Goal: Task Accomplishment & Management: Manage account settings

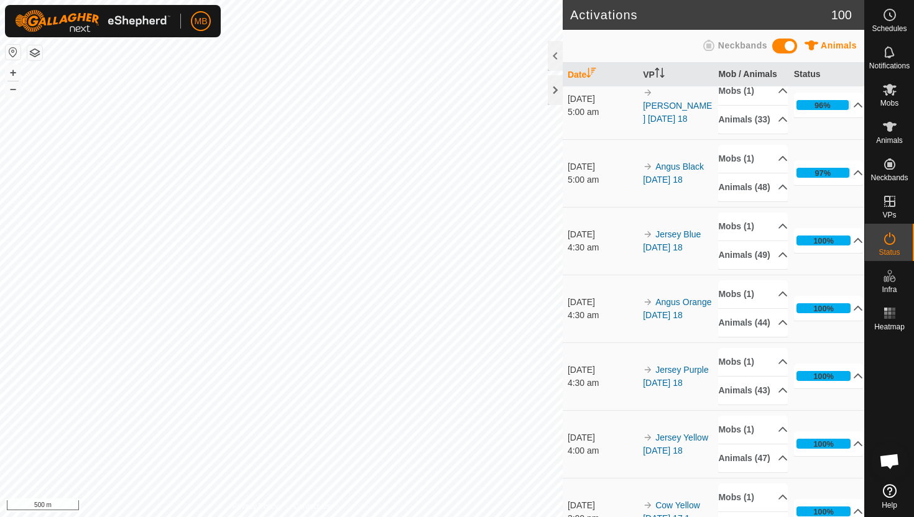
scroll to position [291, 0]
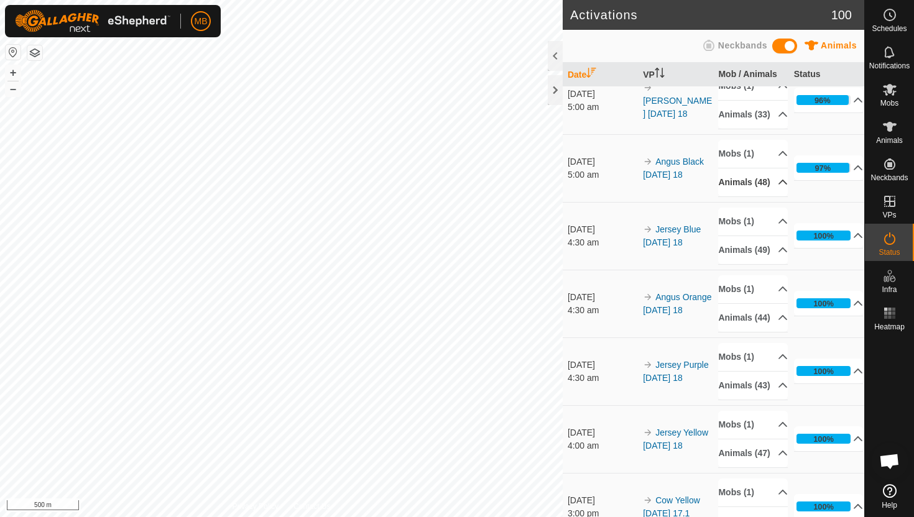
click at [774, 197] on p-accordion-header "Animals (48)" at bounding box center [753, 183] width 70 height 28
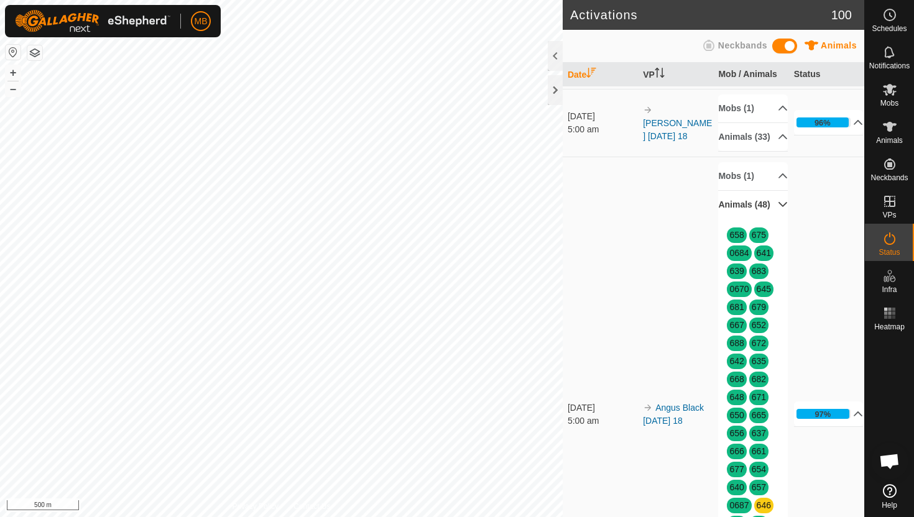
scroll to position [267, 0]
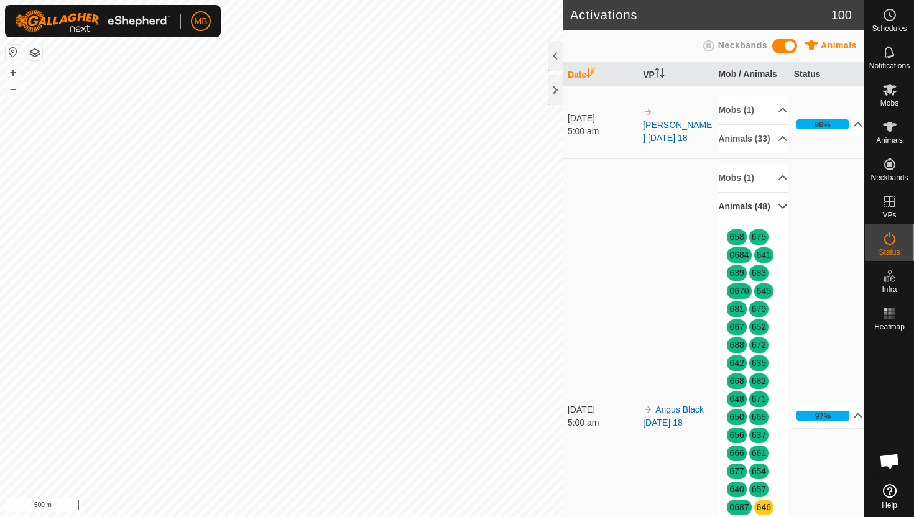
click at [776, 221] on p-accordion-header "Animals (48)" at bounding box center [753, 207] width 70 height 28
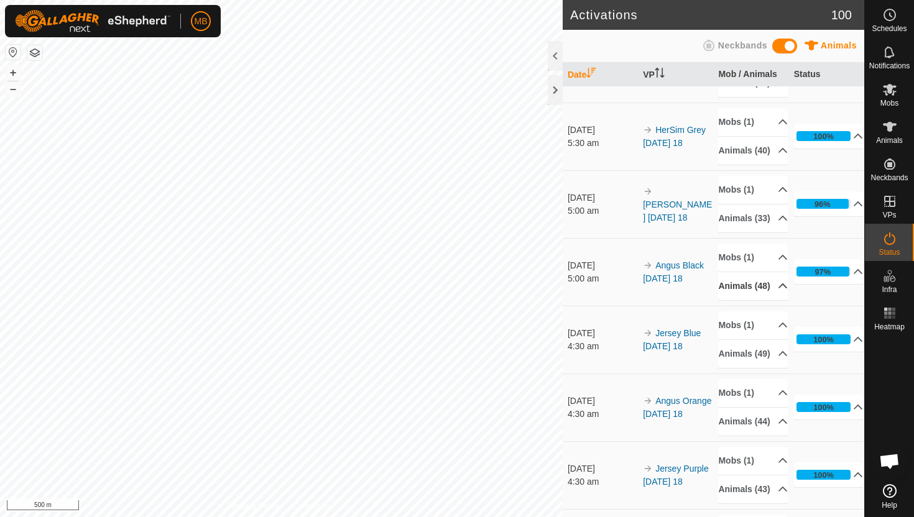
scroll to position [195, 0]
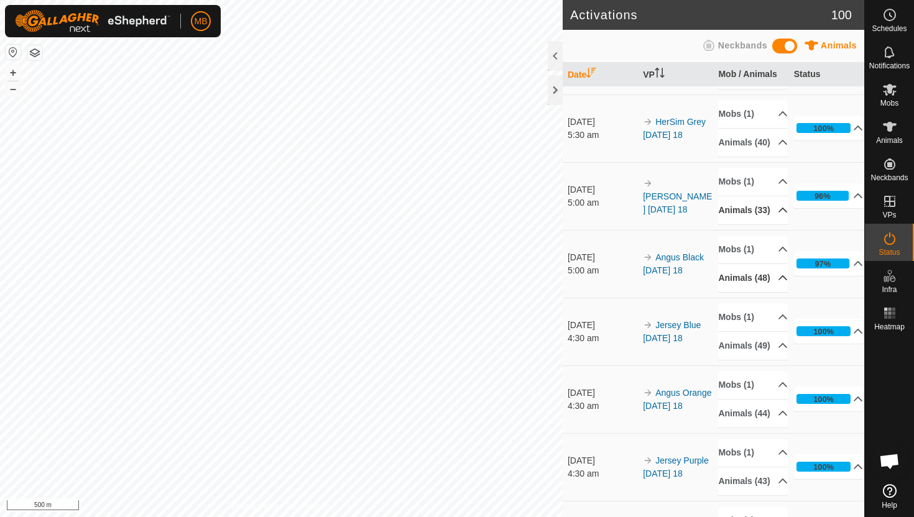
click at [777, 225] on p-accordion-header "Animals (33)" at bounding box center [753, 211] width 70 height 28
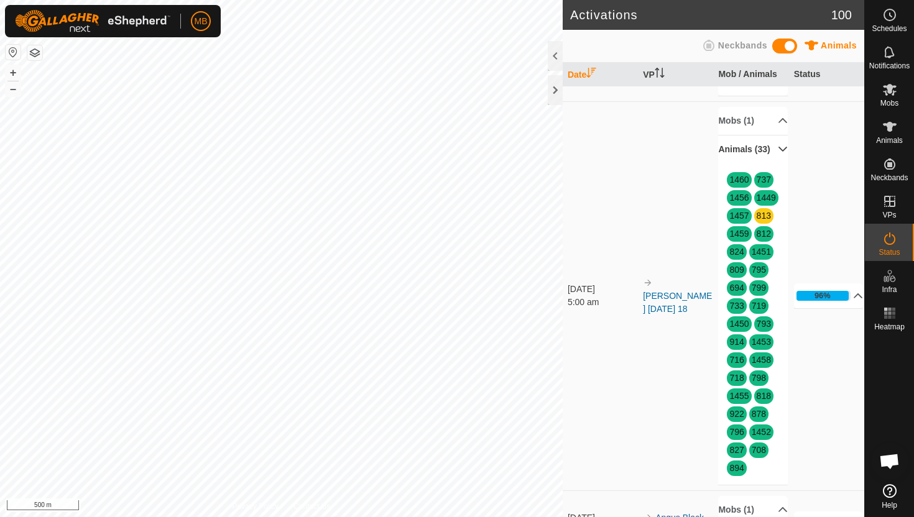
scroll to position [274, 0]
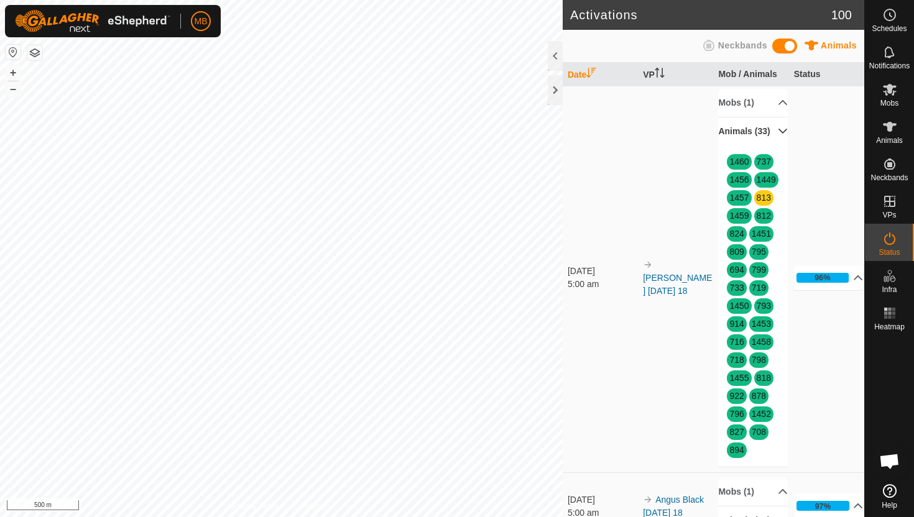
click at [776, 146] on p-accordion-header "Animals (33)" at bounding box center [753, 132] width 70 height 28
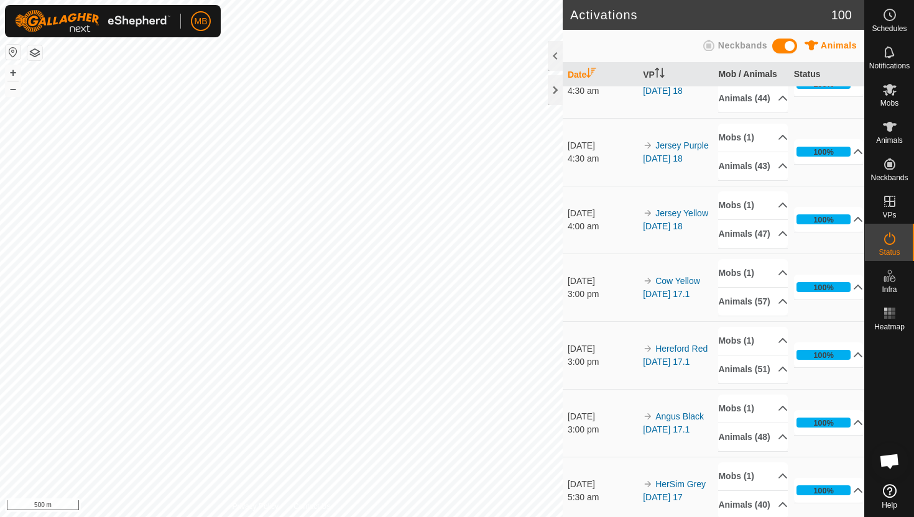
scroll to position [513, 0]
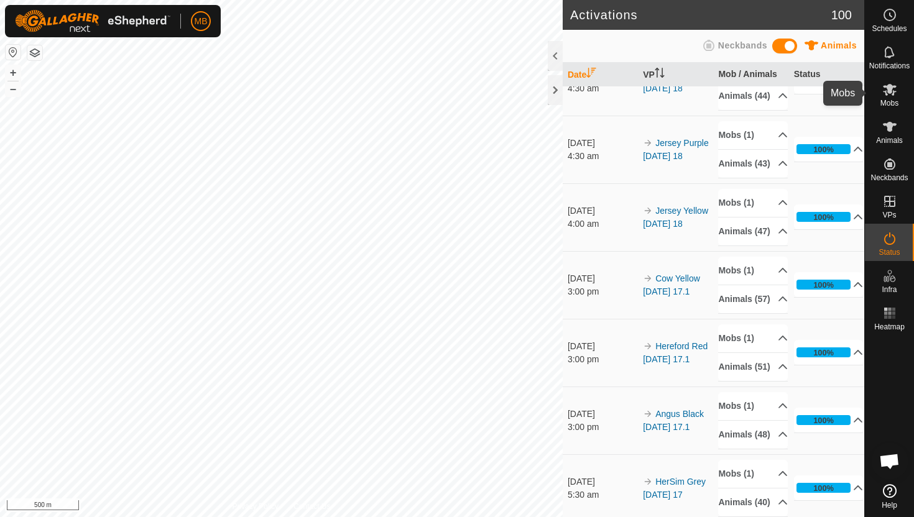
click at [892, 95] on icon at bounding box center [890, 89] width 15 height 15
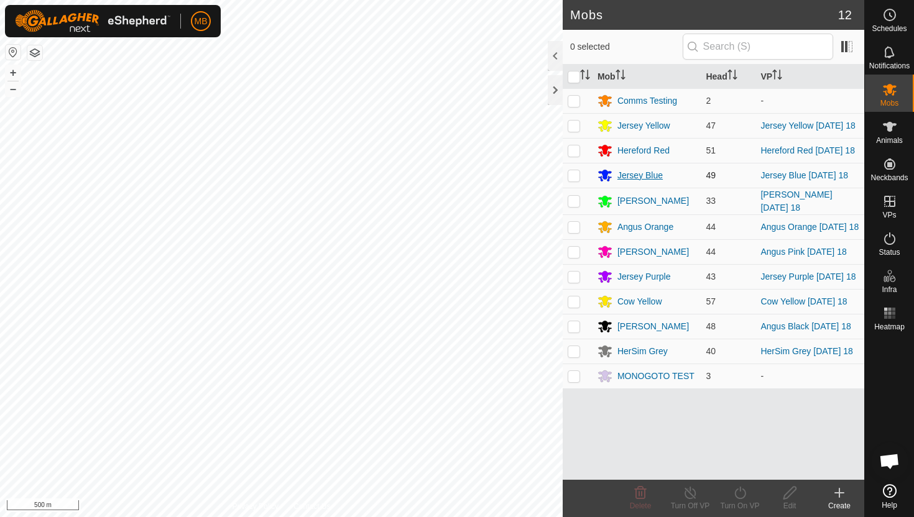
click at [649, 178] on div "Jersey Blue" at bounding box center [640, 175] width 45 height 13
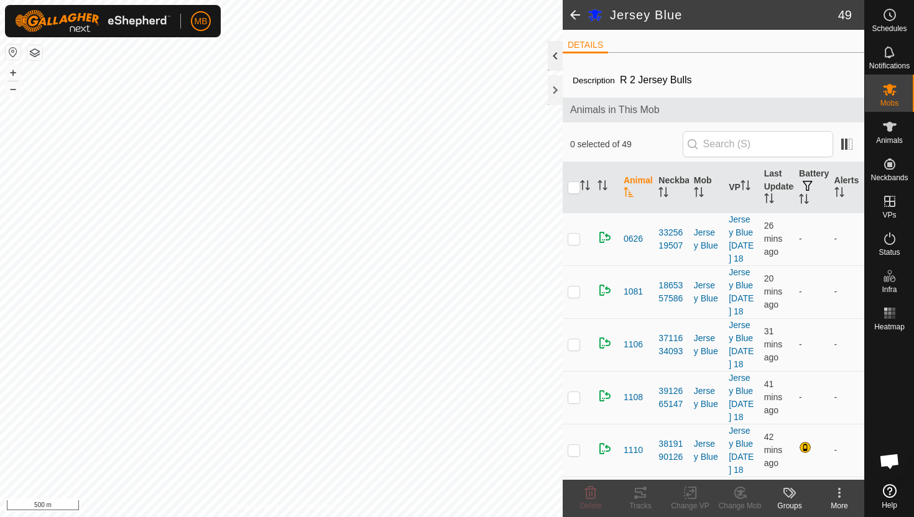
click at [553, 57] on div at bounding box center [555, 56] width 15 height 30
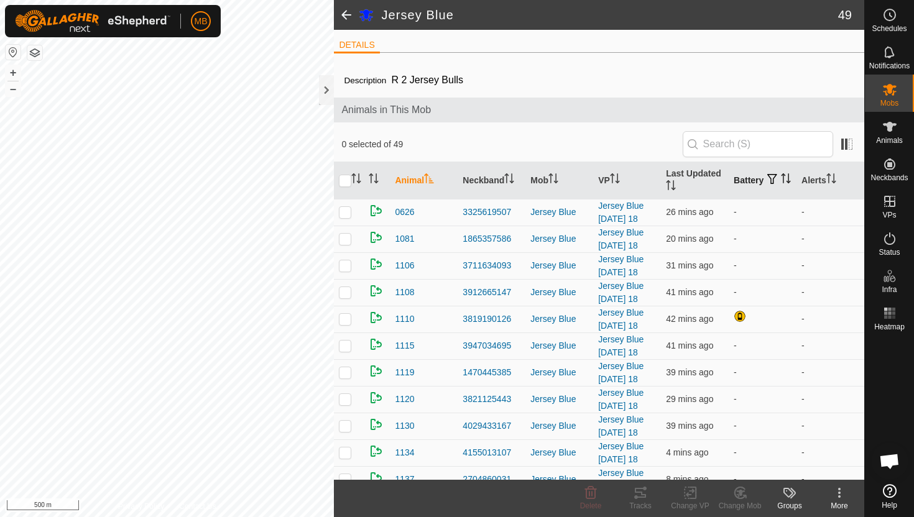
click at [781, 183] on icon "Activate to sort" at bounding box center [786, 179] width 10 height 10
click at [832, 177] on icon "Activate to sort" at bounding box center [832, 179] width 10 height 10
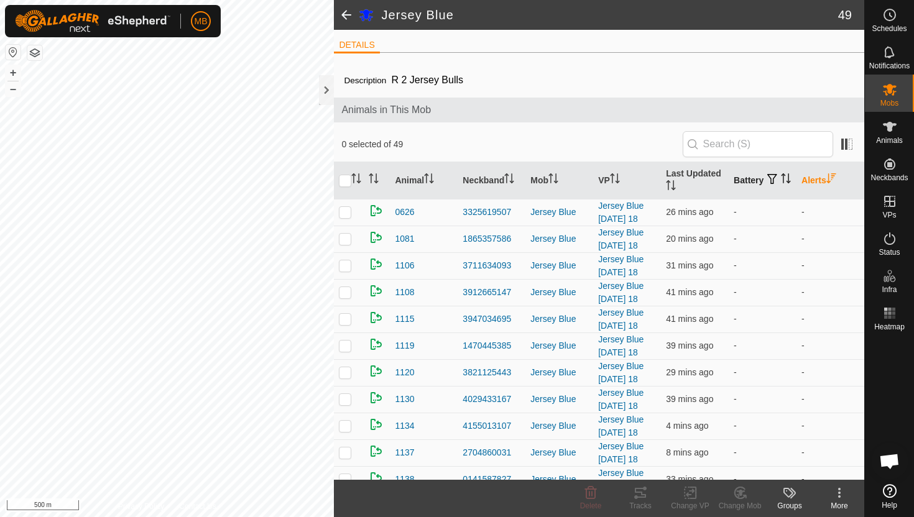
click at [832, 177] on icon "Activate to sort" at bounding box center [832, 179] width 10 height 10
click at [734, 144] on input "text" at bounding box center [758, 144] width 151 height 26
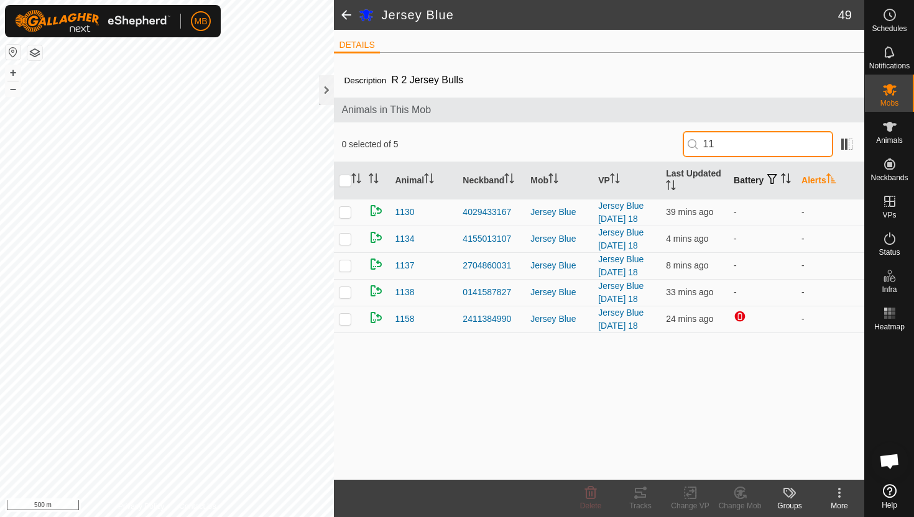
type input "1"
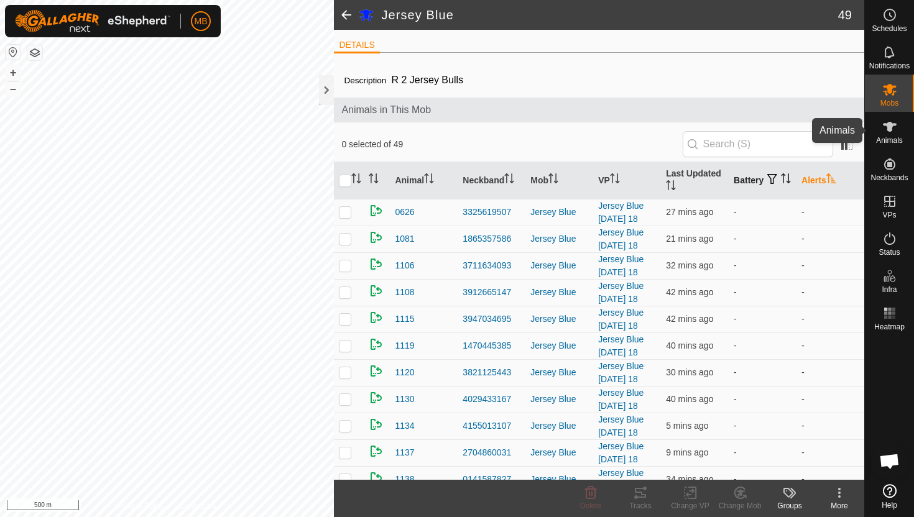
click at [889, 125] on icon at bounding box center [890, 127] width 14 height 10
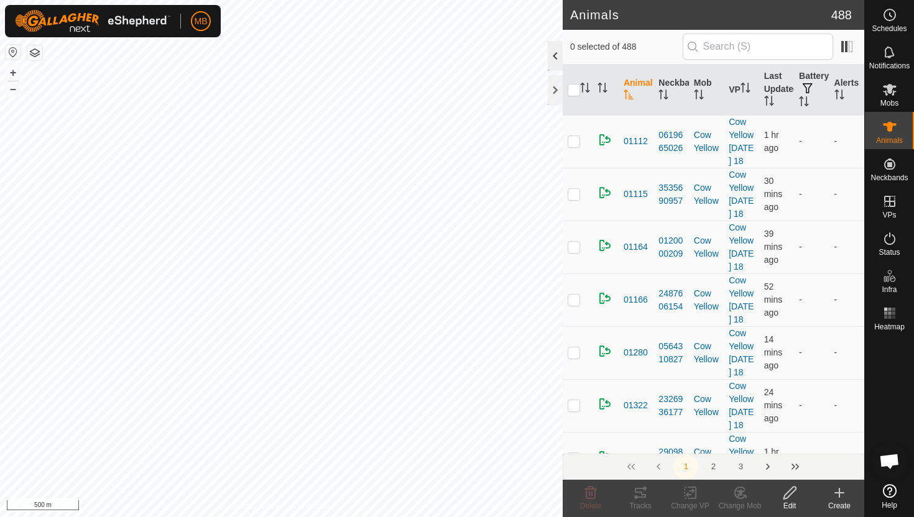
click at [559, 50] on div at bounding box center [555, 56] width 15 height 30
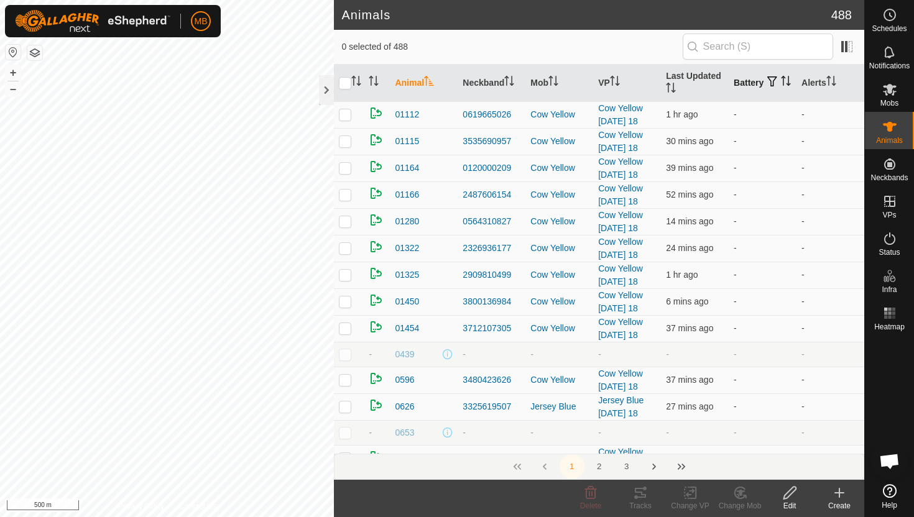
click at [781, 86] on icon "Activate to sort" at bounding box center [786, 81] width 10 height 10
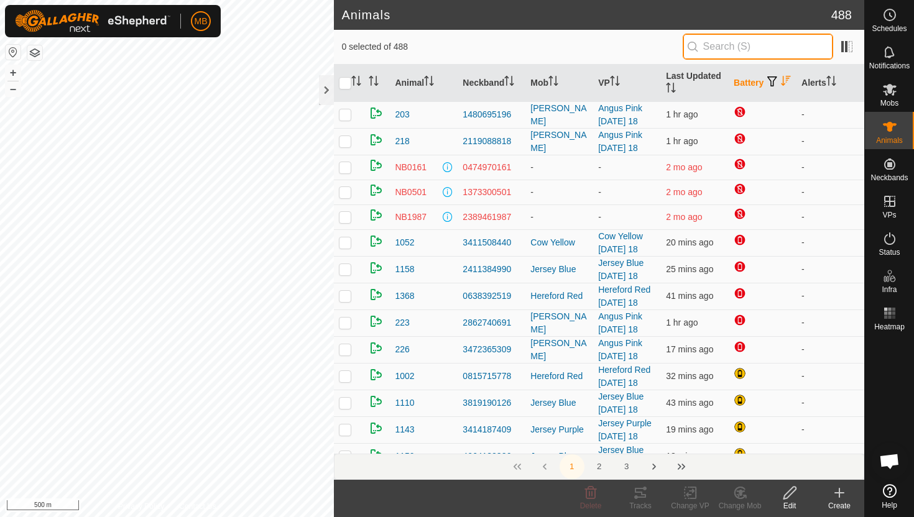
click at [765, 43] on input "text" at bounding box center [758, 47] width 151 height 26
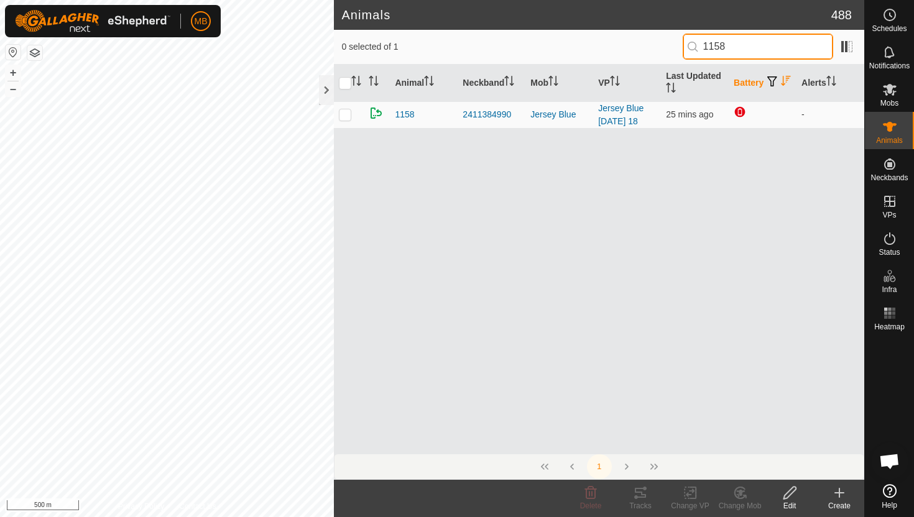
type input "1158"
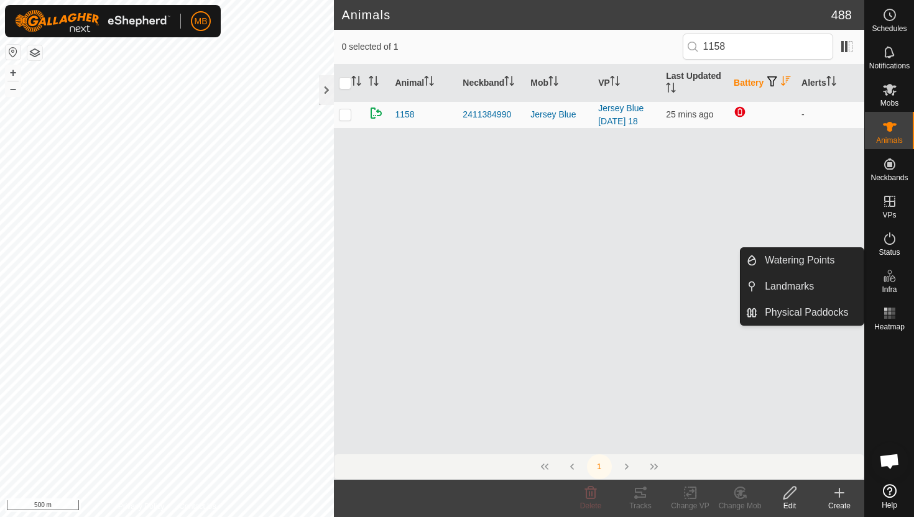
click at [791, 492] on icon at bounding box center [790, 493] width 16 height 15
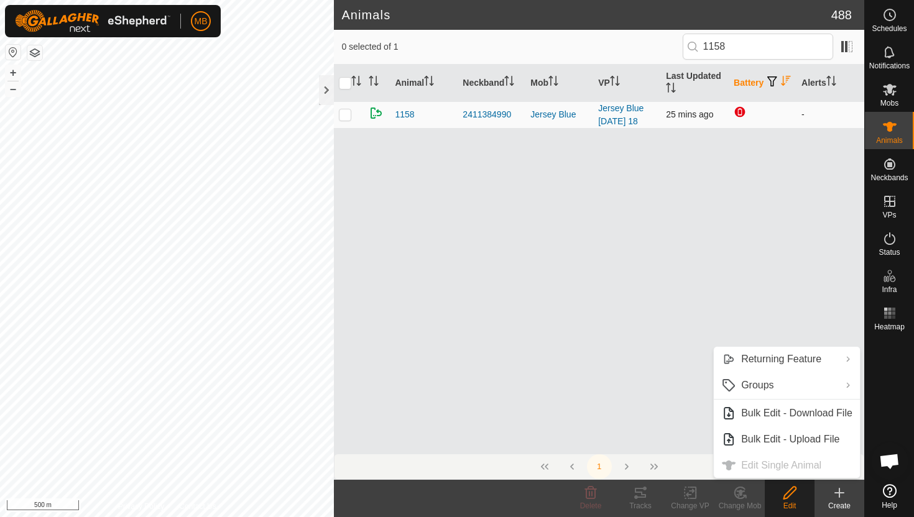
click at [343, 113] on p-checkbox at bounding box center [345, 114] width 12 height 10
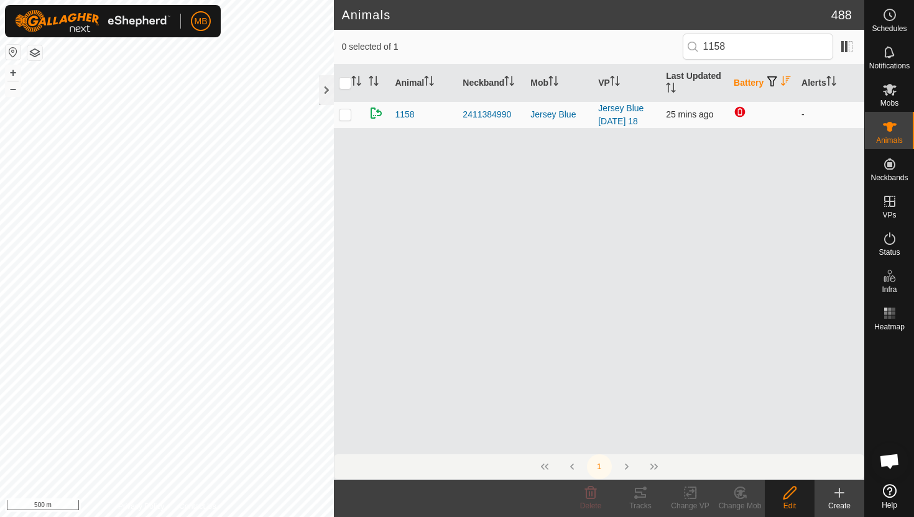
checkbox input "true"
click at [792, 491] on icon at bounding box center [790, 493] width 16 height 15
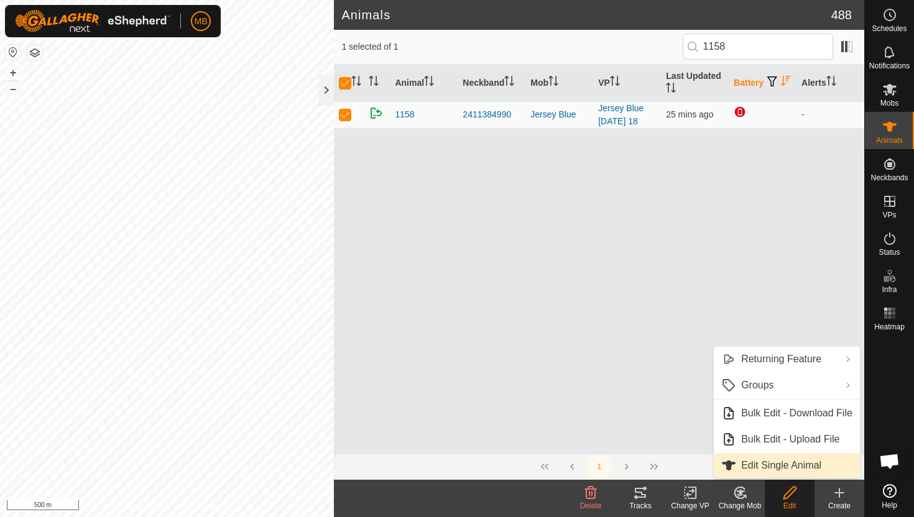
click at [788, 466] on link "Edit Single Animal" at bounding box center [787, 465] width 146 height 25
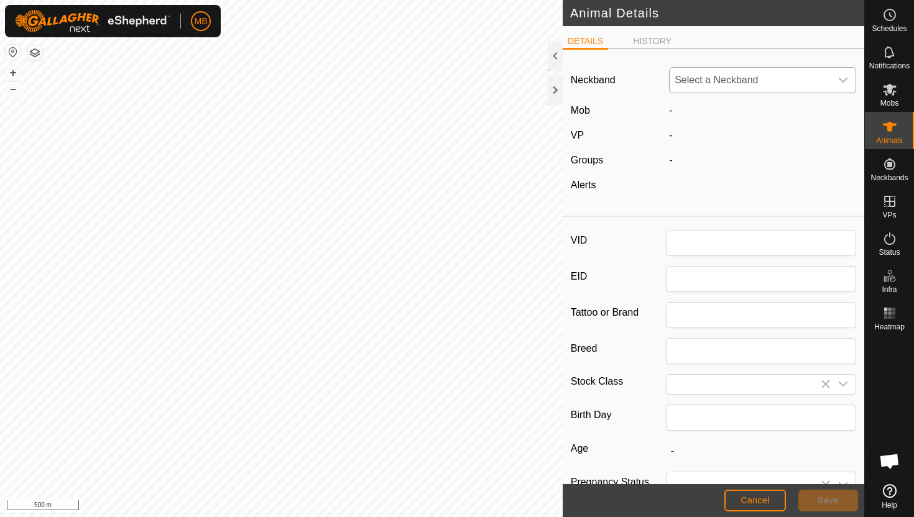
click at [843, 83] on icon "dropdown trigger" at bounding box center [843, 80] width 10 height 10
type input "1158"
type input "395"
type input "17 Feb, 2025"
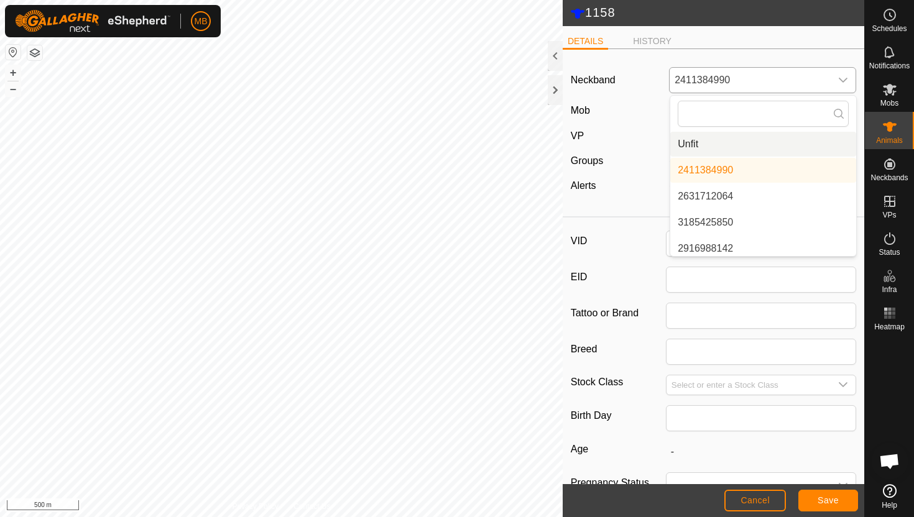
click at [702, 149] on li "Unfit" at bounding box center [763, 144] width 186 height 25
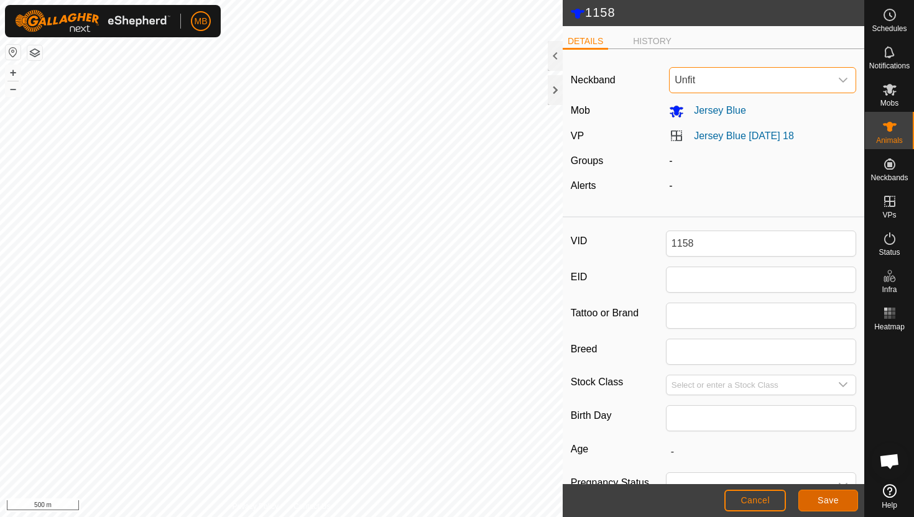
click at [827, 501] on span "Save" at bounding box center [828, 501] width 21 height 10
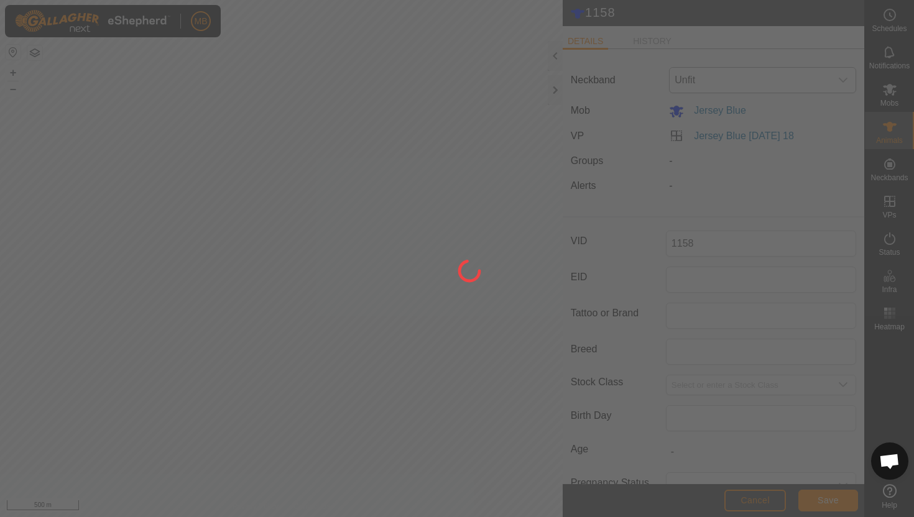
type input "-"
type input "395 kg"
type input "-"
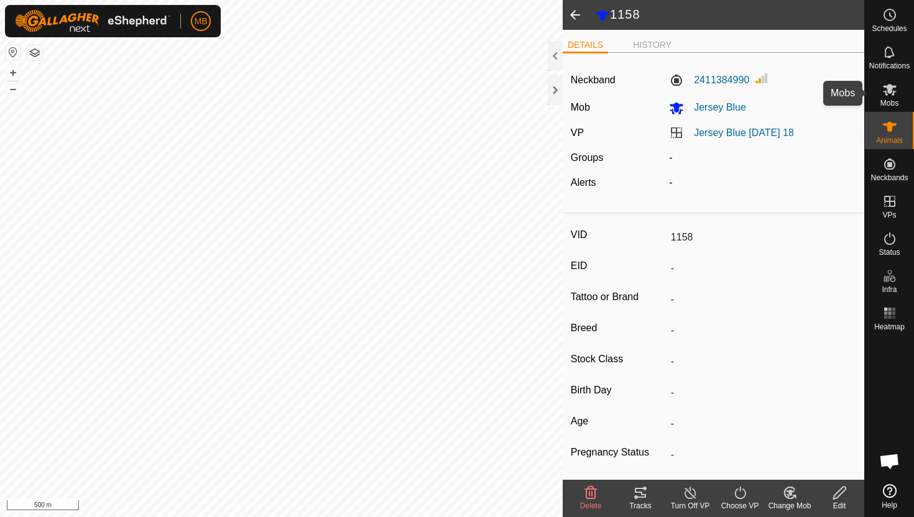
click at [892, 88] on icon at bounding box center [890, 90] width 14 height 12
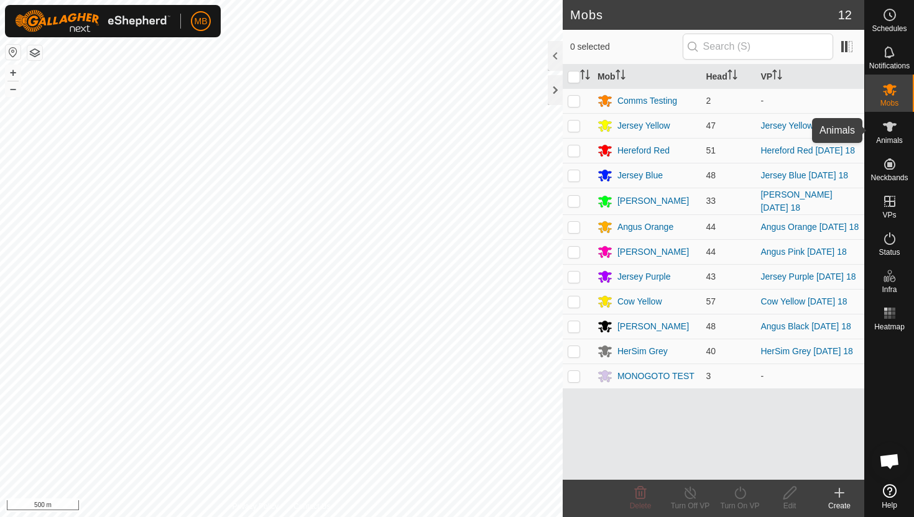
click at [894, 133] on icon at bounding box center [890, 126] width 15 height 15
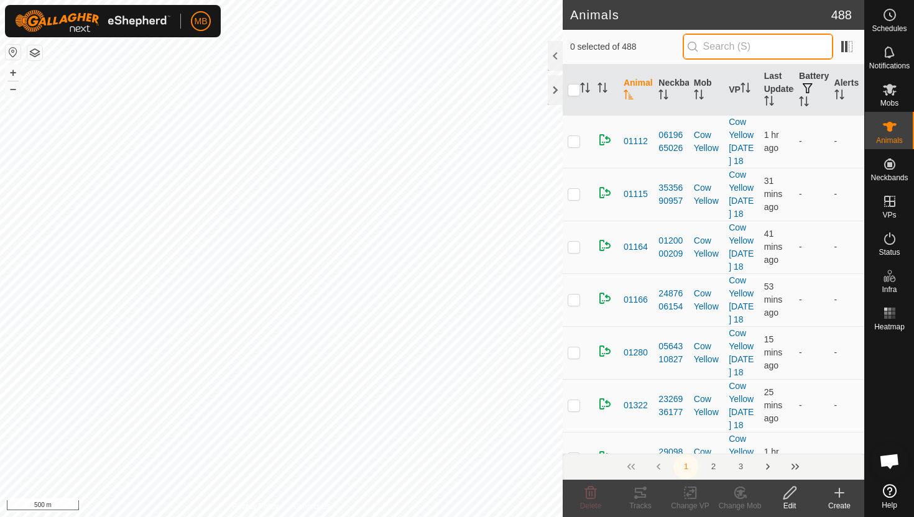
click at [765, 52] on input "text" at bounding box center [758, 47] width 151 height 26
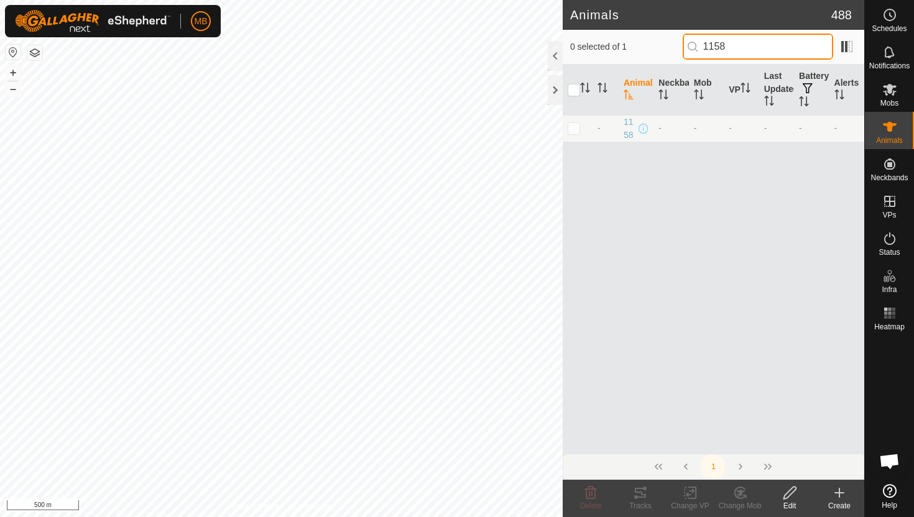
type input "1158"
click at [572, 129] on p-checkbox at bounding box center [574, 128] width 12 height 10
checkbox input "true"
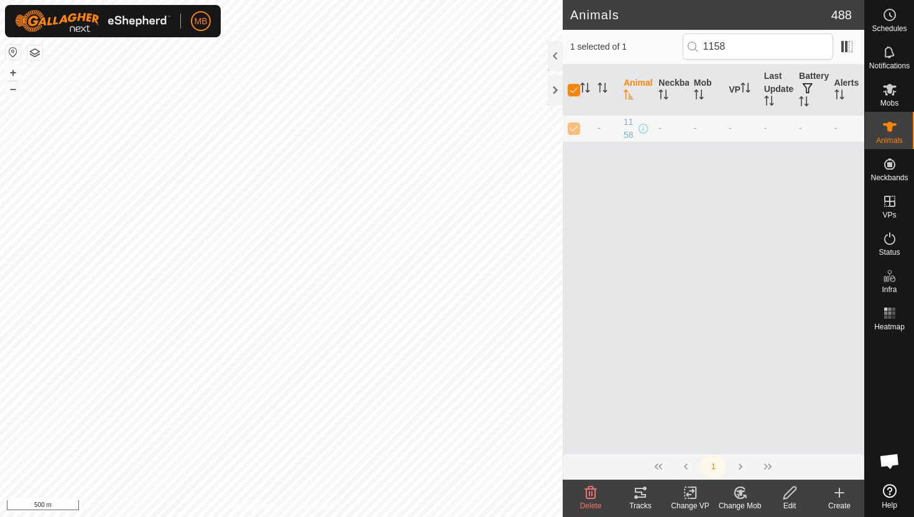
click at [787, 493] on icon at bounding box center [790, 493] width 12 height 12
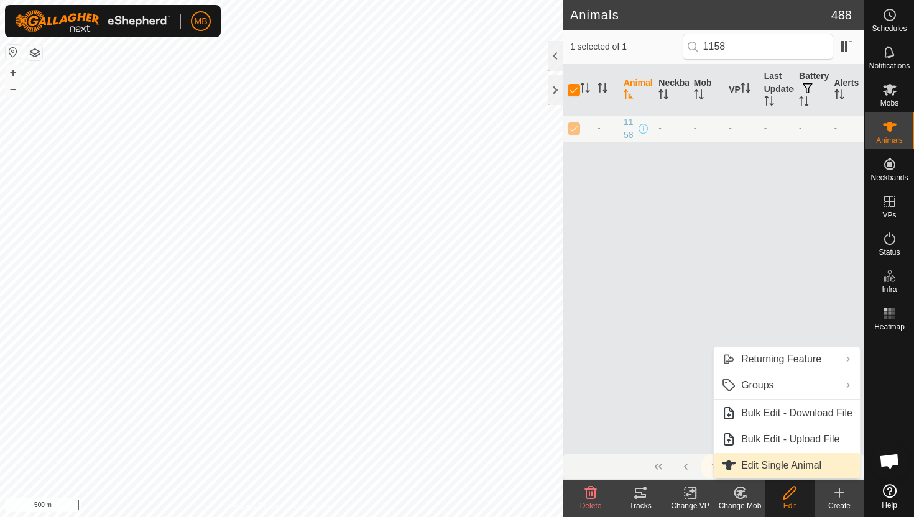
click at [794, 463] on link "Edit Single Animal" at bounding box center [787, 465] width 146 height 25
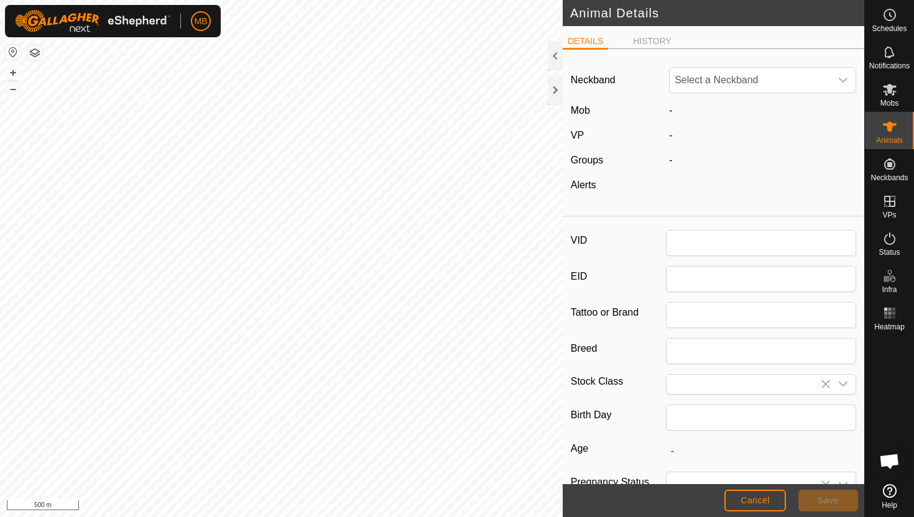
type input "1158"
type input "395"
type input "[DATE]"
click at [835, 78] on div "dropdown trigger" at bounding box center [843, 80] width 25 height 25
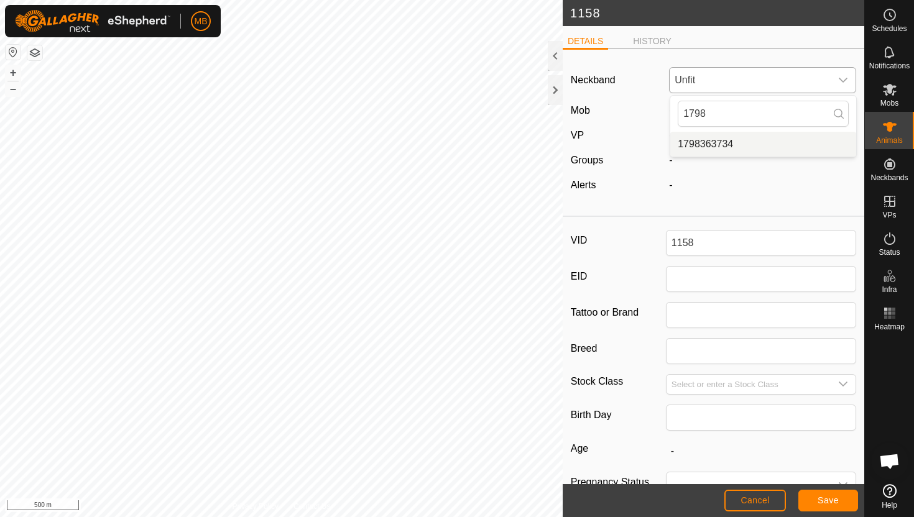
type input "1798"
click at [739, 142] on li "1798363734" at bounding box center [763, 144] width 186 height 25
click at [833, 501] on span "Save" at bounding box center [828, 501] width 21 height 10
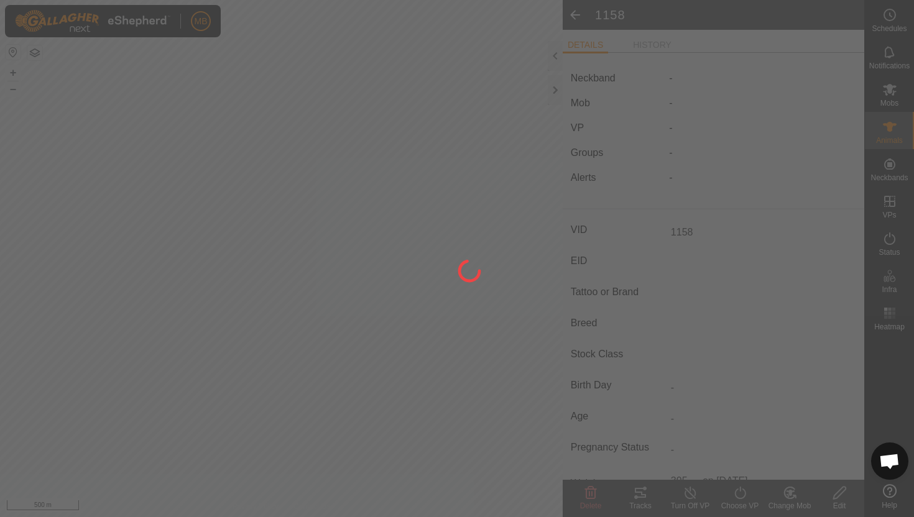
type input "-"
type input "395 kg"
type input "-"
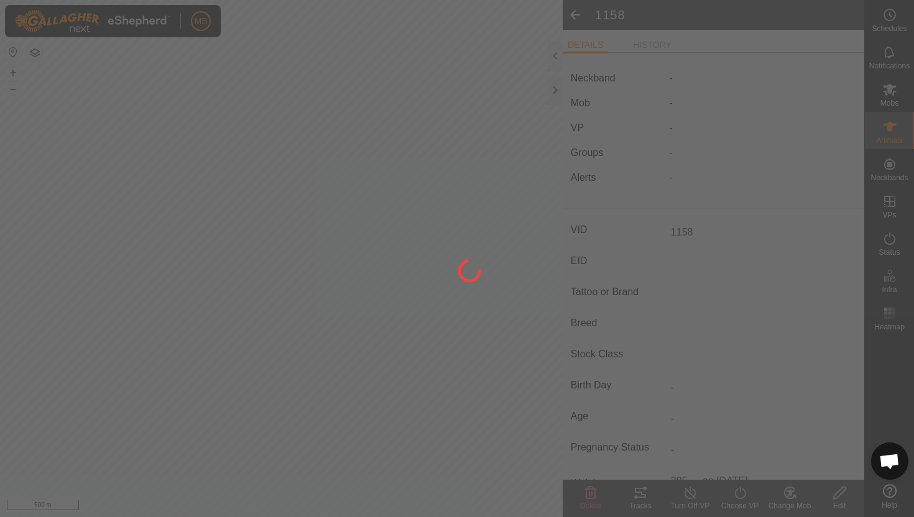
type input "-"
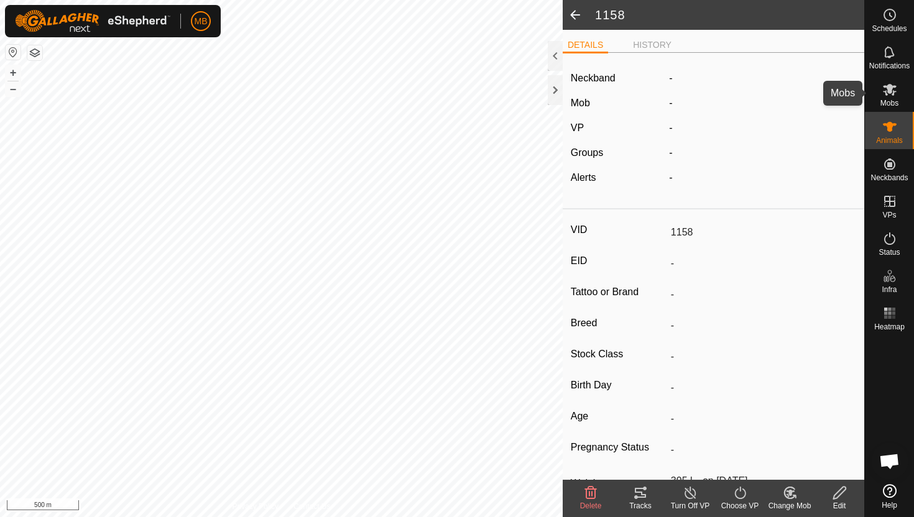
click at [884, 91] on icon at bounding box center [890, 90] width 14 height 12
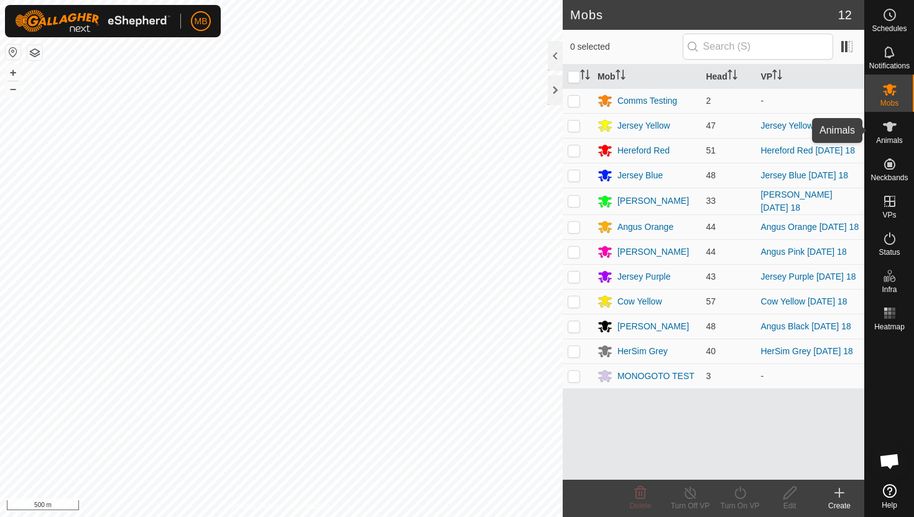
click at [885, 123] on icon at bounding box center [890, 126] width 15 height 15
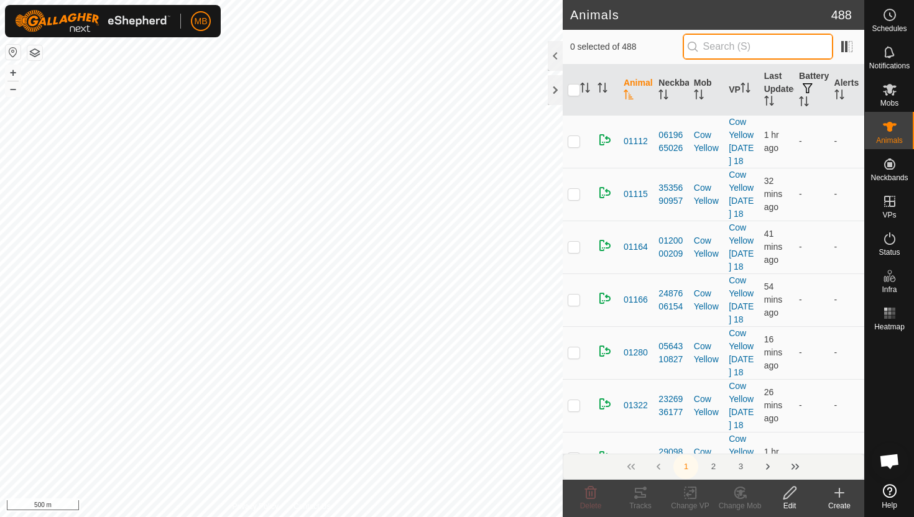
click at [773, 45] on input "text" at bounding box center [758, 47] width 151 height 26
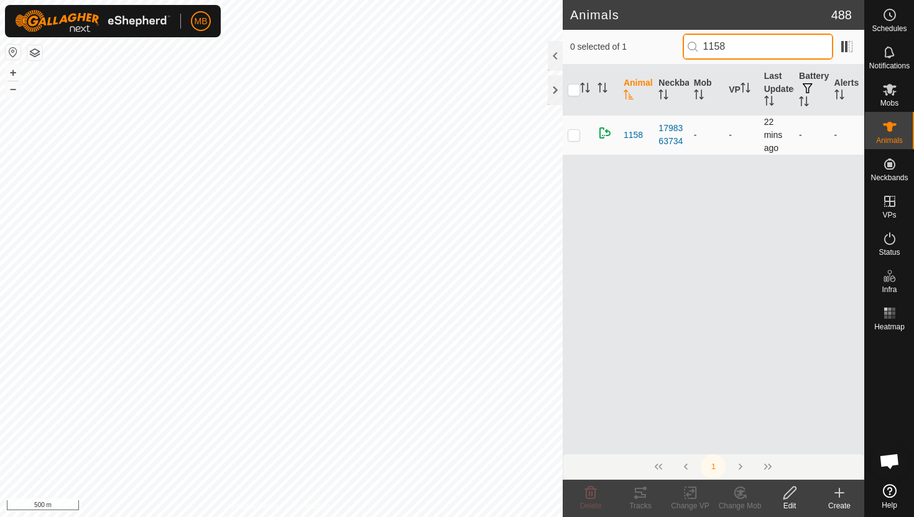
type input "1158"
click at [573, 132] on p-checkbox at bounding box center [574, 135] width 12 height 10
checkbox input "true"
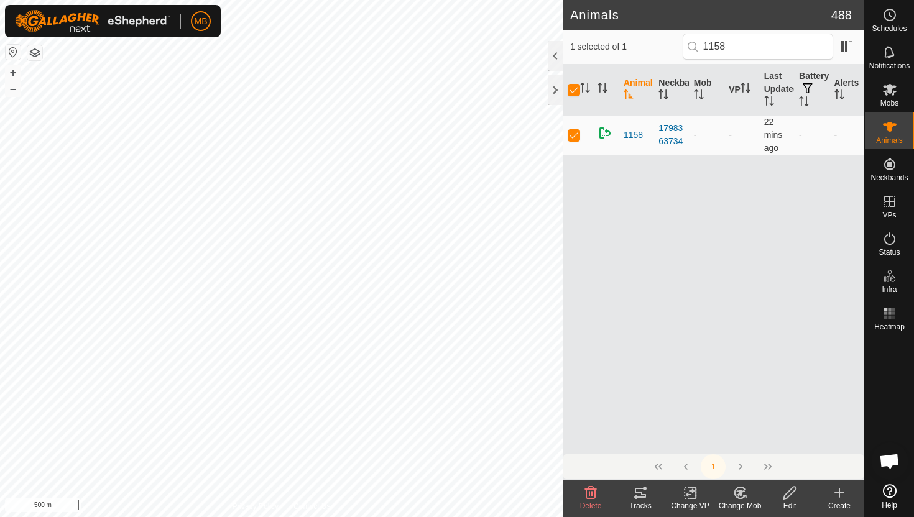
click at [742, 492] on icon at bounding box center [740, 493] width 9 height 6
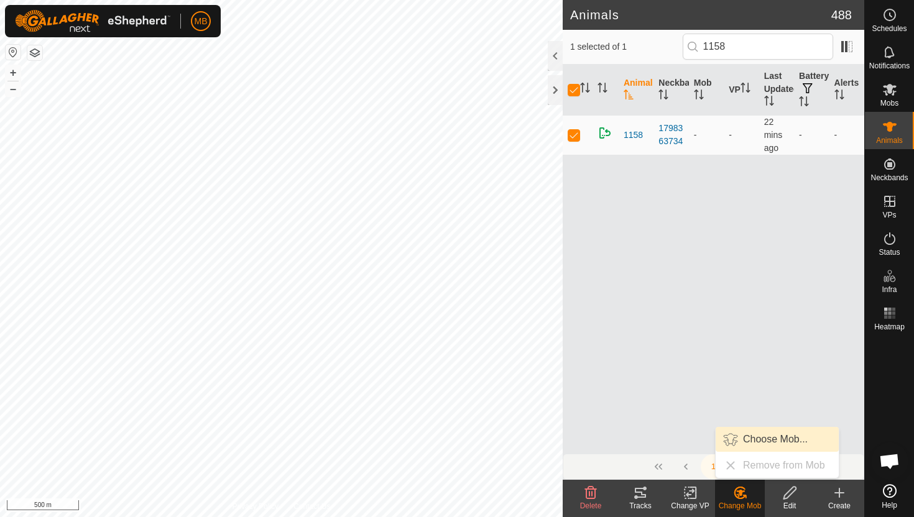
click at [780, 438] on link "Choose Mob..." at bounding box center [777, 439] width 123 height 25
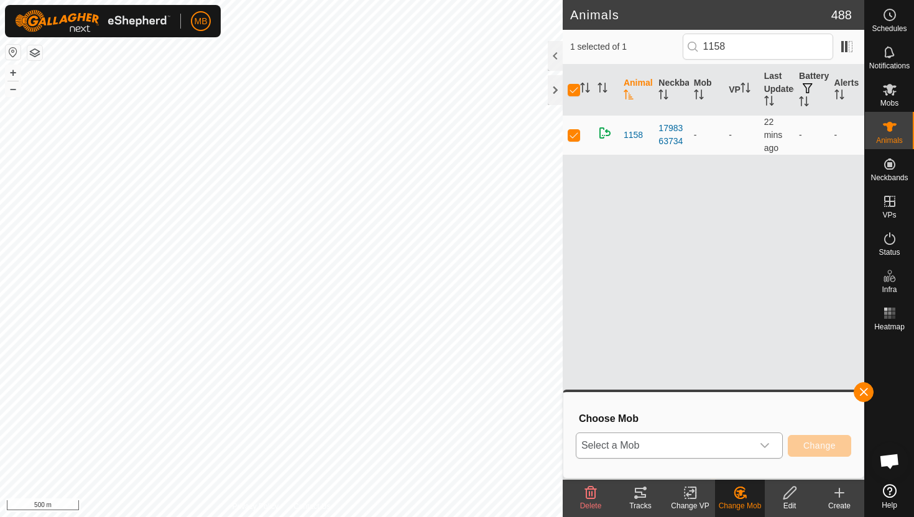
click at [768, 449] on icon "dropdown trigger" at bounding box center [765, 446] width 10 height 10
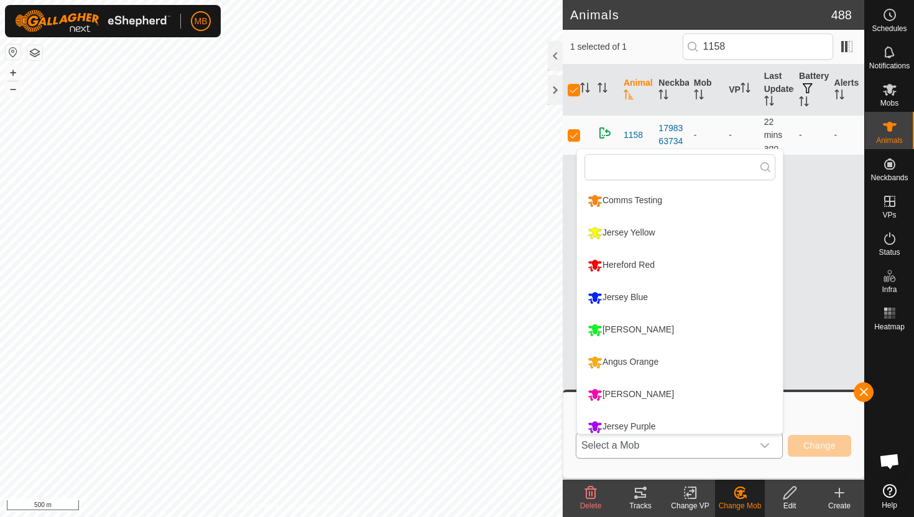
scroll to position [9, 0]
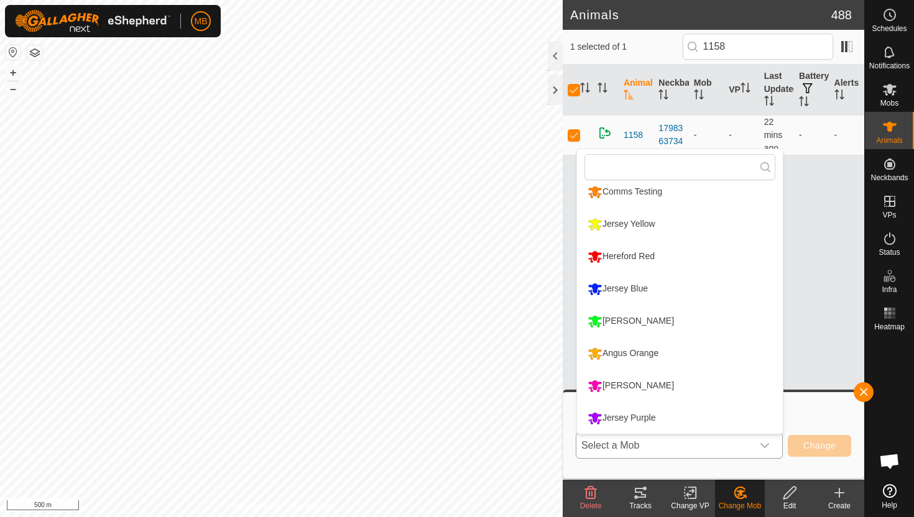
click at [655, 293] on li "Jersey Blue" at bounding box center [680, 289] width 206 height 31
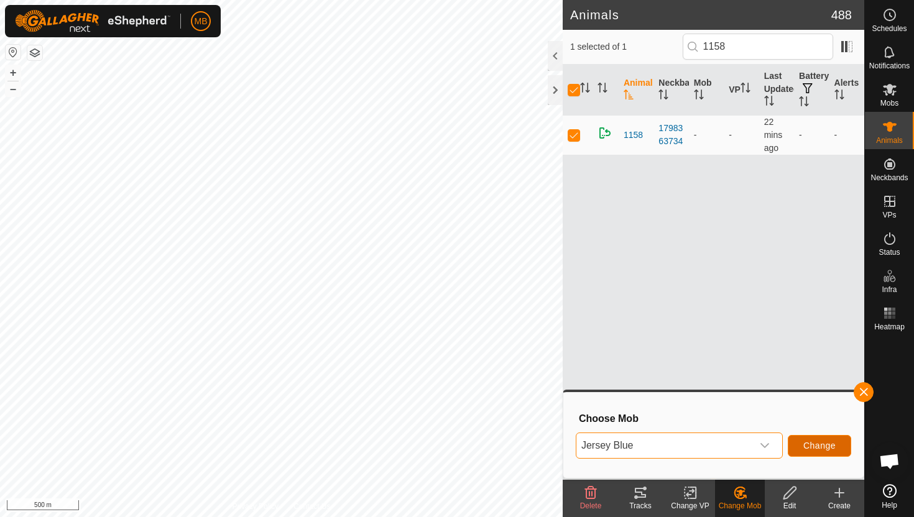
click at [823, 448] on span "Change" at bounding box center [820, 446] width 32 height 10
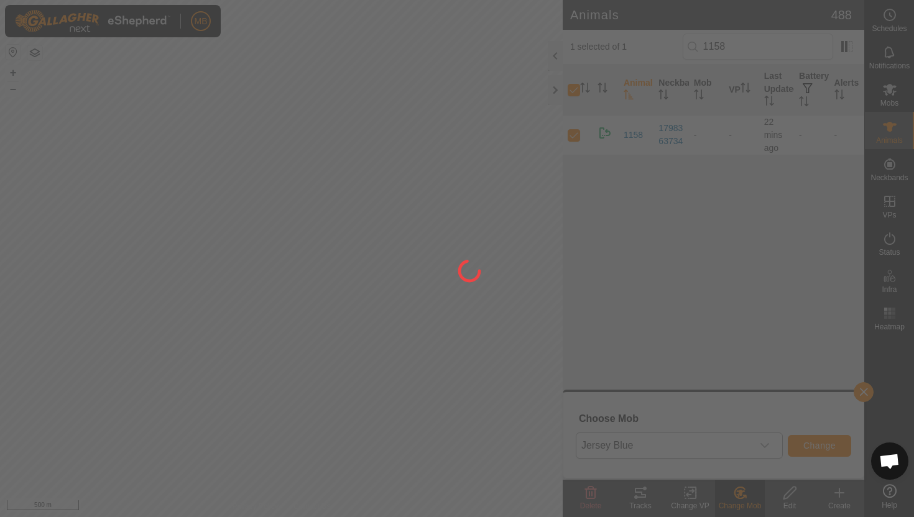
checkbox input "false"
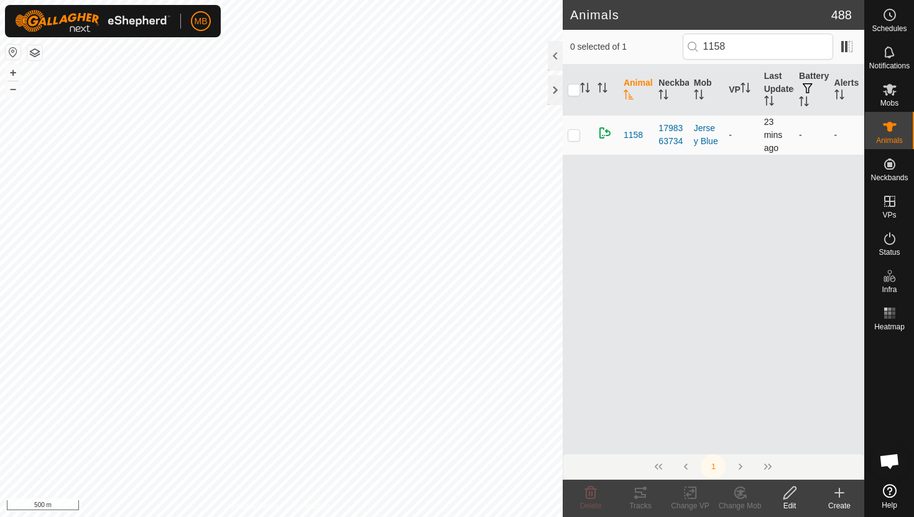
click at [572, 138] on p-checkbox at bounding box center [574, 135] width 12 height 10
checkbox input "true"
click at [689, 493] on icon at bounding box center [691, 493] width 16 height 15
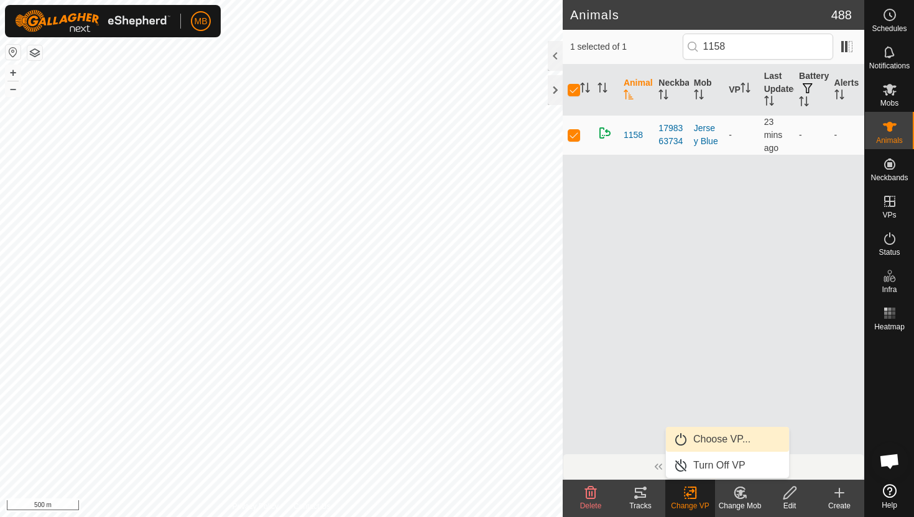
click at [710, 438] on link "Choose VP..." at bounding box center [727, 439] width 123 height 25
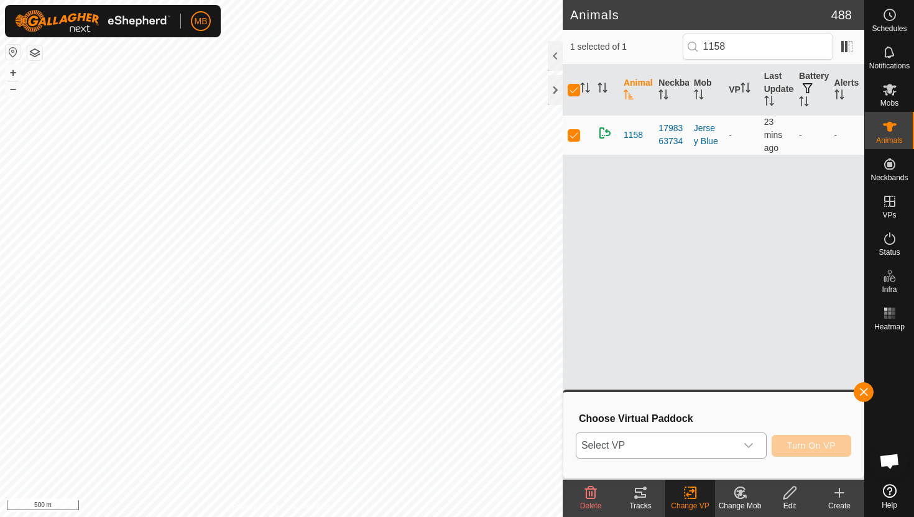
click at [746, 447] on icon "dropdown trigger" at bounding box center [749, 446] width 10 height 10
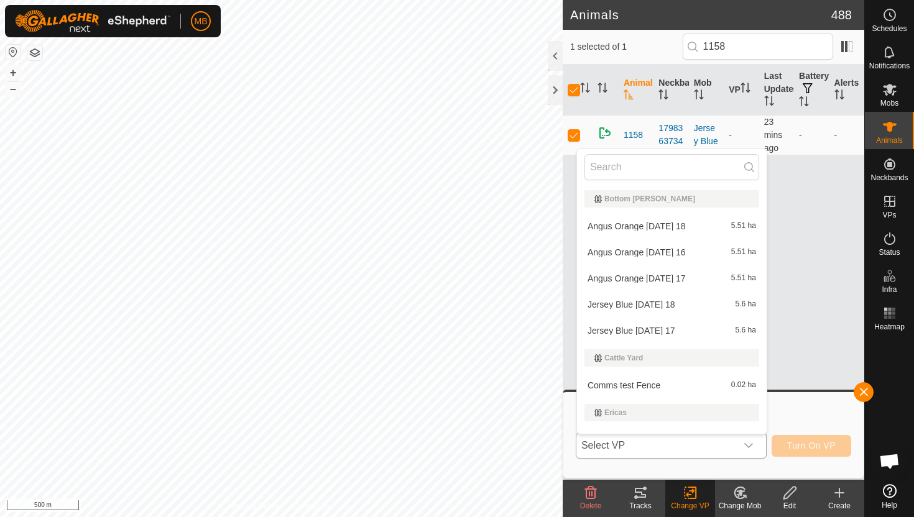
scroll to position [19, 0]
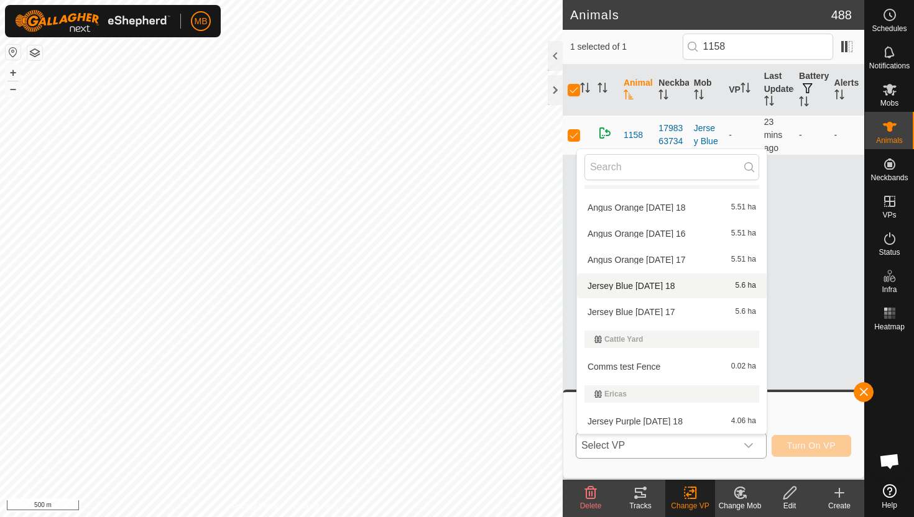
click at [642, 285] on li "Jersey Blue Thursday 18 5.6 ha" at bounding box center [672, 286] width 190 height 25
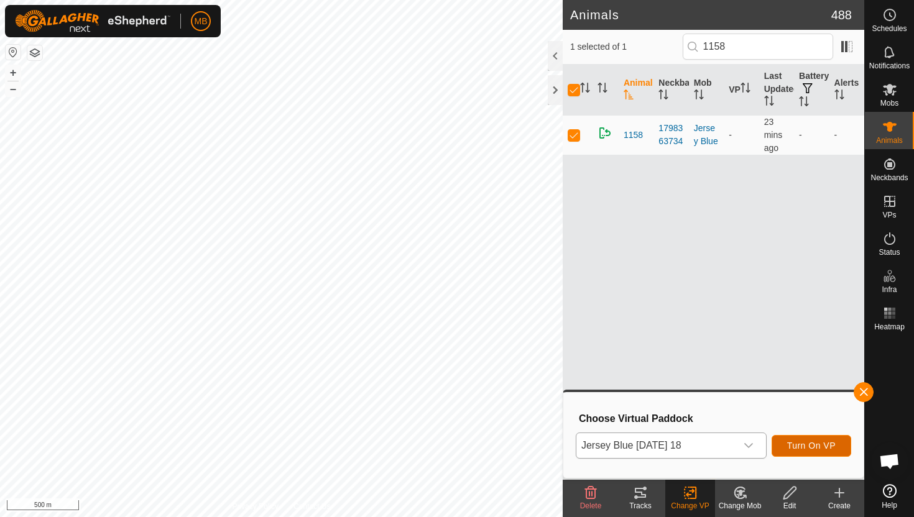
click at [809, 443] on span "Turn On VP" at bounding box center [811, 446] width 49 height 10
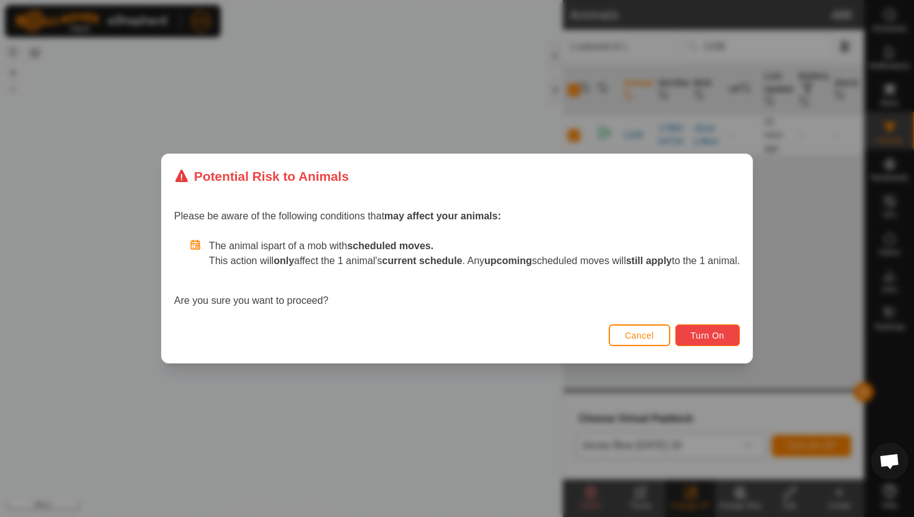
click at [723, 333] on span "Turn On" at bounding box center [708, 336] width 34 height 10
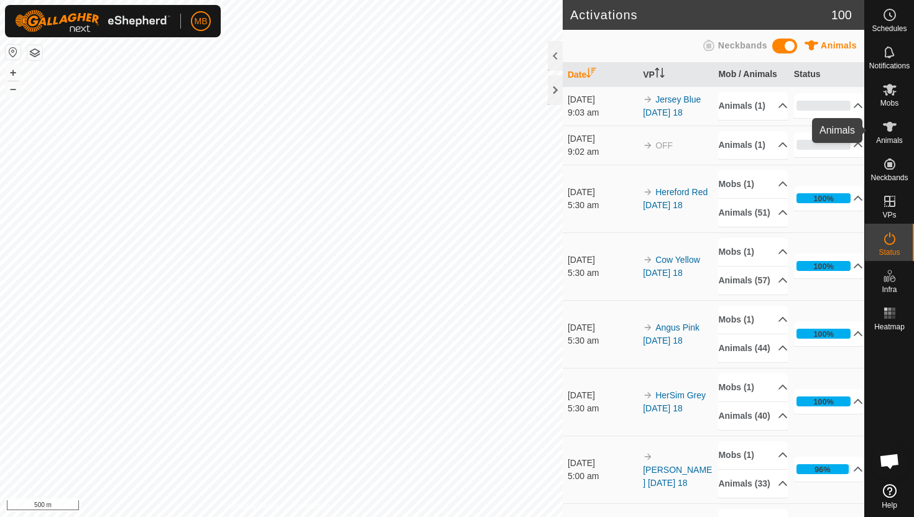
click at [891, 125] on icon at bounding box center [890, 127] width 14 height 10
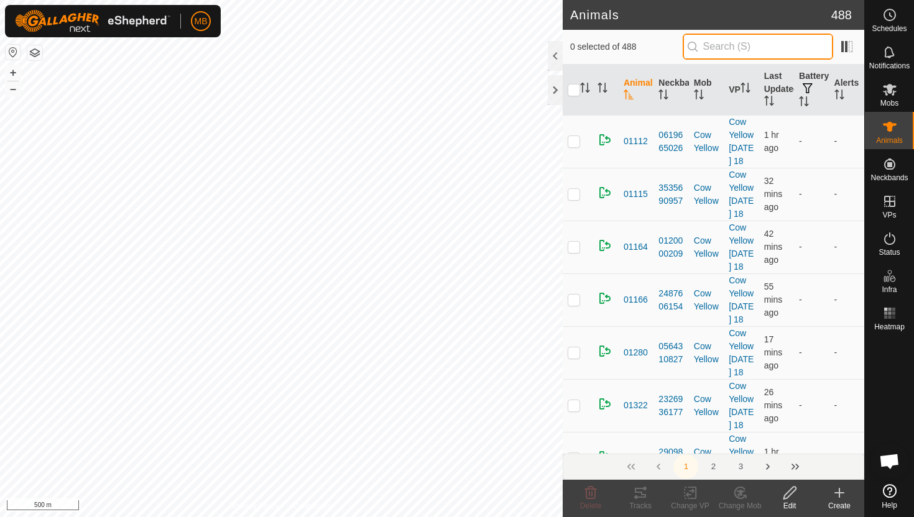
click at [797, 47] on input "text" at bounding box center [758, 47] width 151 height 26
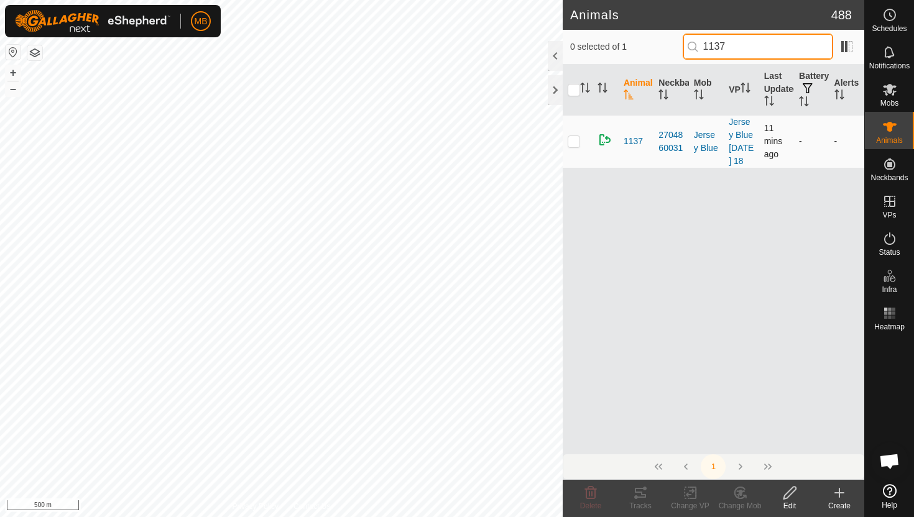
type input "1137"
click at [574, 146] on p-checkbox at bounding box center [574, 141] width 12 height 10
checkbox input "true"
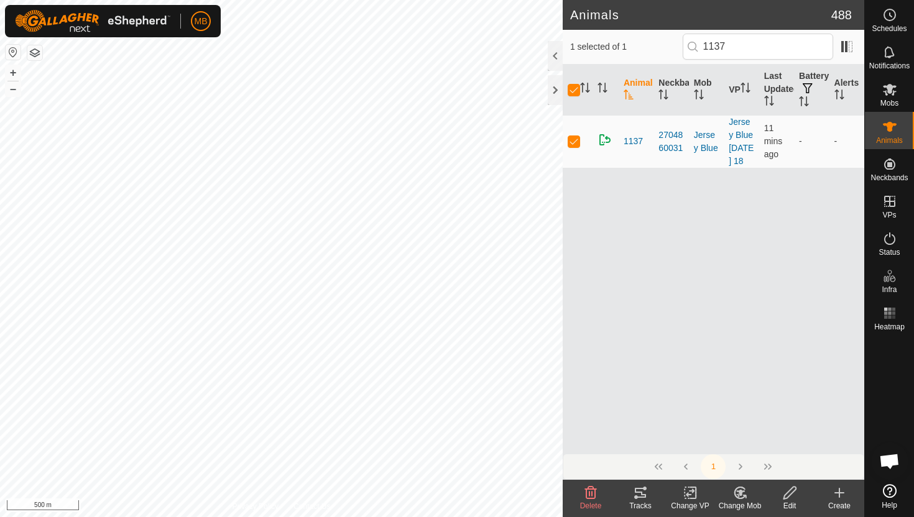
click at [790, 489] on icon at bounding box center [790, 493] width 12 height 12
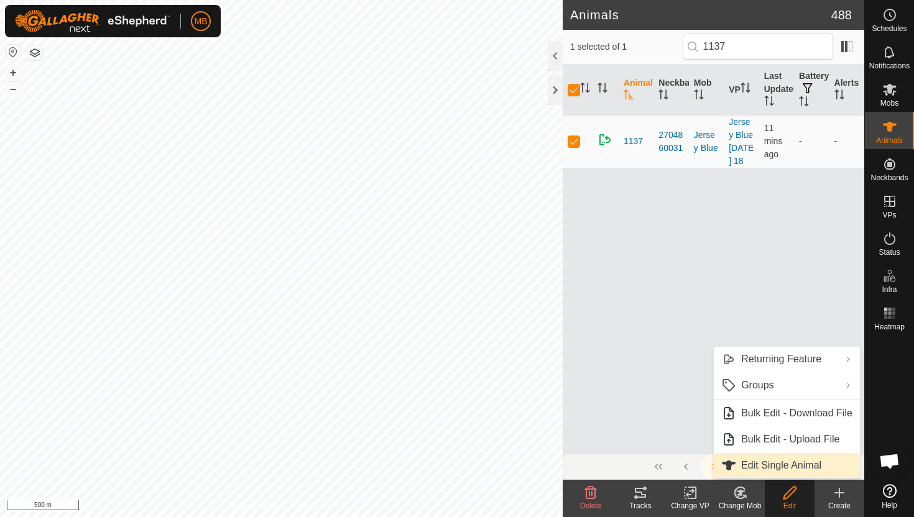
click at [796, 464] on link "Edit Single Animal" at bounding box center [787, 465] width 146 height 25
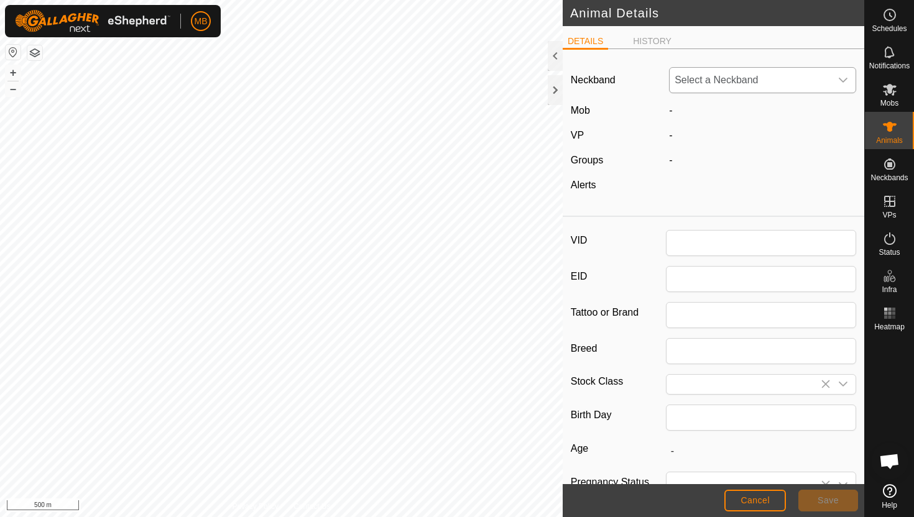
click at [838, 78] on div "dropdown trigger" at bounding box center [843, 80] width 25 height 25
type input "1137"
type input "383"
type input "17 Feb, 2025"
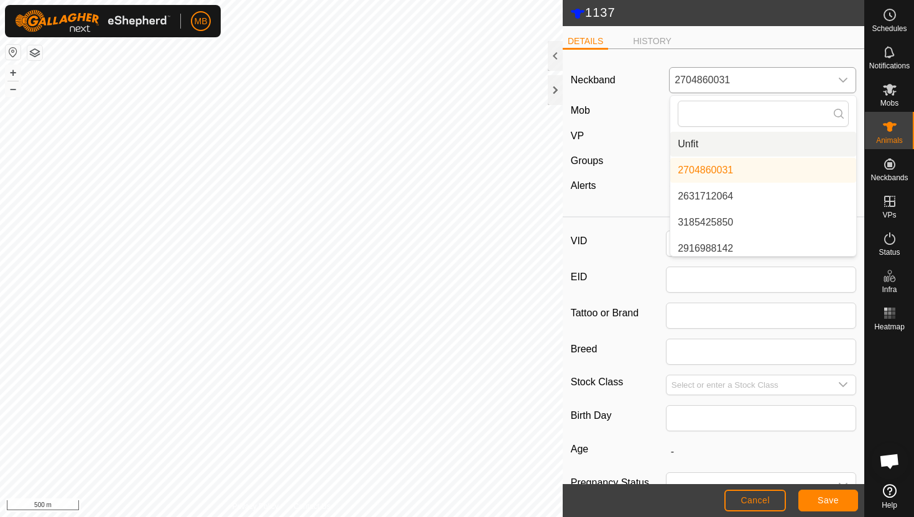
click at [708, 151] on li "Unfit" at bounding box center [763, 144] width 186 height 25
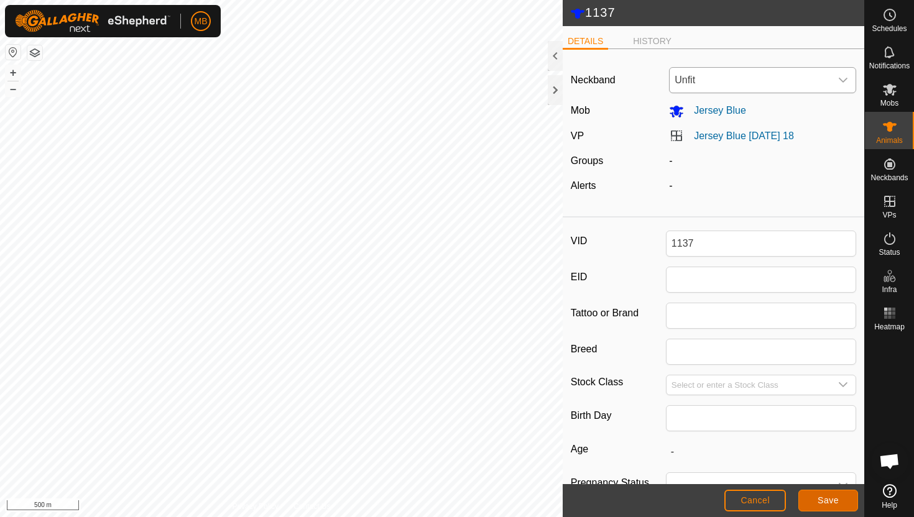
click at [821, 499] on span "Save" at bounding box center [828, 501] width 21 height 10
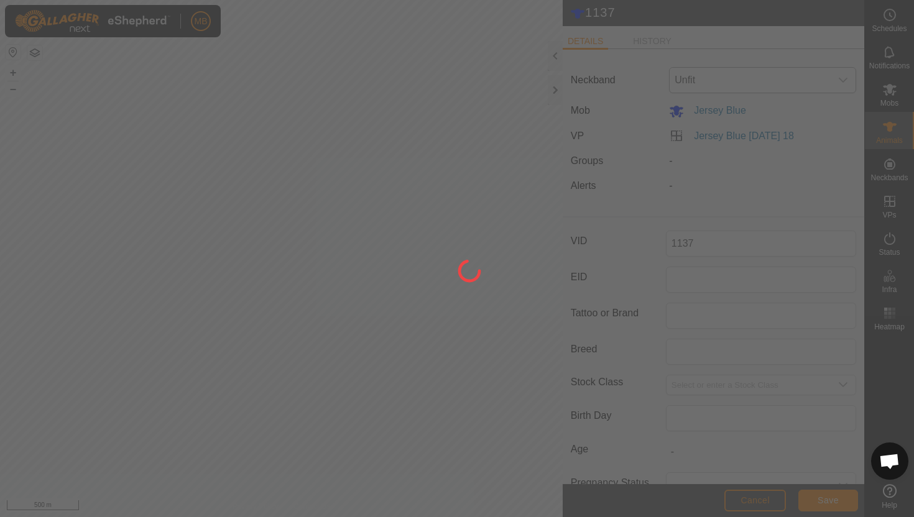
type input "-"
type input "383 kg"
type input "-"
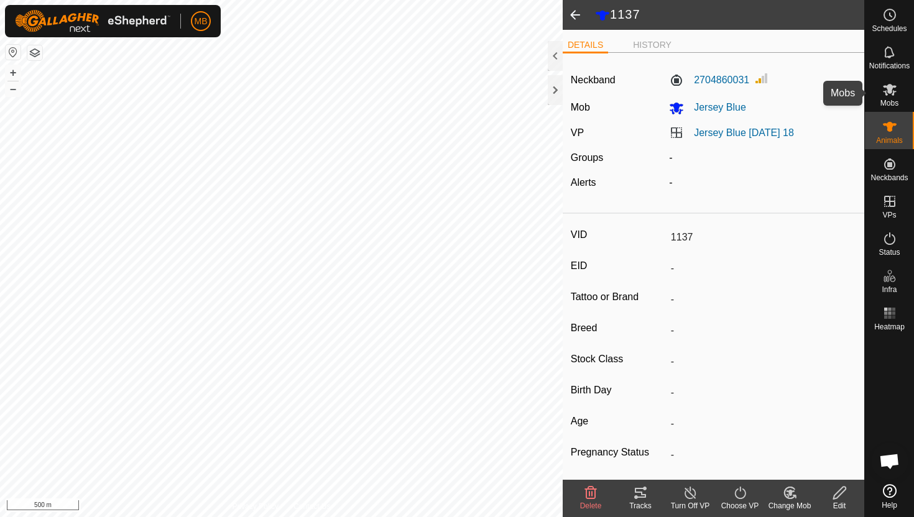
click at [896, 93] on icon at bounding box center [890, 89] width 15 height 15
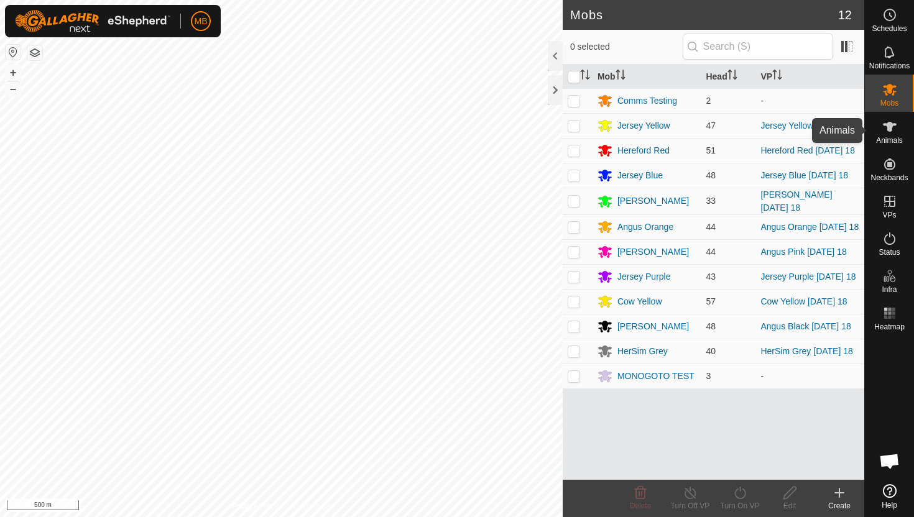
click at [888, 131] on icon at bounding box center [890, 127] width 14 height 10
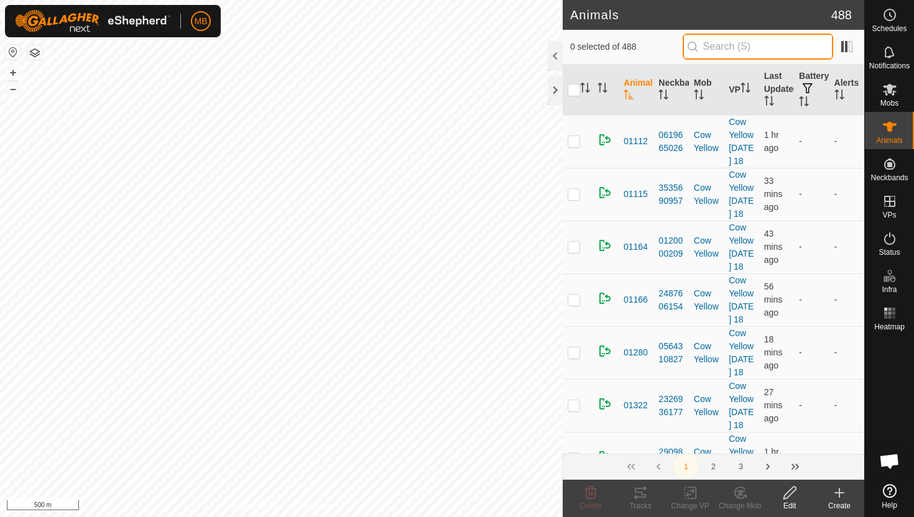
click at [781, 48] on input "text" at bounding box center [758, 47] width 151 height 26
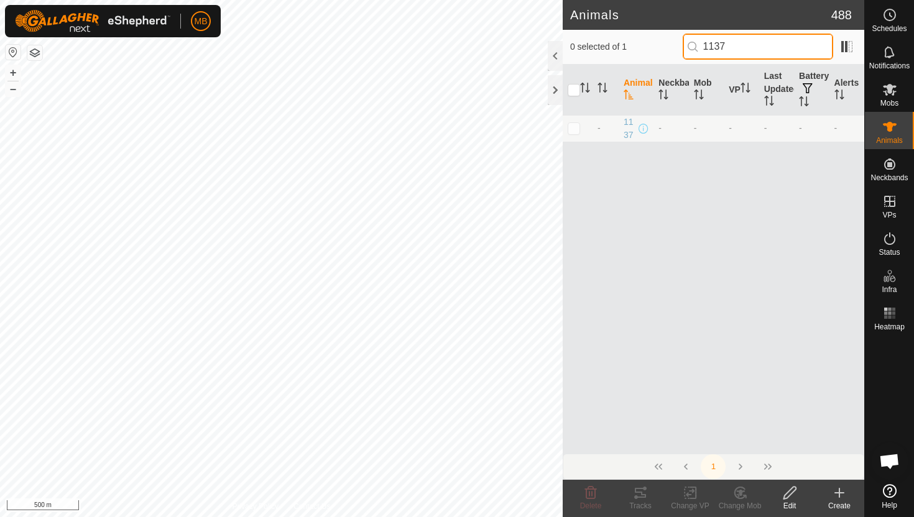
type input "1137"
click at [577, 127] on p-checkbox at bounding box center [574, 128] width 12 height 10
checkbox input "true"
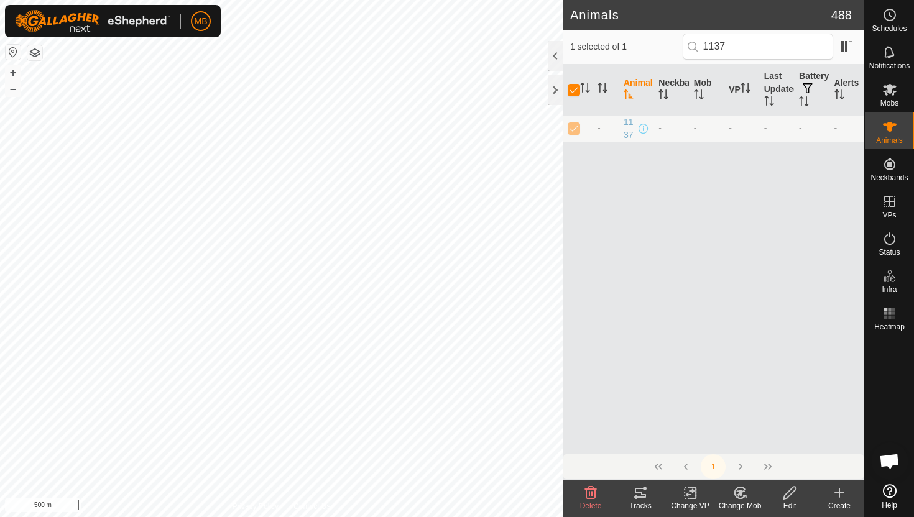
click at [788, 495] on icon at bounding box center [790, 493] width 16 height 15
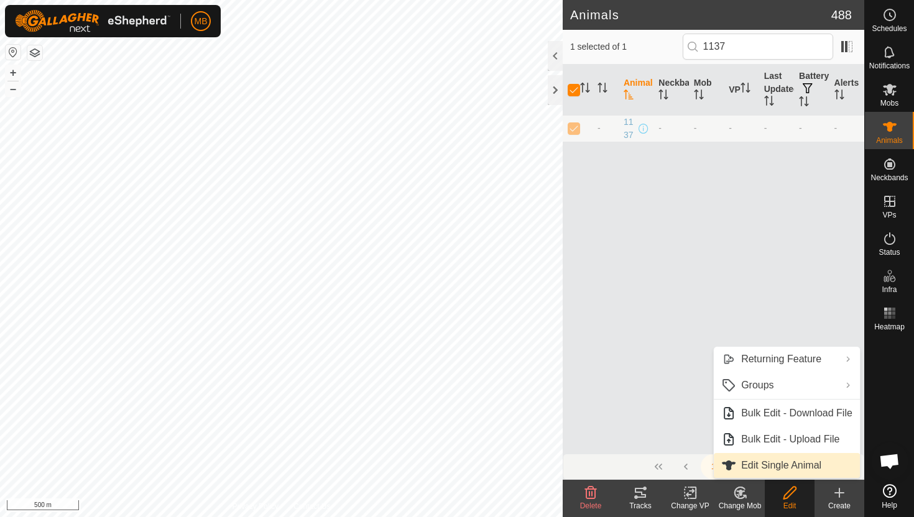
click at [790, 470] on link "Edit Single Animal" at bounding box center [787, 465] width 146 height 25
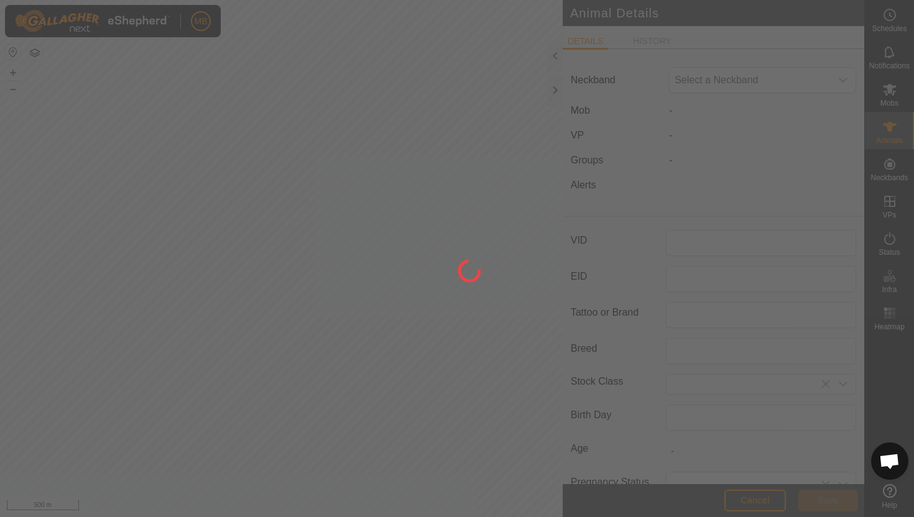
type input "1137"
type input "383"
type input "[DATE]"
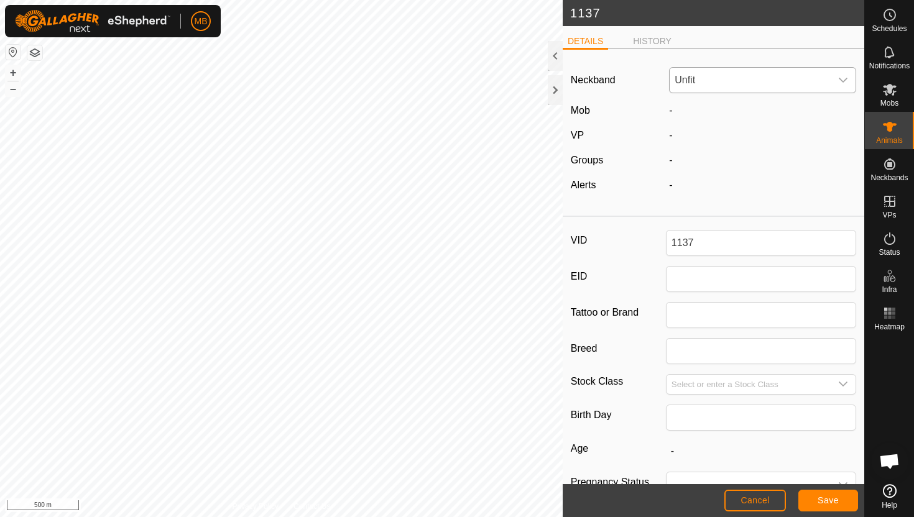
click at [838, 86] on div "dropdown trigger" at bounding box center [843, 80] width 25 height 25
type input "411"
click at [730, 142] on li "4113666943" at bounding box center [763, 144] width 186 height 25
click at [840, 500] on button "Save" at bounding box center [829, 501] width 60 height 22
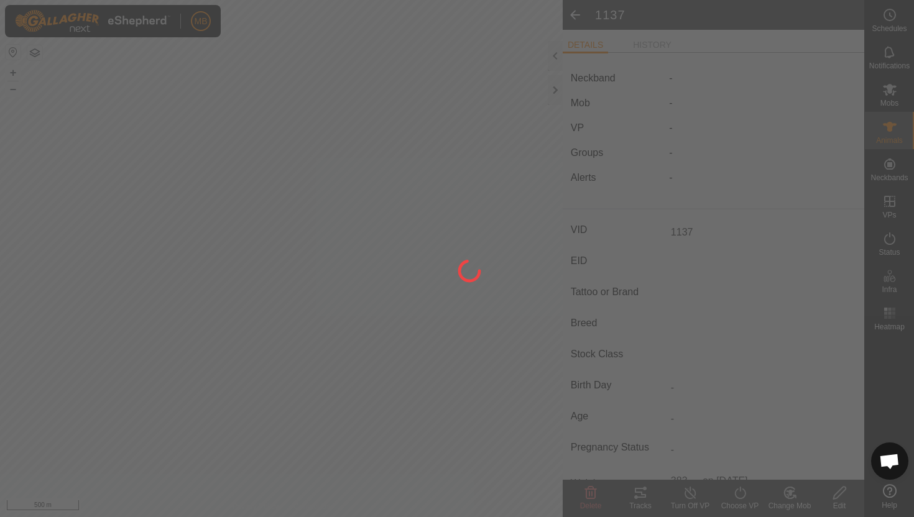
type input "-"
type input "383 kg"
type input "-"
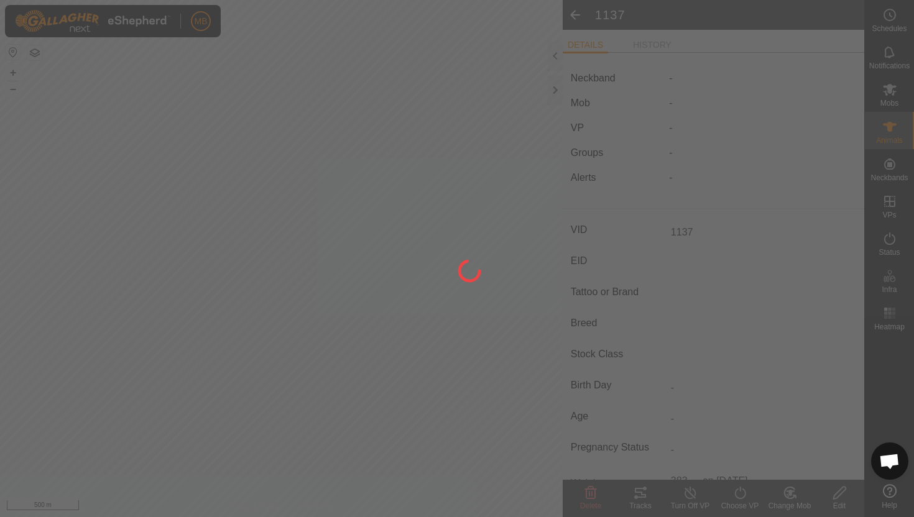
type input "-"
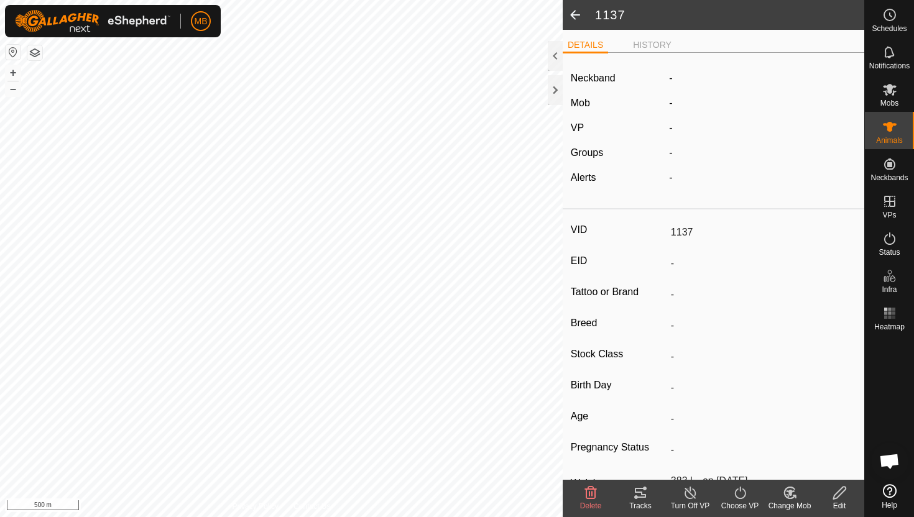
click at [787, 494] on icon at bounding box center [787, 496] width 3 height 4
click at [811, 440] on link "Choose Mob..." at bounding box center [827, 439] width 123 height 25
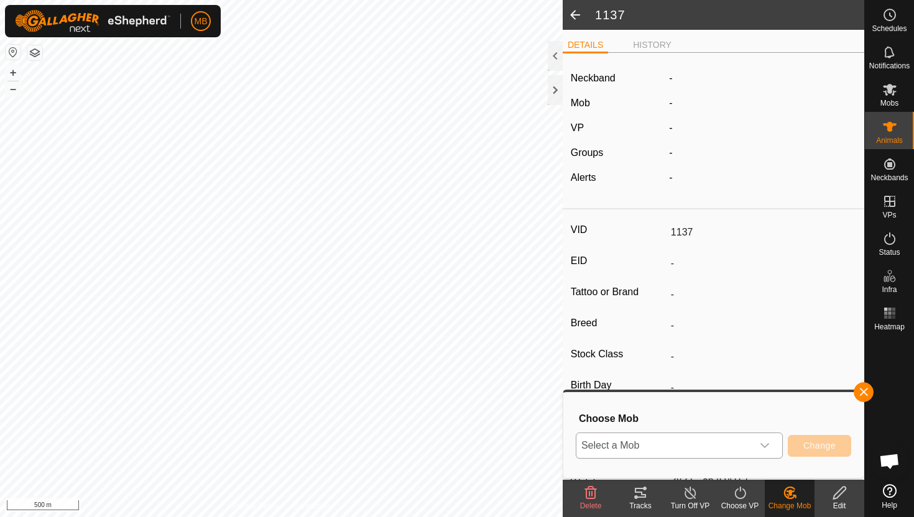
click at [769, 442] on icon "dropdown trigger" at bounding box center [765, 446] width 10 height 10
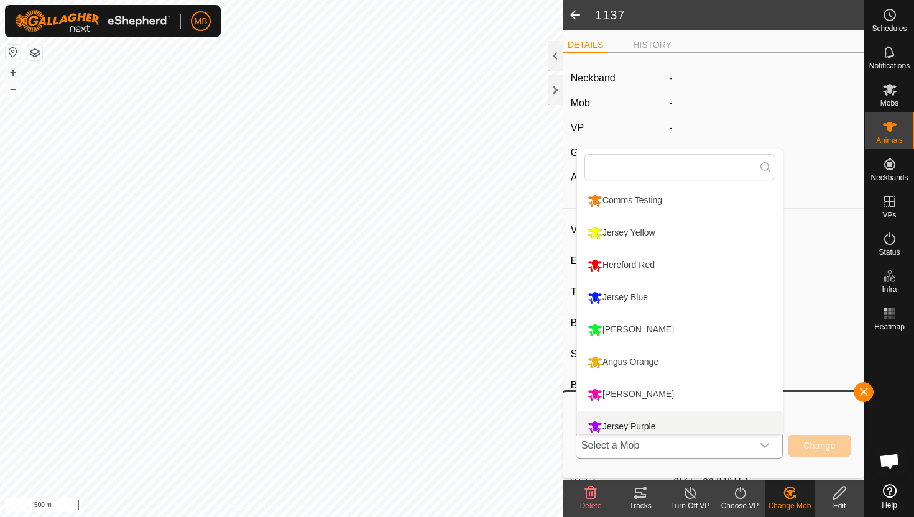
scroll to position [9, 0]
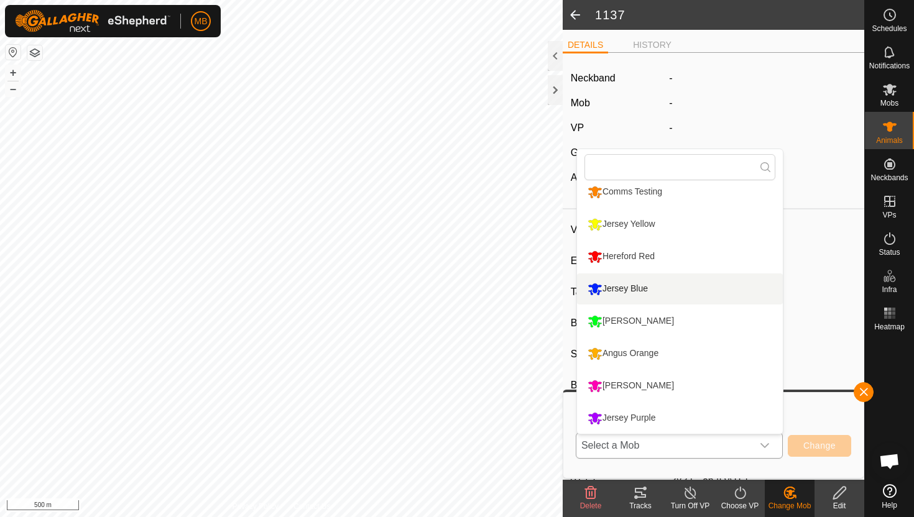
click at [659, 298] on li "Jersey Blue" at bounding box center [680, 289] width 206 height 31
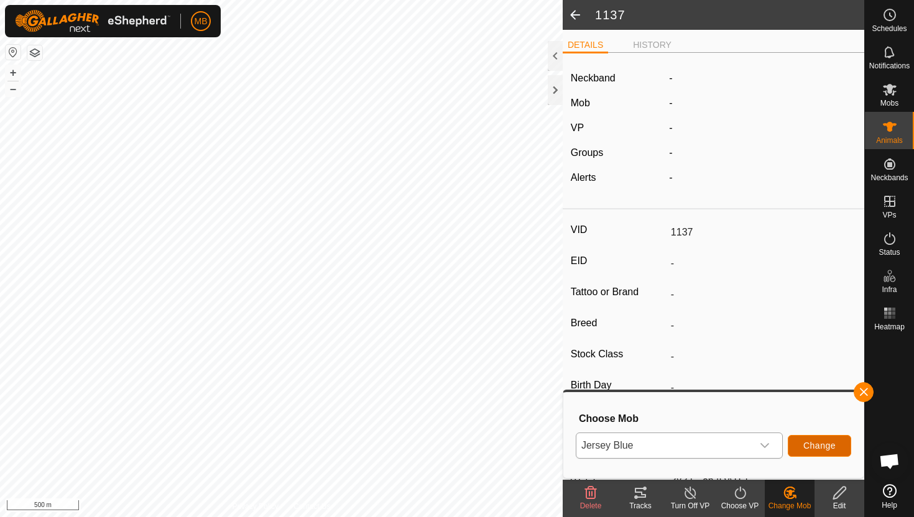
click at [822, 449] on span "Change" at bounding box center [820, 446] width 32 height 10
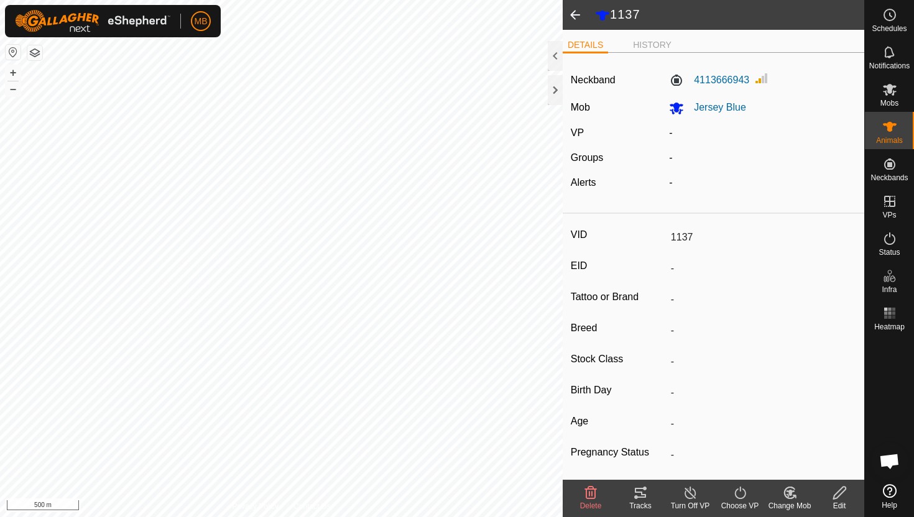
click at [737, 496] on icon at bounding box center [741, 493] width 16 height 15
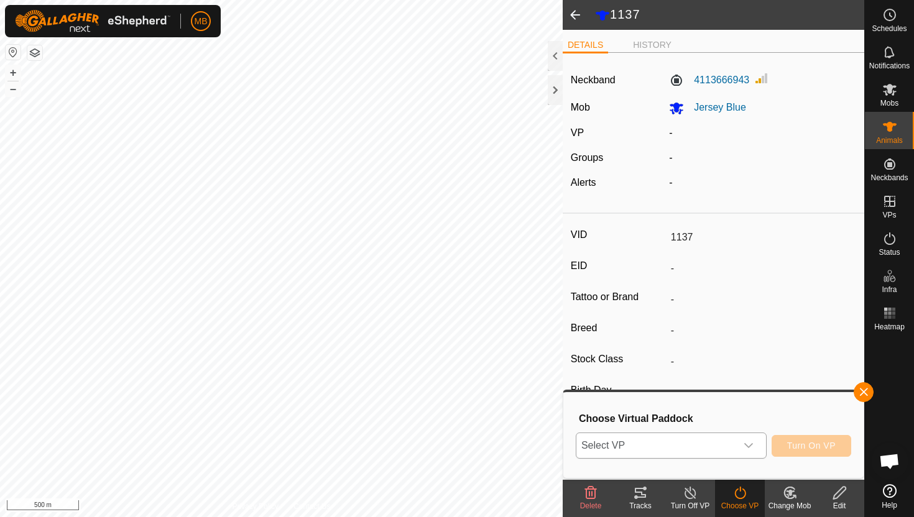
click at [748, 449] on icon "dropdown trigger" at bounding box center [749, 446] width 10 height 10
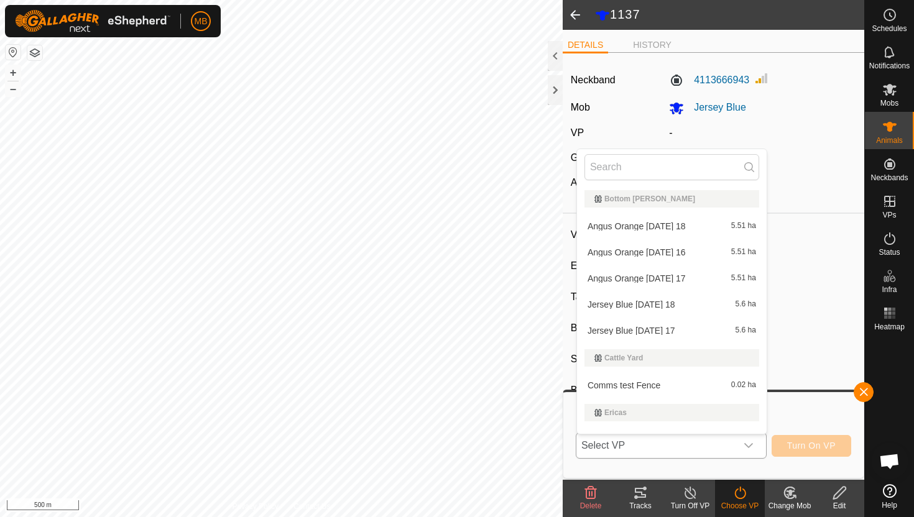
scroll to position [19, 0]
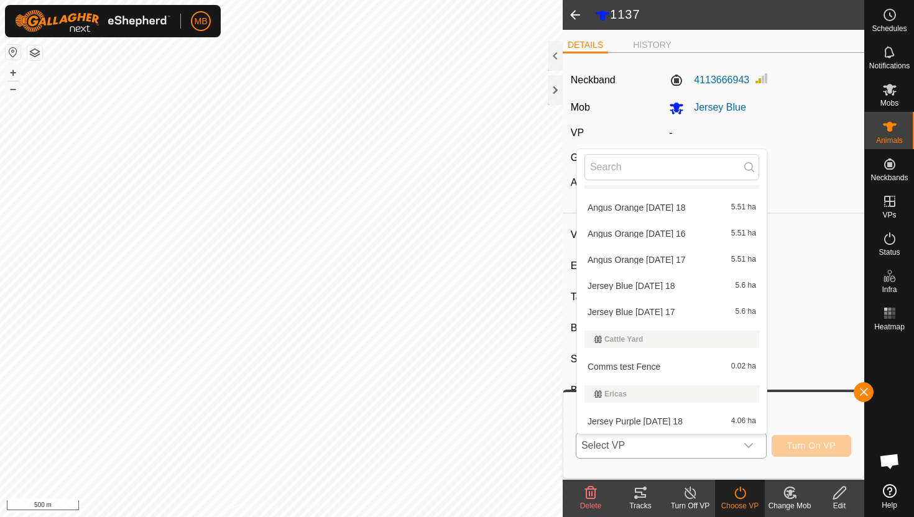
click at [680, 285] on li "Jersey Blue Thursday 18 5.6 ha" at bounding box center [672, 286] width 190 height 25
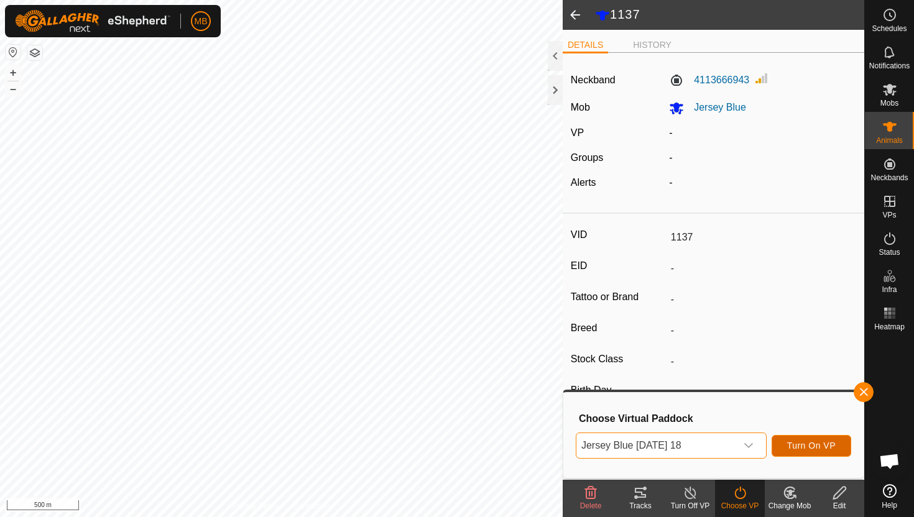
click at [796, 443] on span "Turn On VP" at bounding box center [811, 446] width 49 height 10
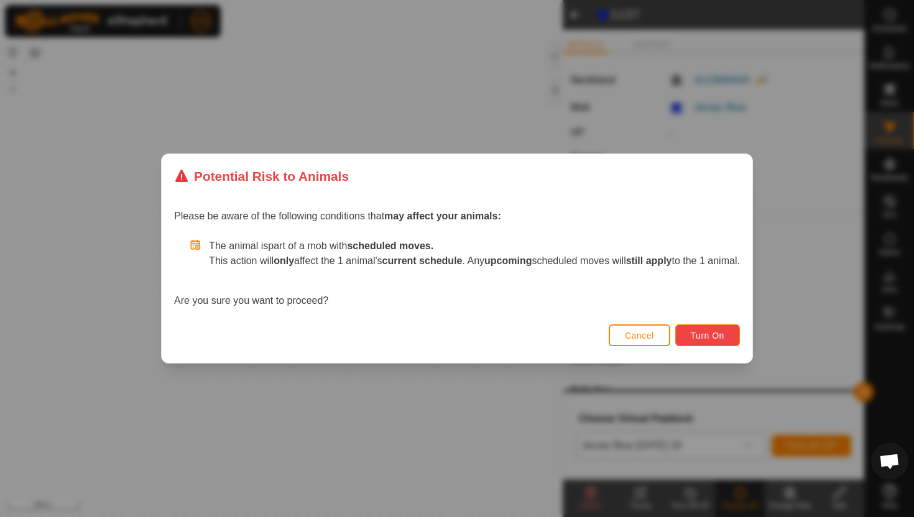
click at [724, 331] on span "Turn On" at bounding box center [708, 336] width 34 height 10
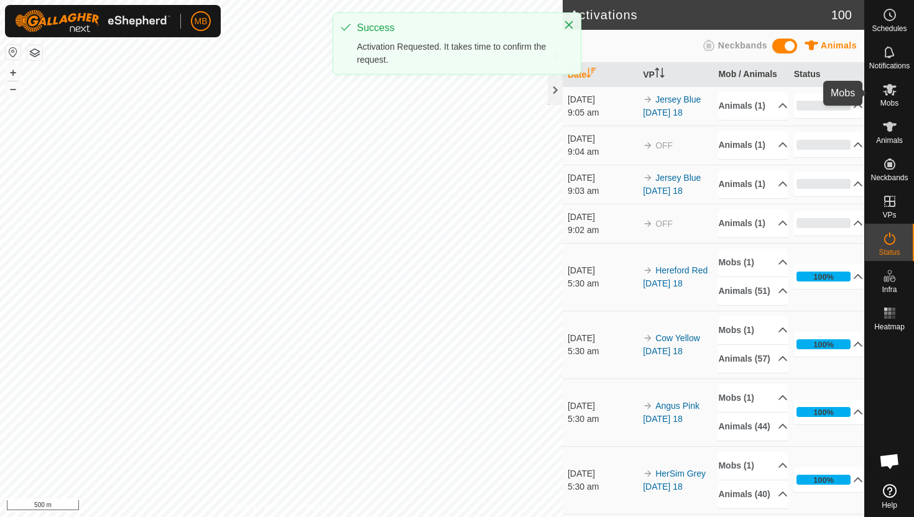
click at [888, 90] on icon at bounding box center [890, 90] width 14 height 12
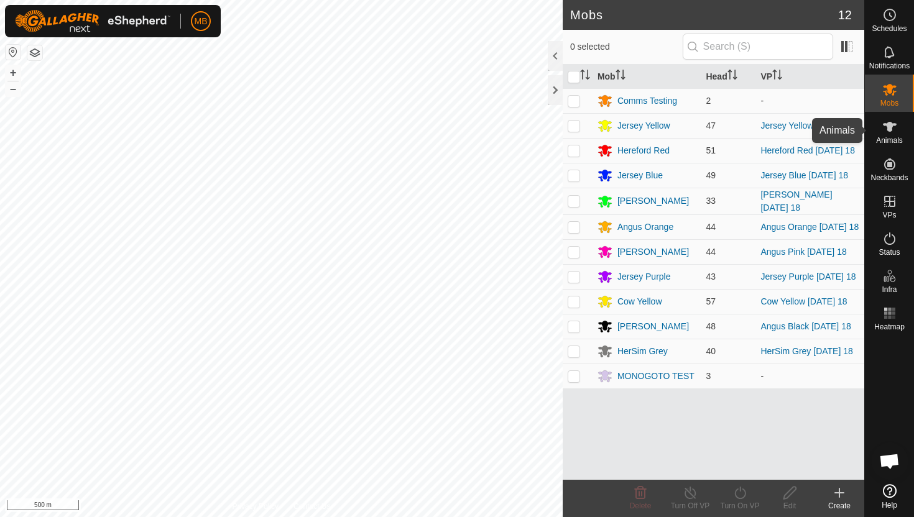
click at [889, 125] on icon at bounding box center [890, 127] width 14 height 10
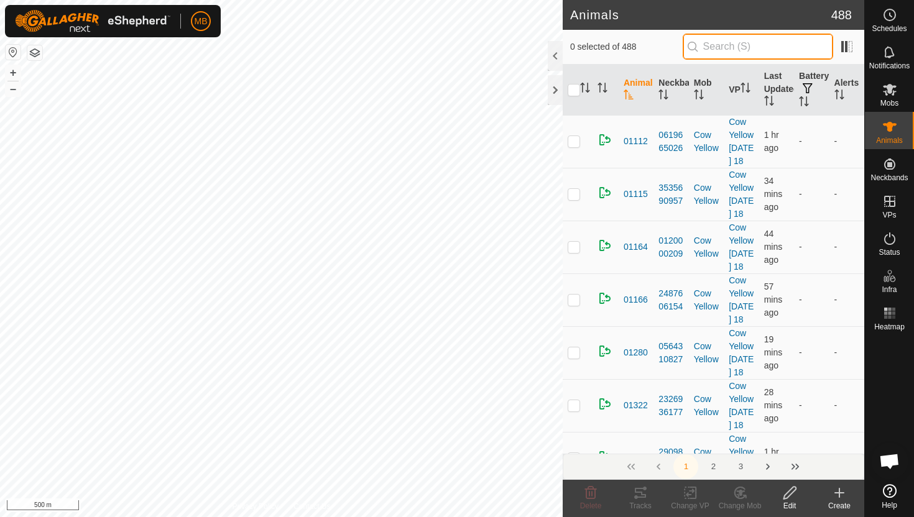
click at [794, 45] on input "text" at bounding box center [758, 47] width 151 height 26
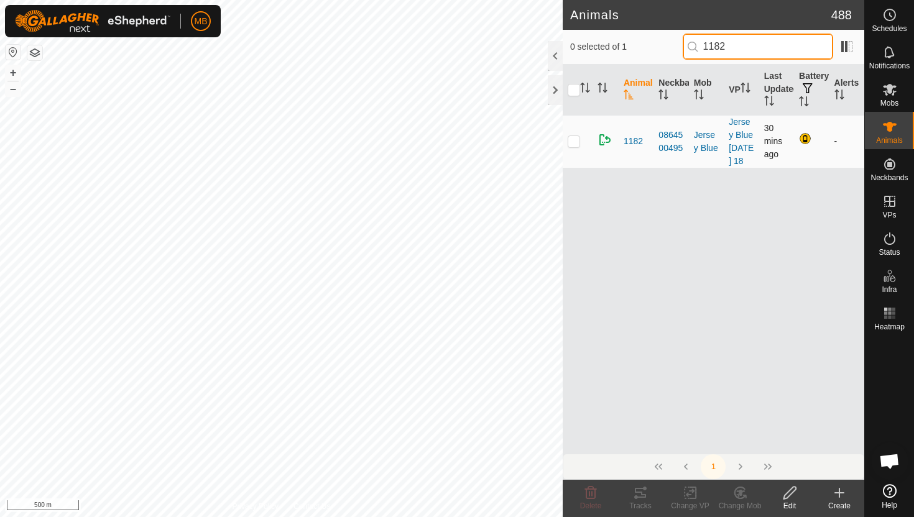
type input "1182"
click at [575, 146] on p-checkbox at bounding box center [574, 141] width 12 height 10
checkbox input "true"
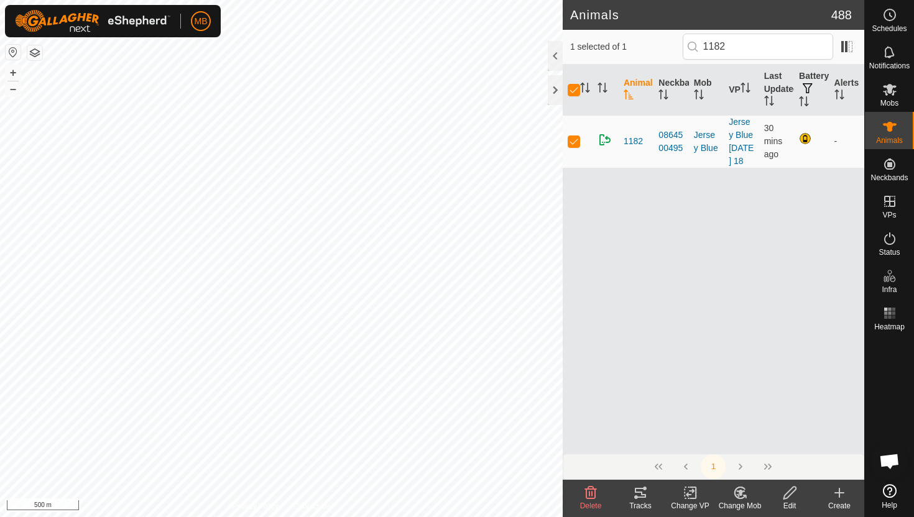
click at [791, 491] on icon at bounding box center [790, 493] width 16 height 15
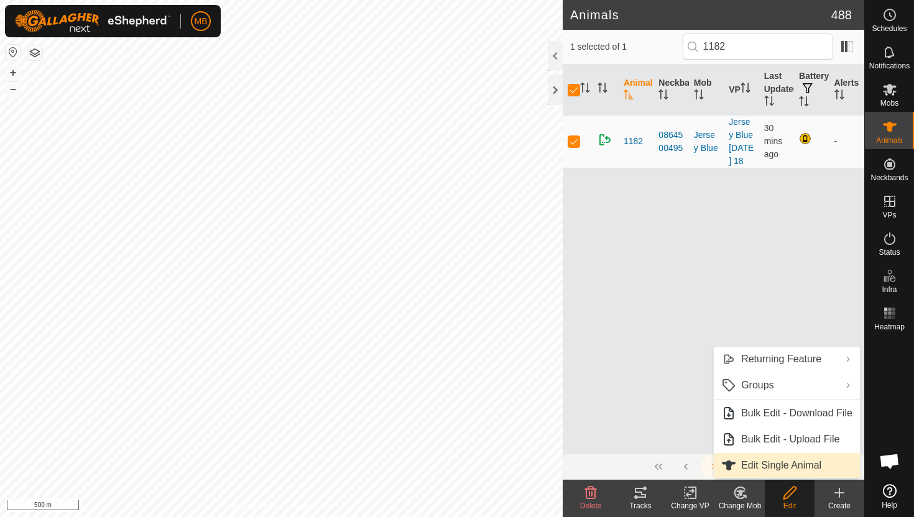
click at [794, 470] on link "Edit Single Animal" at bounding box center [787, 465] width 146 height 25
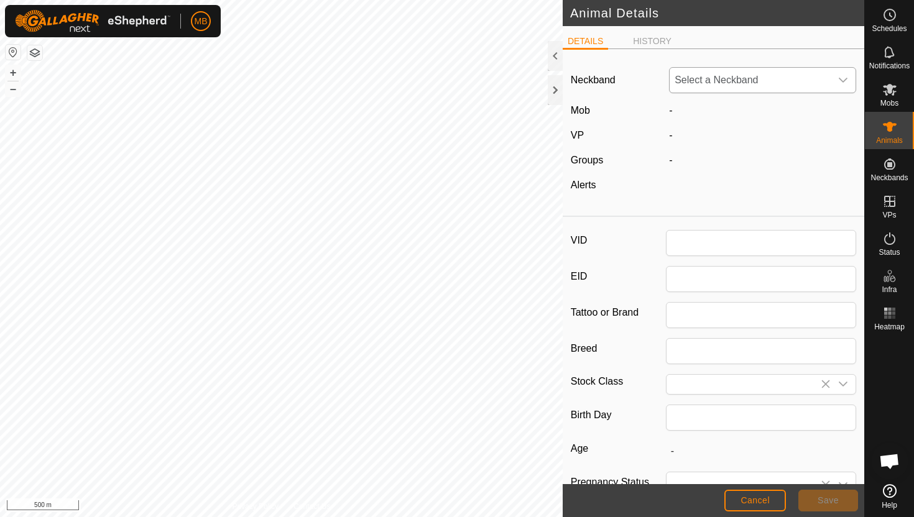
type input "1182"
type input "416"
type input "[DATE]"
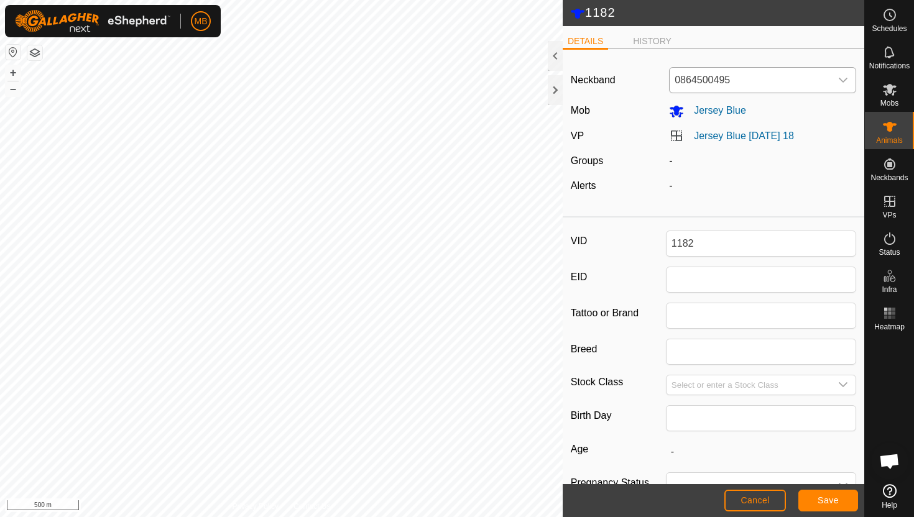
click at [844, 76] on icon "dropdown trigger" at bounding box center [843, 80] width 10 height 10
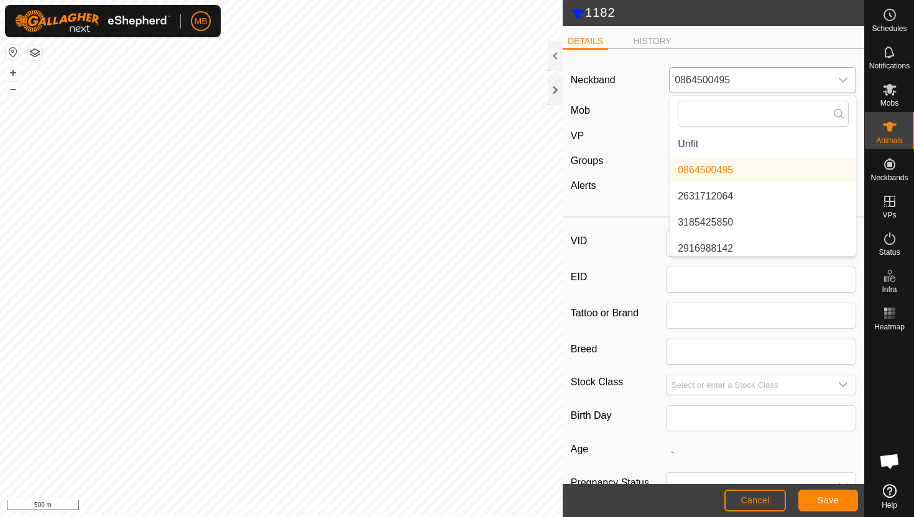
click at [779, 142] on li "Unfit" at bounding box center [763, 144] width 186 height 25
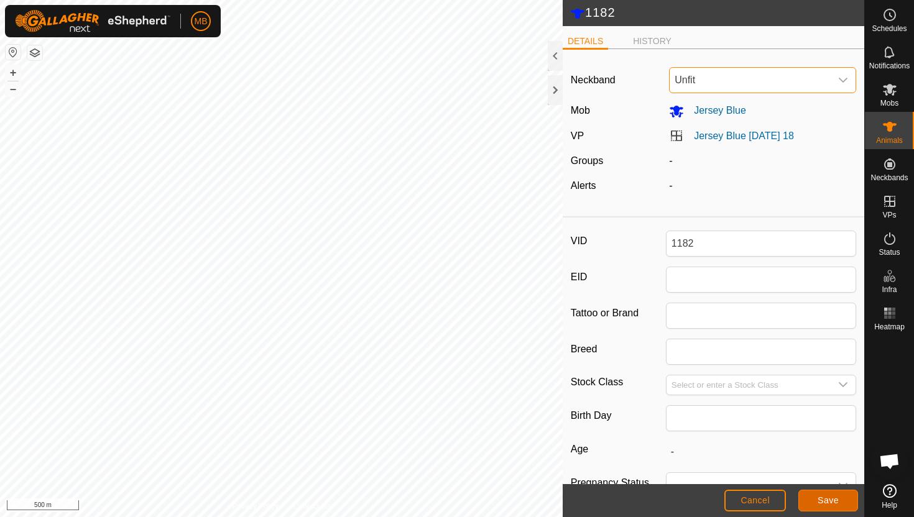
click at [837, 499] on span "Save" at bounding box center [828, 501] width 21 height 10
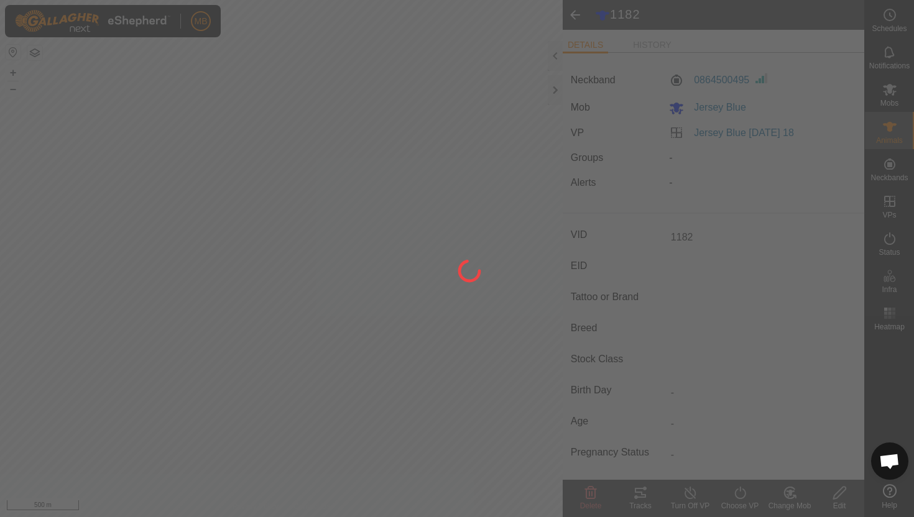
type input "-"
type input "416 kg"
type input "-"
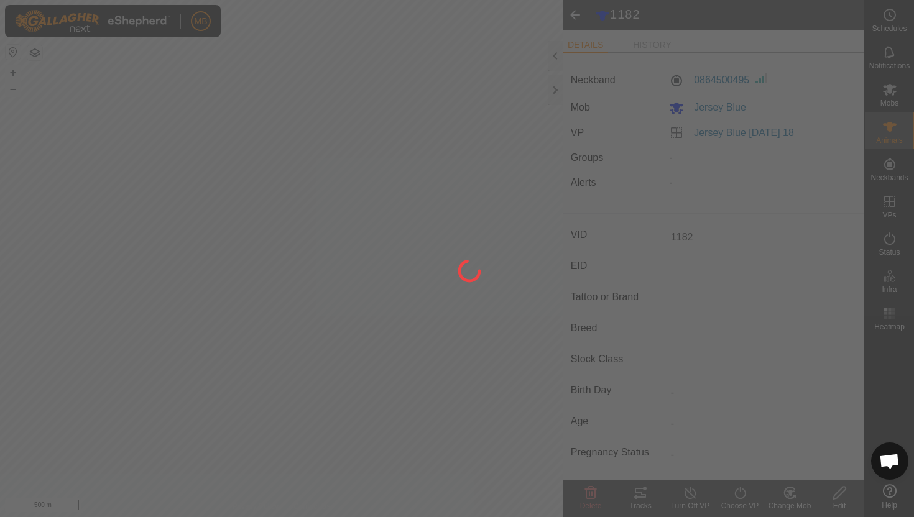
type input "-"
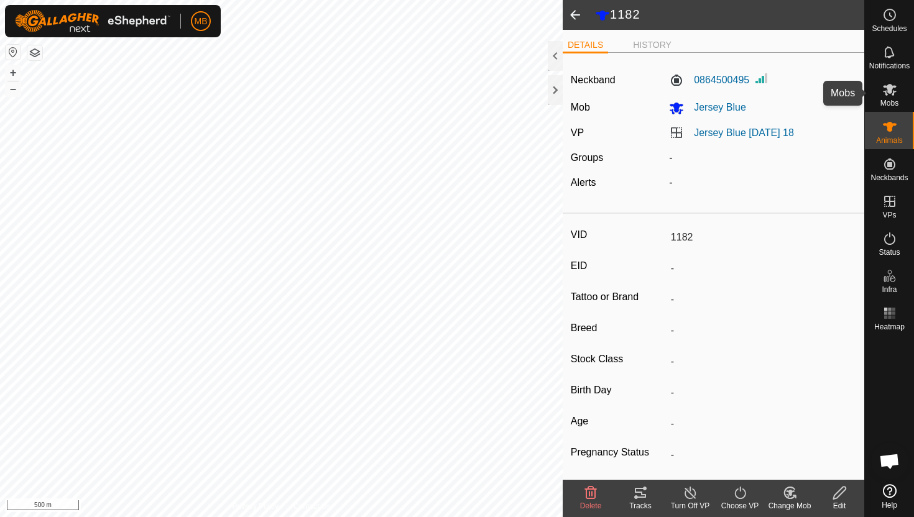
click at [888, 90] on icon at bounding box center [890, 90] width 14 height 12
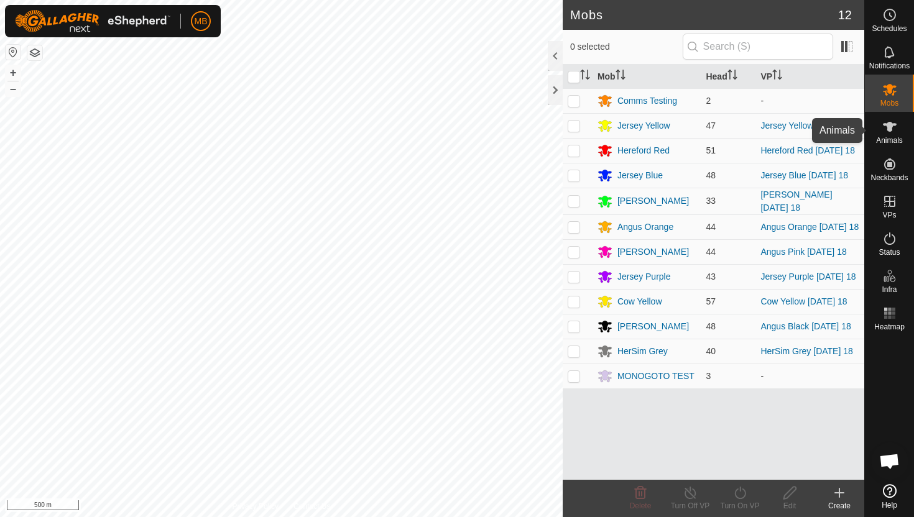
click at [887, 130] on icon at bounding box center [890, 126] width 15 height 15
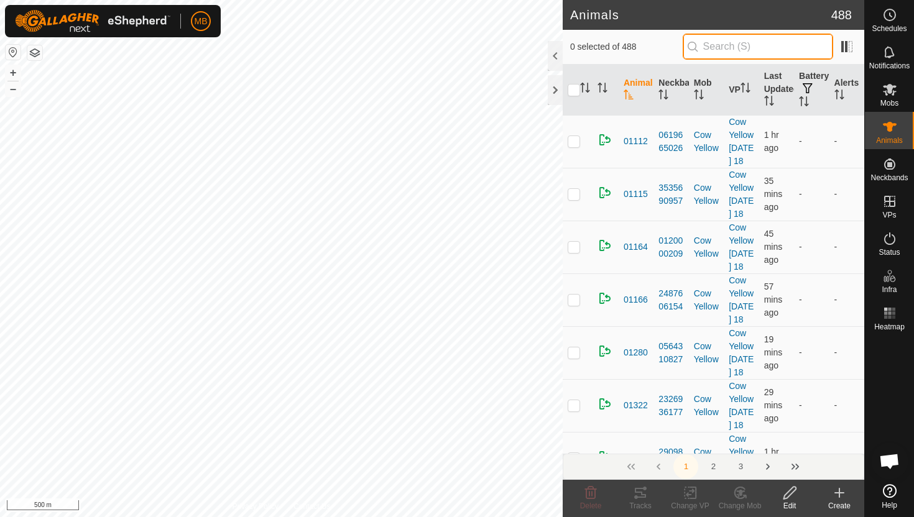
click at [745, 49] on input "text" at bounding box center [758, 47] width 151 height 26
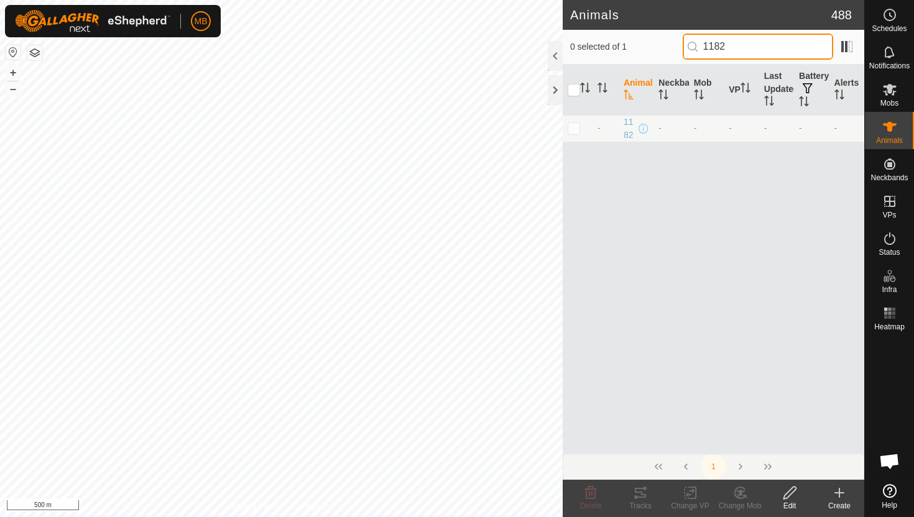
type input "1182"
click at [575, 124] on p-checkbox at bounding box center [574, 128] width 12 height 10
checkbox input "true"
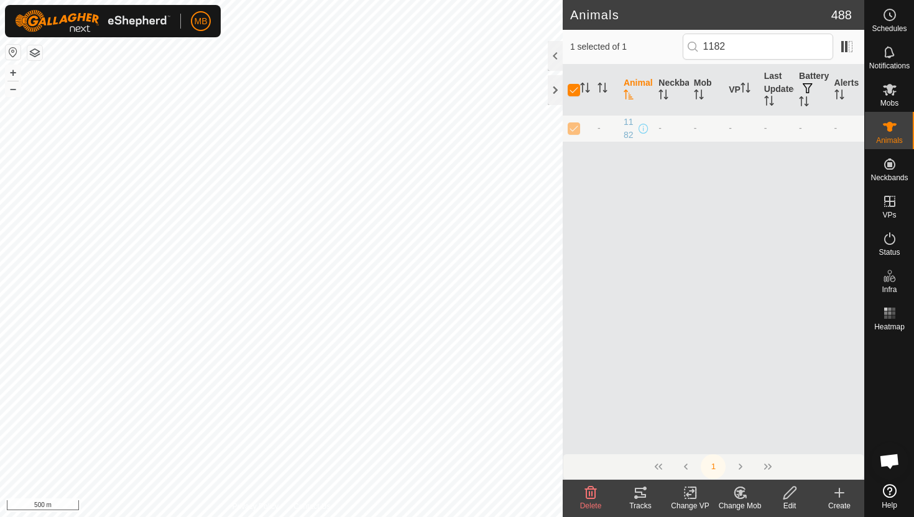
click at [791, 496] on icon at bounding box center [790, 493] width 16 height 15
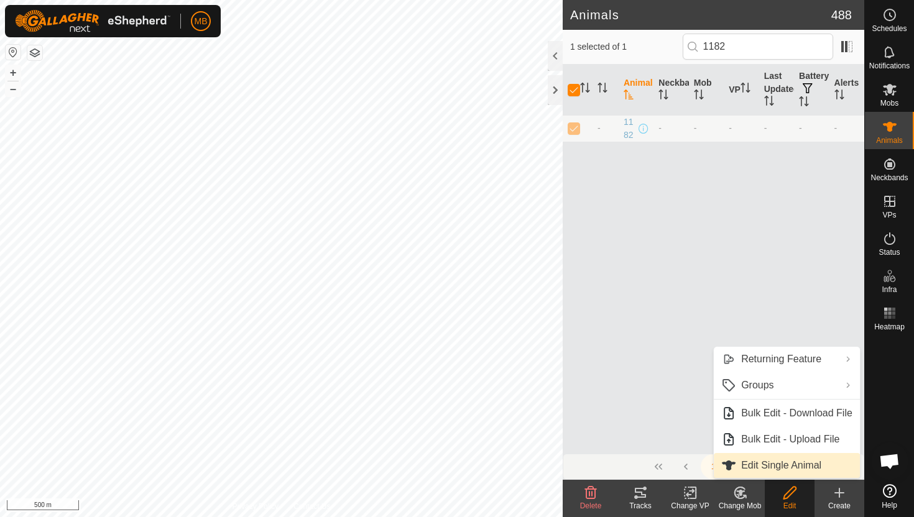
click at [794, 460] on link "Edit Single Animal" at bounding box center [787, 465] width 146 height 25
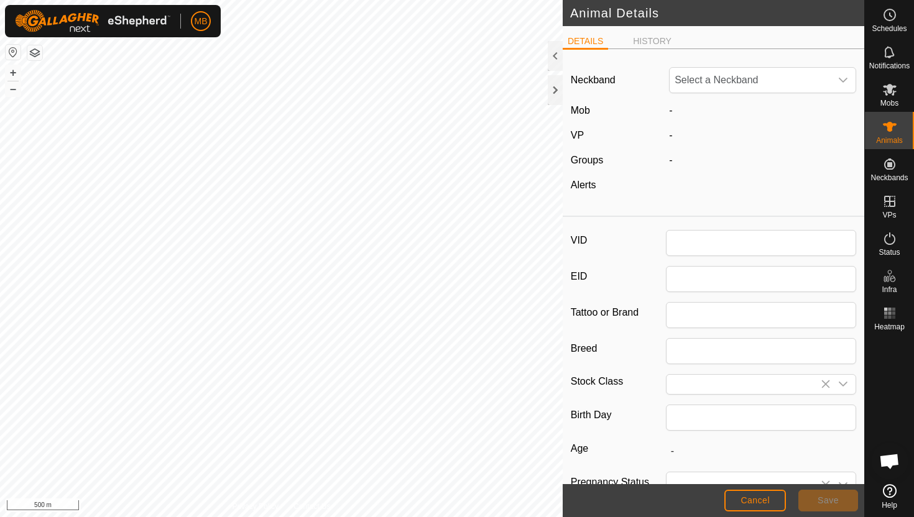
type input "1182"
type input "416"
type input "17 Feb, 2025"
click at [847, 74] on div "dropdown trigger" at bounding box center [843, 80] width 25 height 25
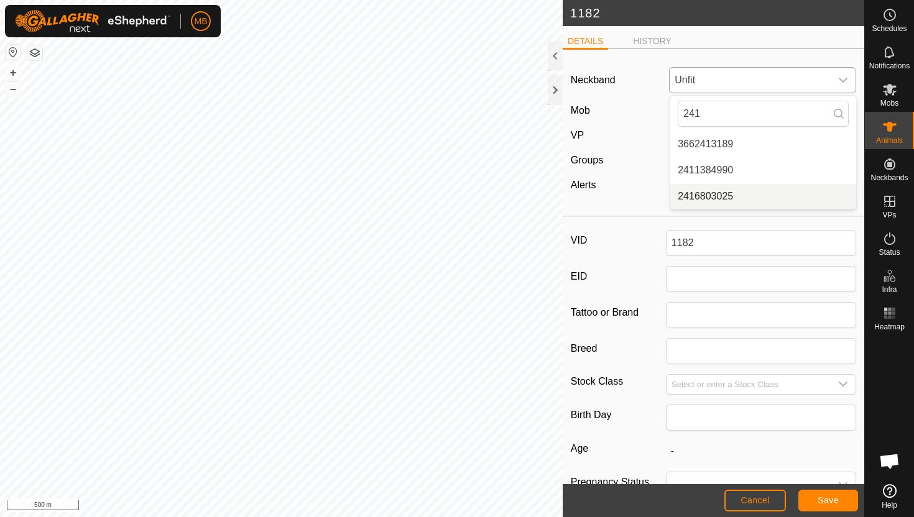
type input "241"
click at [727, 198] on li "2416803025" at bounding box center [763, 196] width 186 height 25
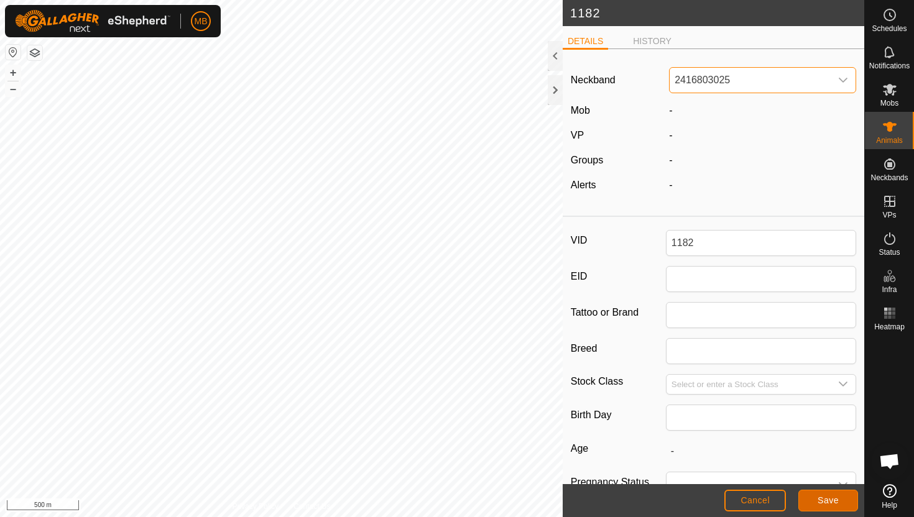
click at [840, 496] on button "Save" at bounding box center [829, 501] width 60 height 22
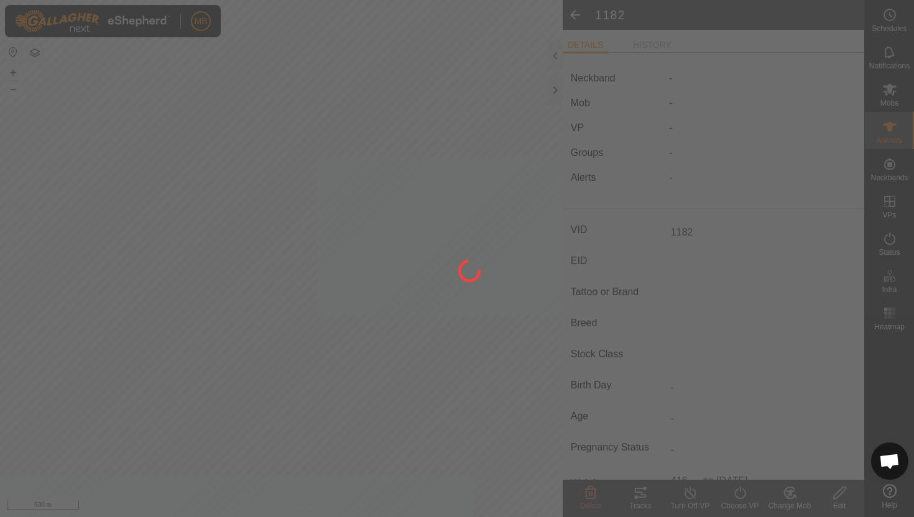
type input "-"
type input "416 kg"
type input "-"
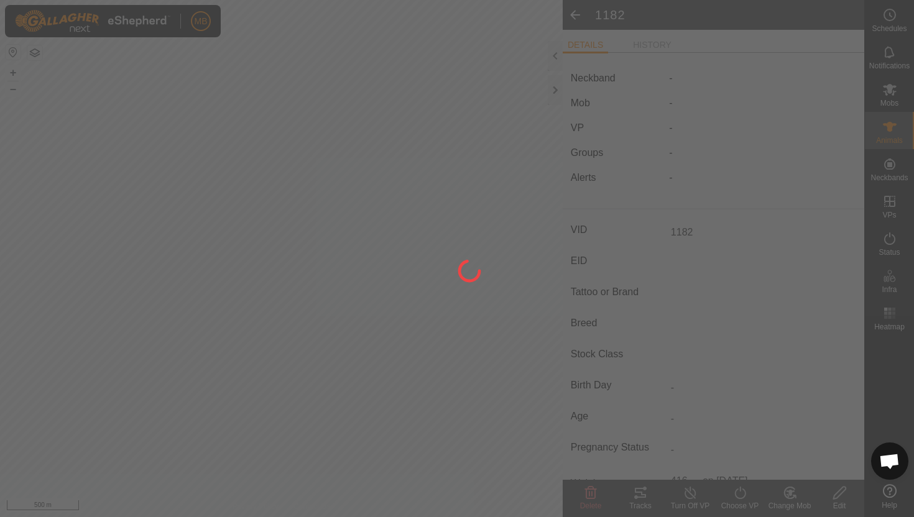
type input "-"
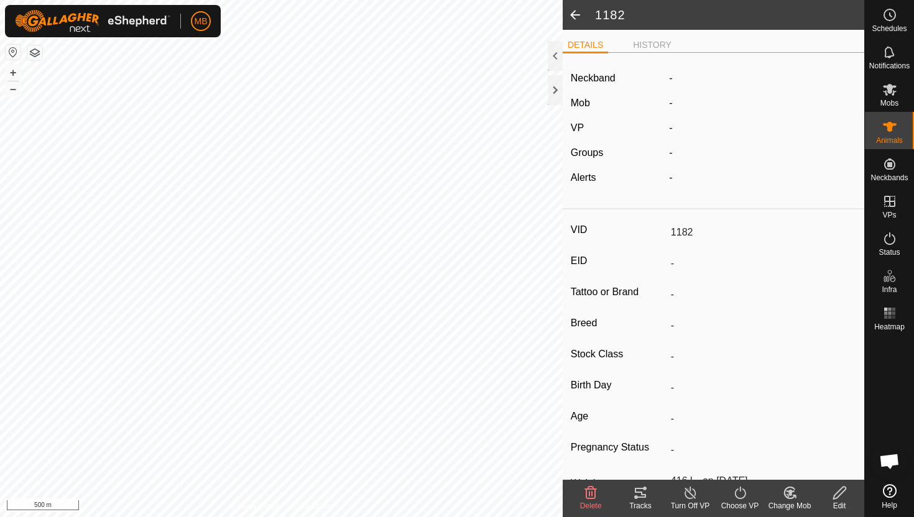
click at [791, 490] on icon at bounding box center [790, 493] width 16 height 15
click at [801, 442] on link "Choose Mob..." at bounding box center [827, 439] width 123 height 25
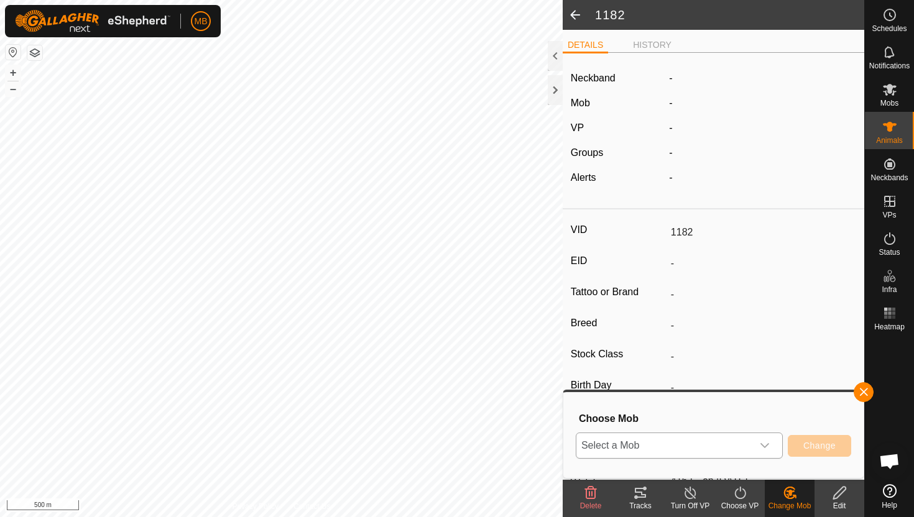
click at [769, 438] on div "dropdown trigger" at bounding box center [765, 445] width 25 height 25
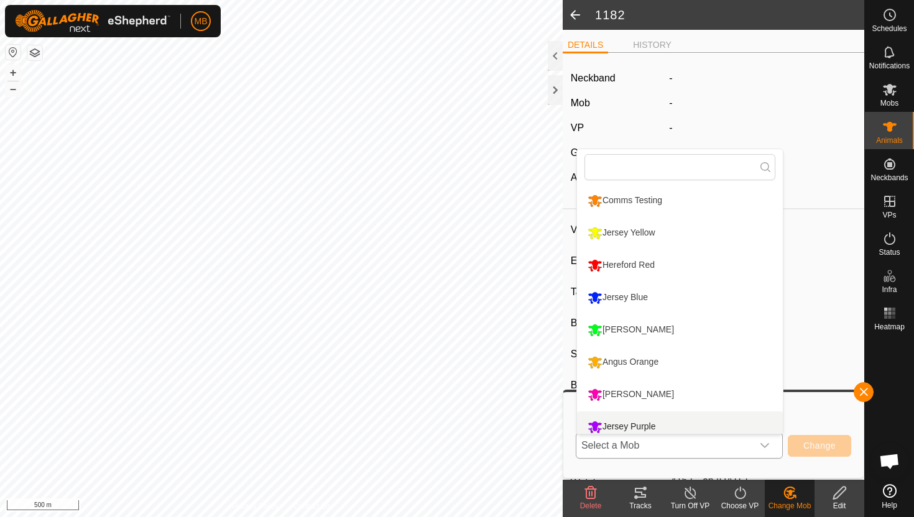
scroll to position [9, 0]
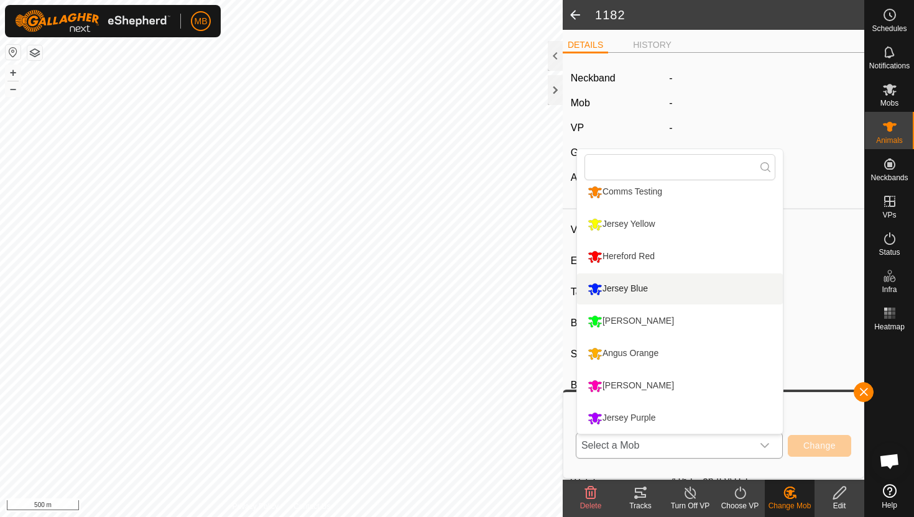
click at [663, 296] on li "Jersey Blue" at bounding box center [680, 289] width 206 height 31
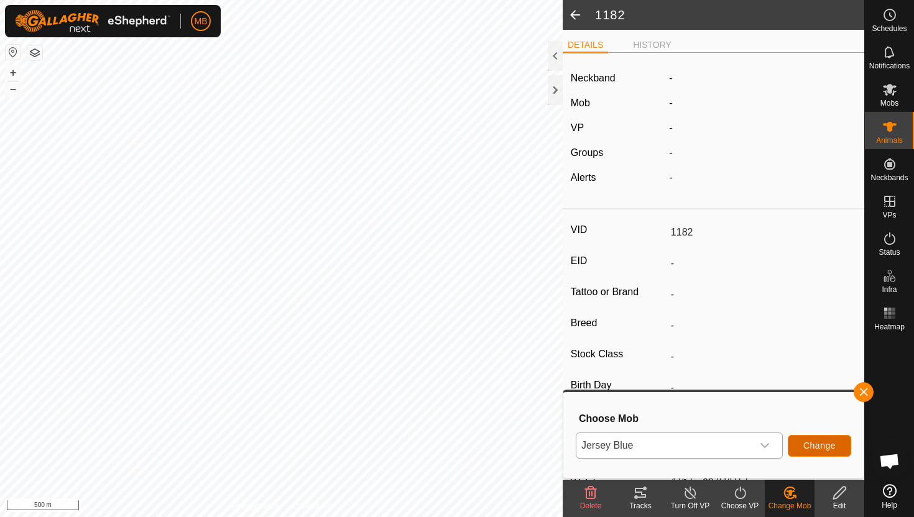
click at [833, 441] on span "Change" at bounding box center [820, 446] width 32 height 10
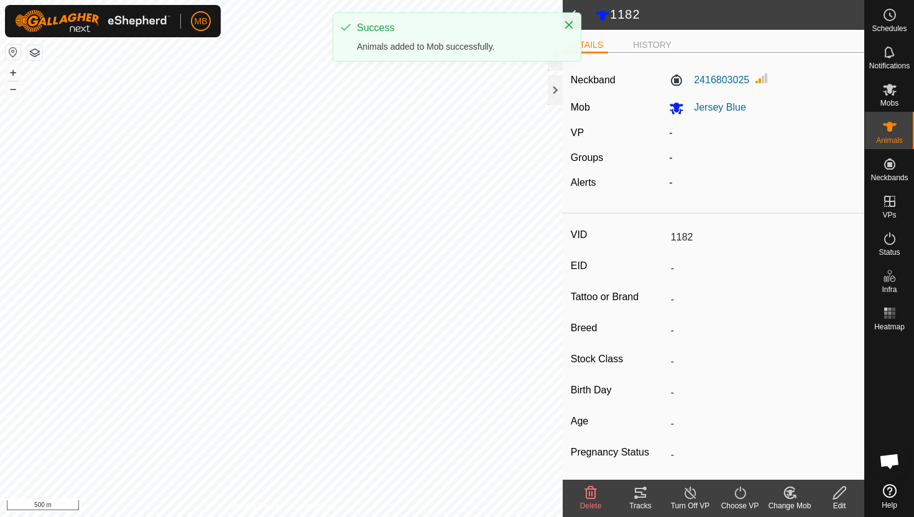
click at [742, 493] on icon at bounding box center [741, 493] width 16 height 15
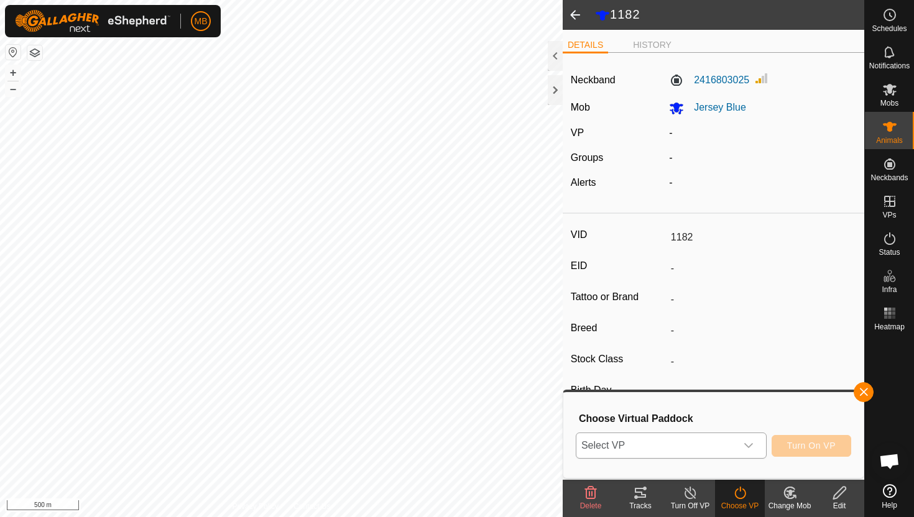
click at [749, 448] on icon "dropdown trigger" at bounding box center [749, 446] width 10 height 10
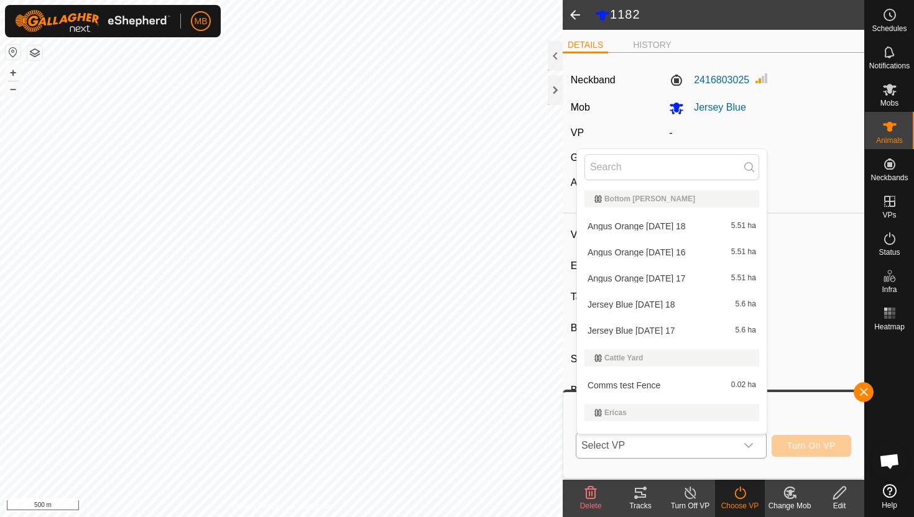
scroll to position [19, 0]
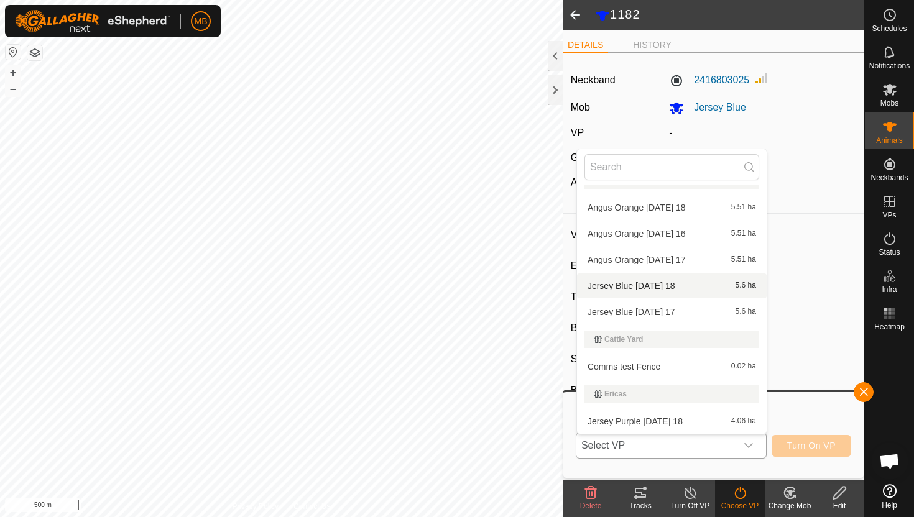
click at [676, 288] on li "Jersey Blue Thursday 18 5.6 ha" at bounding box center [672, 286] width 190 height 25
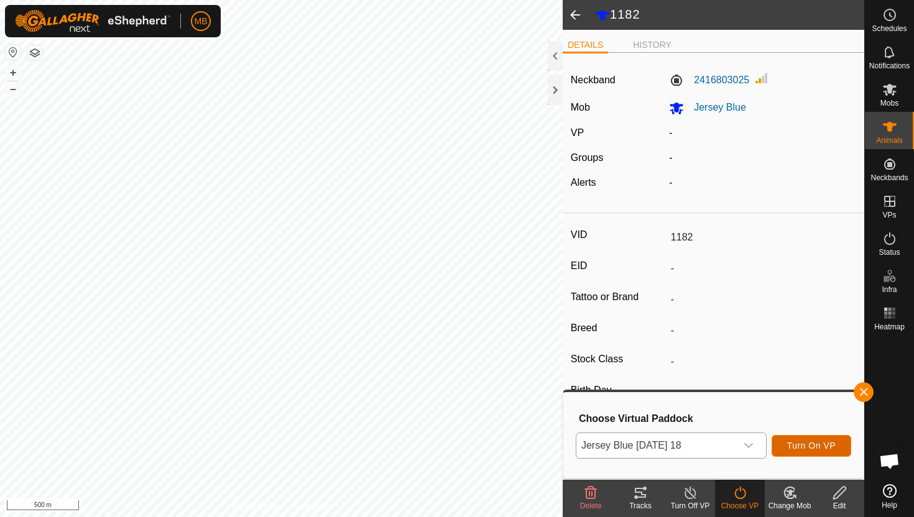
click at [822, 442] on span "Turn On VP" at bounding box center [811, 446] width 49 height 10
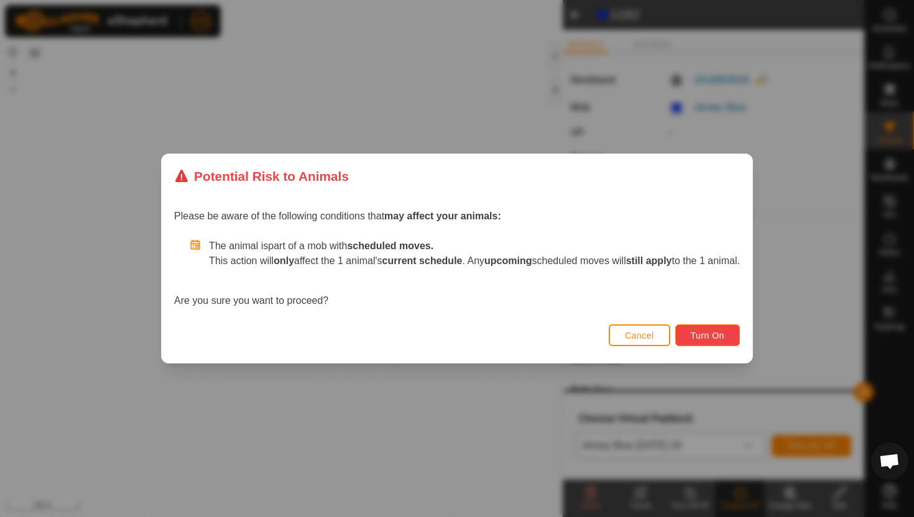
click at [735, 336] on button "Turn On" at bounding box center [707, 336] width 65 height 22
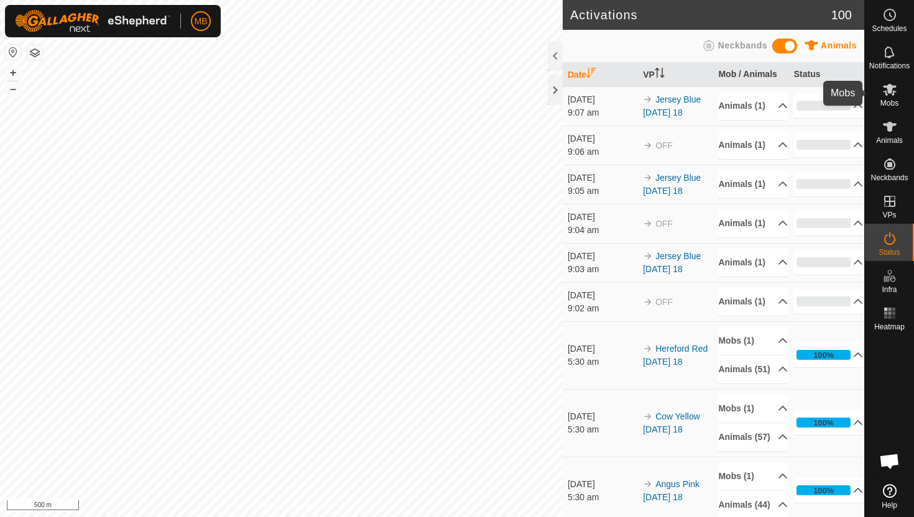
click at [886, 94] on icon at bounding box center [890, 90] width 14 height 12
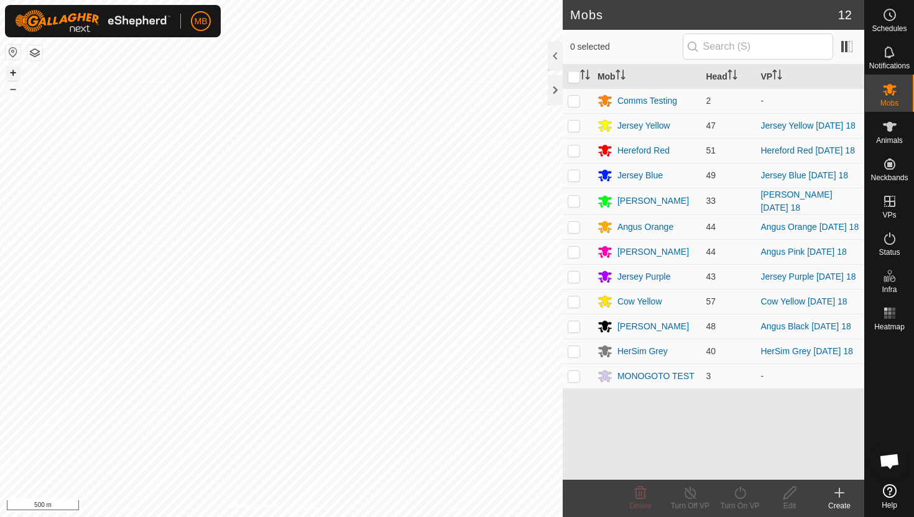
click at [14, 72] on button "+" at bounding box center [13, 72] width 15 height 15
click at [14, 70] on button "+" at bounding box center [13, 72] width 15 height 15
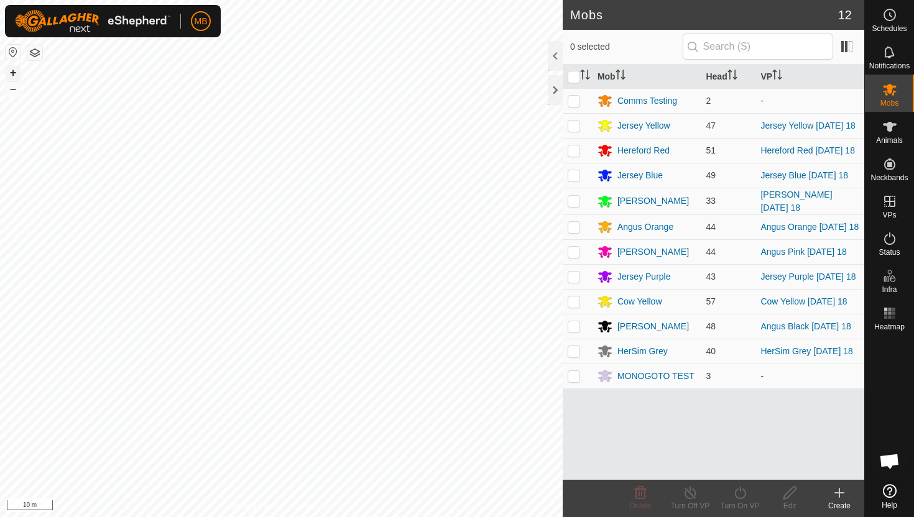
click at [14, 70] on button "+" at bounding box center [13, 72] width 15 height 15
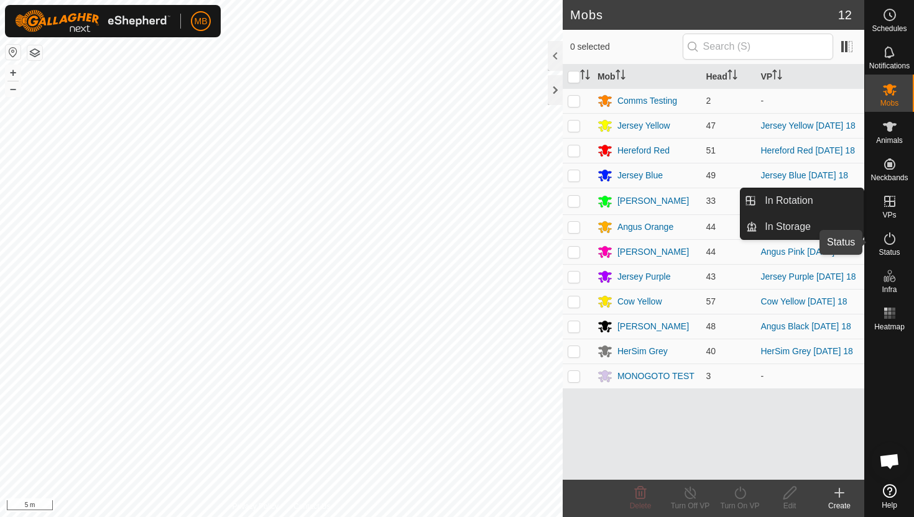
click at [890, 243] on icon at bounding box center [890, 238] width 15 height 15
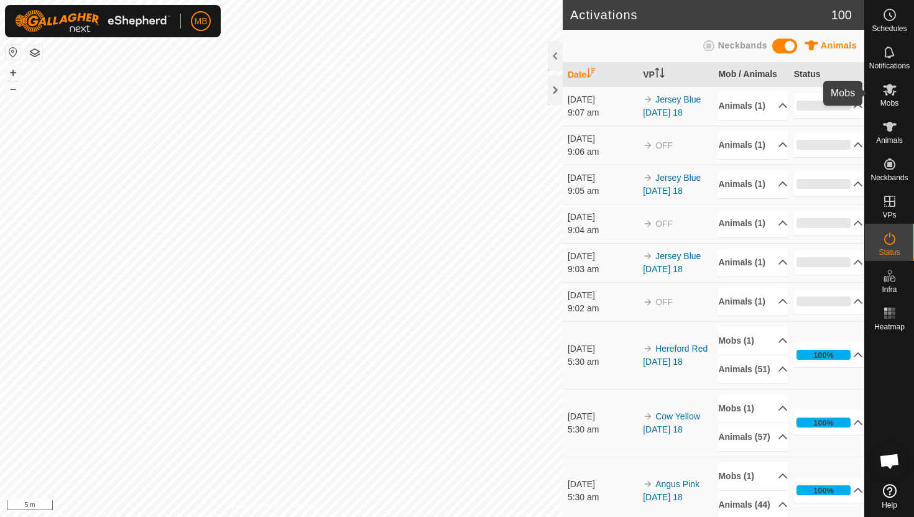
click at [894, 96] on icon at bounding box center [890, 89] width 15 height 15
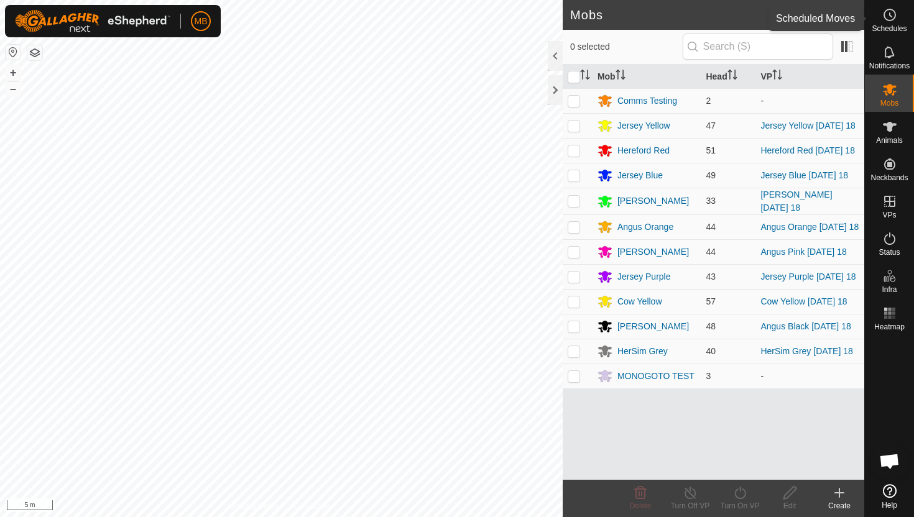
click at [890, 13] on icon at bounding box center [891, 15] width 2 height 4
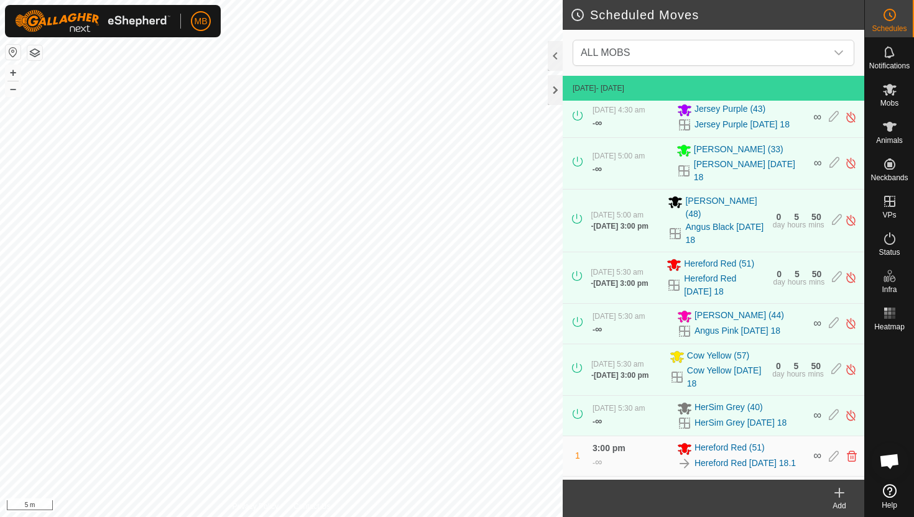
scroll to position [191, 0]
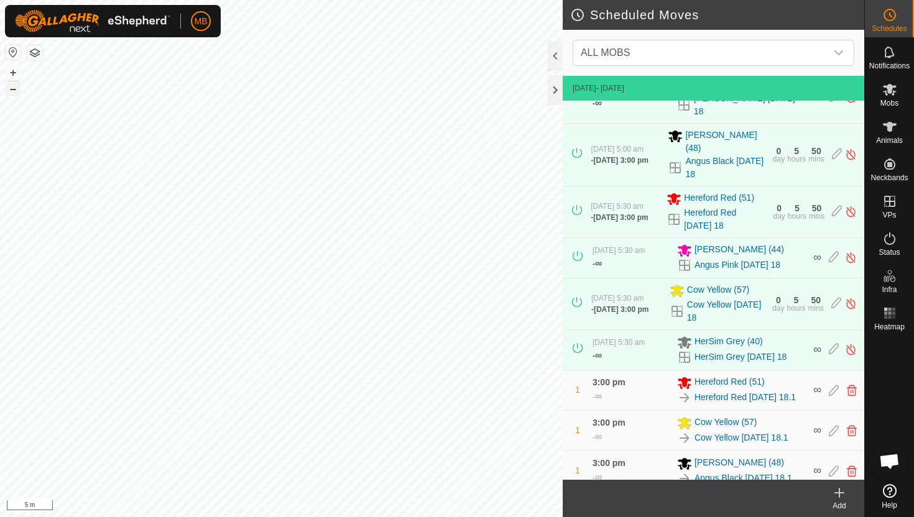
click at [13, 92] on button "–" at bounding box center [13, 88] width 15 height 15
click at [10, 91] on button "–" at bounding box center [13, 88] width 15 height 15
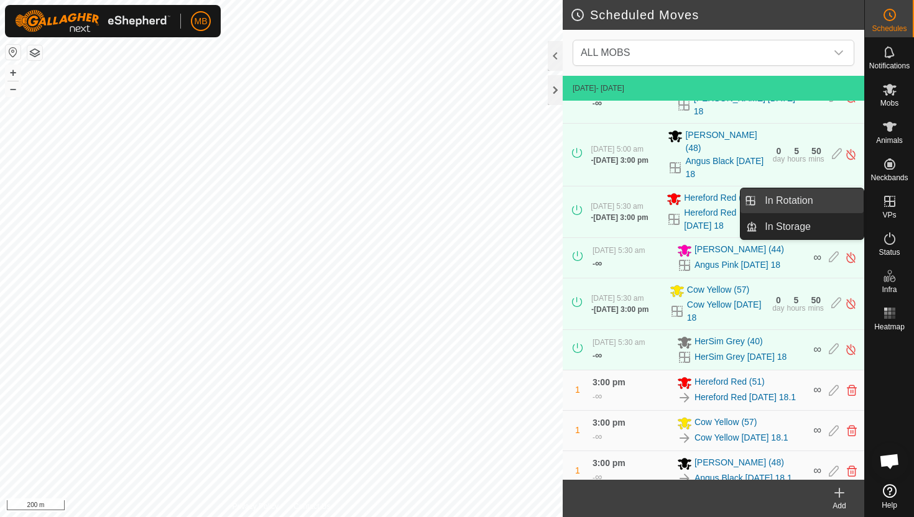
click at [820, 200] on link "In Rotation" at bounding box center [811, 200] width 106 height 25
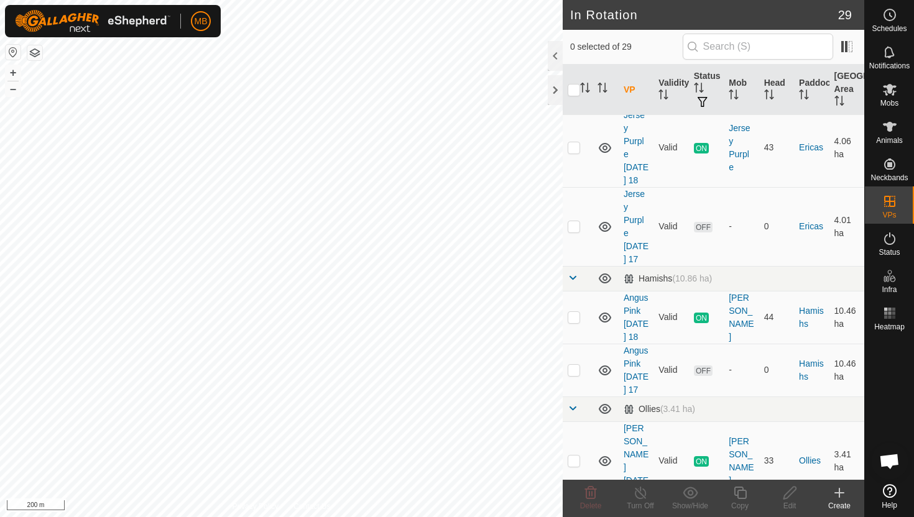
scroll to position [537, 0]
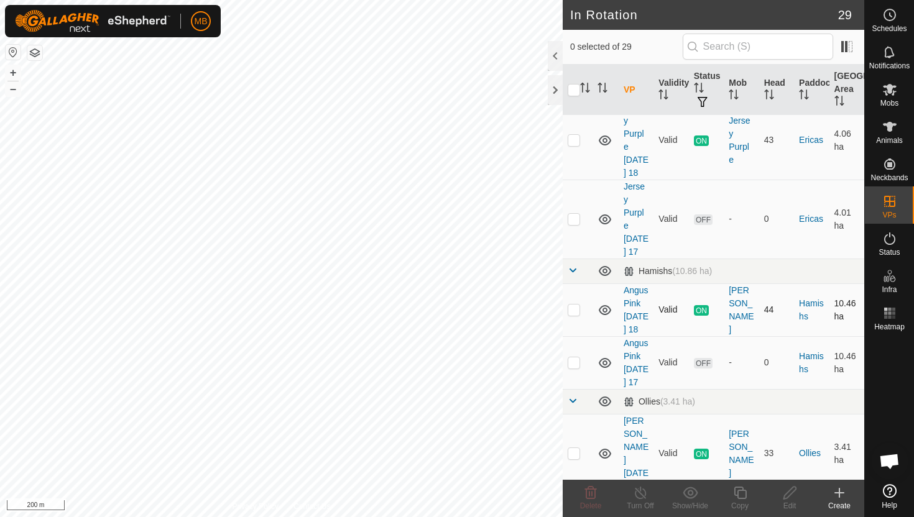
click at [575, 305] on p-checkbox at bounding box center [574, 310] width 12 height 10
checkbox input "true"
click at [743, 494] on icon at bounding box center [741, 493] width 16 height 15
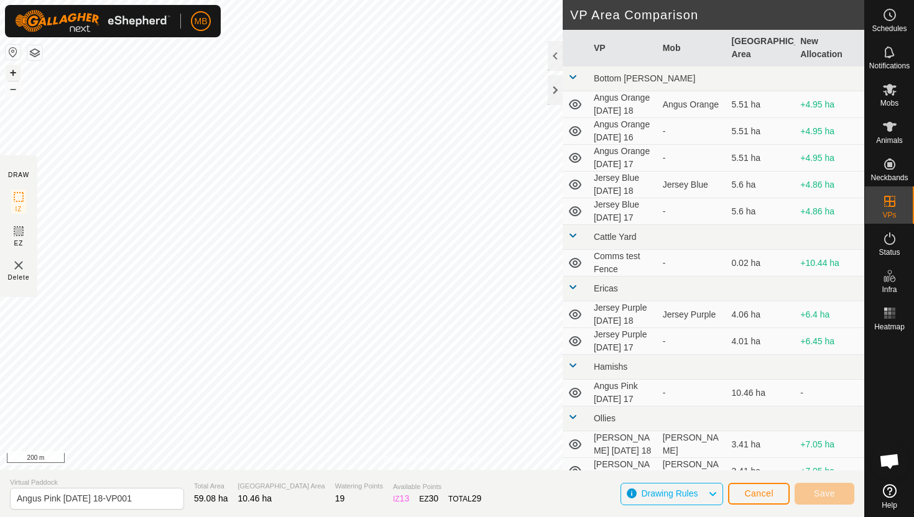
click at [14, 70] on button "+" at bounding box center [13, 72] width 15 height 15
click at [12, 69] on button "+" at bounding box center [13, 72] width 15 height 15
click at [11, 91] on button "–" at bounding box center [13, 88] width 15 height 15
click at [16, 86] on button "–" at bounding box center [13, 88] width 15 height 15
click at [16, 68] on button "+" at bounding box center [13, 72] width 15 height 15
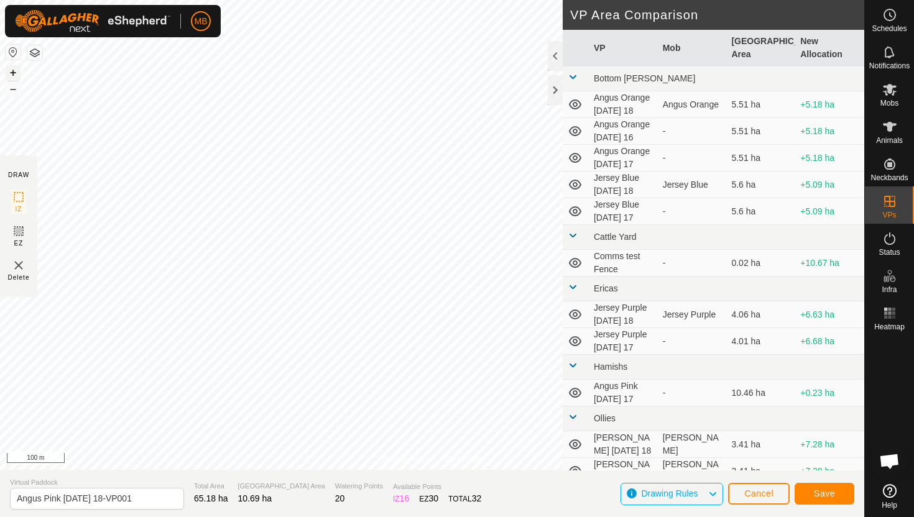
click at [16, 68] on button "+" at bounding box center [13, 72] width 15 height 15
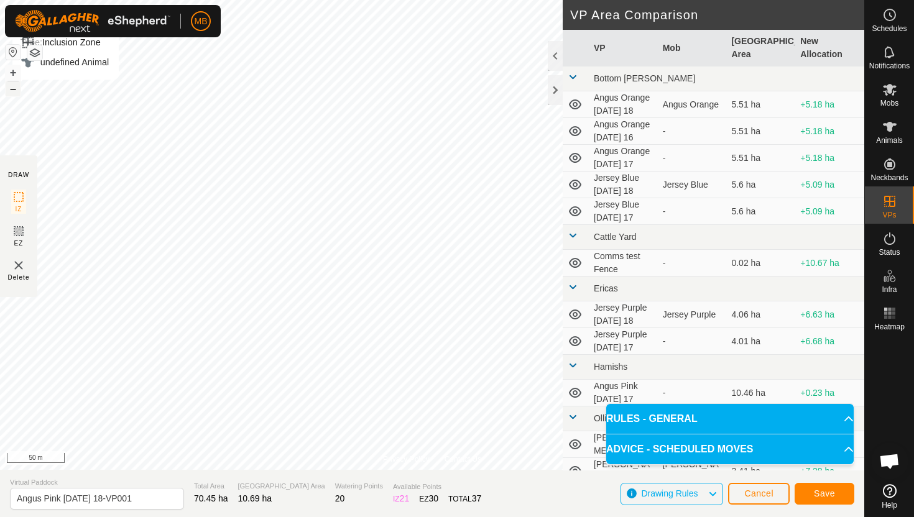
click at [11, 92] on button "–" at bounding box center [13, 88] width 15 height 15
click at [228, 0] on html "MB Schedules Notifications Mobs Animals Neckbands VPs Status Infra Heatmap Help…" at bounding box center [457, 258] width 914 height 517
click at [14, 72] on button "+" at bounding box center [13, 72] width 15 height 15
click at [11, 67] on button "+" at bounding box center [13, 72] width 15 height 15
click at [16, 67] on button "+" at bounding box center [13, 72] width 15 height 15
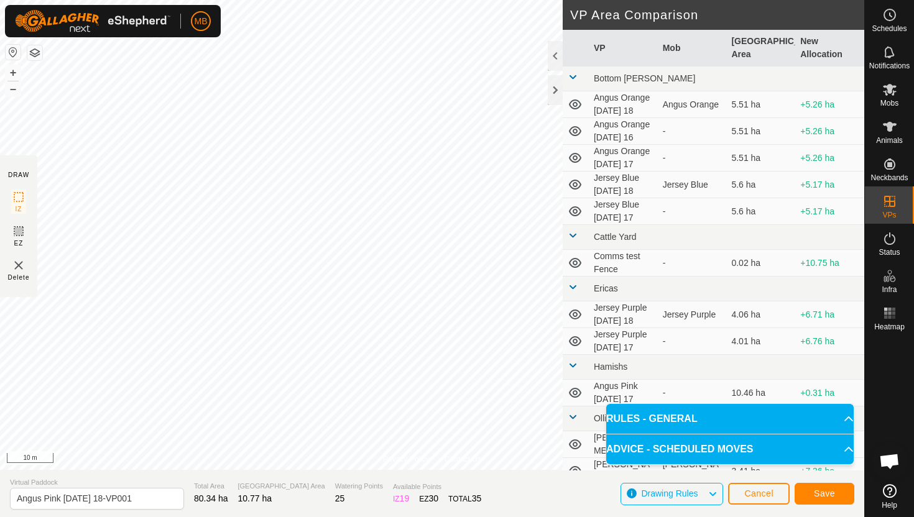
click at [52, 0] on html "MB Schedules Notifications Mobs Animals Neckbands VPs Status Infra Heatmap Help…" at bounding box center [457, 258] width 914 height 517
click at [59, 19] on div "MB Schedules Notifications Mobs Animals Neckbands VPs Status Infra Heatmap Help…" at bounding box center [457, 258] width 914 height 517
click at [14, 71] on button "+" at bounding box center [13, 72] width 15 height 15
click at [14, 90] on button "–" at bounding box center [13, 88] width 15 height 15
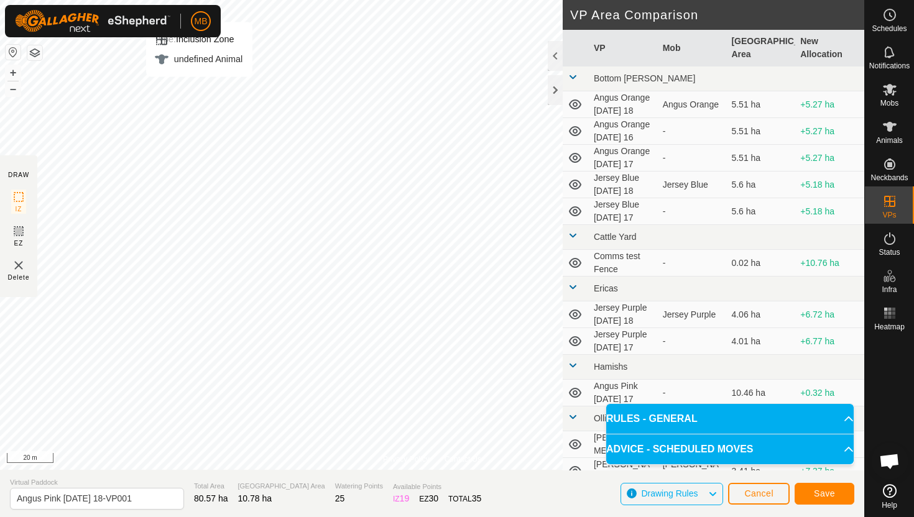
click at [244, 151] on div "Type: Inclusion Zone undefined Animal + – ⇧ i 20 m" at bounding box center [432, 235] width 864 height 470
click at [16, 90] on button "–" at bounding box center [13, 88] width 15 height 15
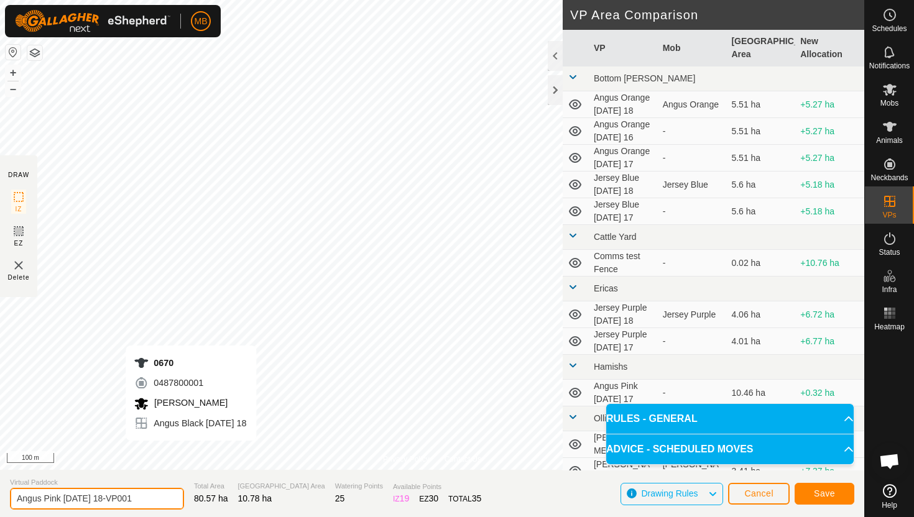
click at [146, 502] on input "Angus Pink [DATE] 18-VP001" at bounding box center [97, 499] width 174 height 22
type input "Angus Pink [DATE] 18.1"
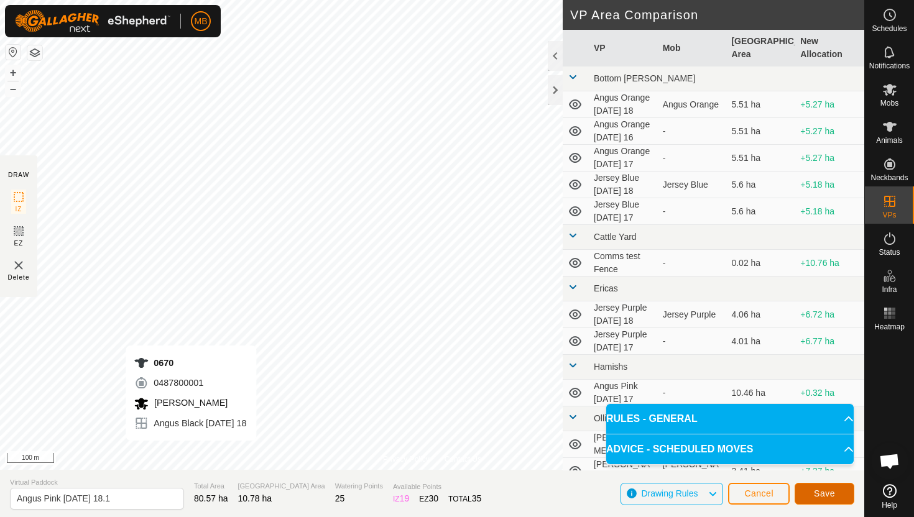
click at [837, 495] on button "Save" at bounding box center [825, 494] width 60 height 22
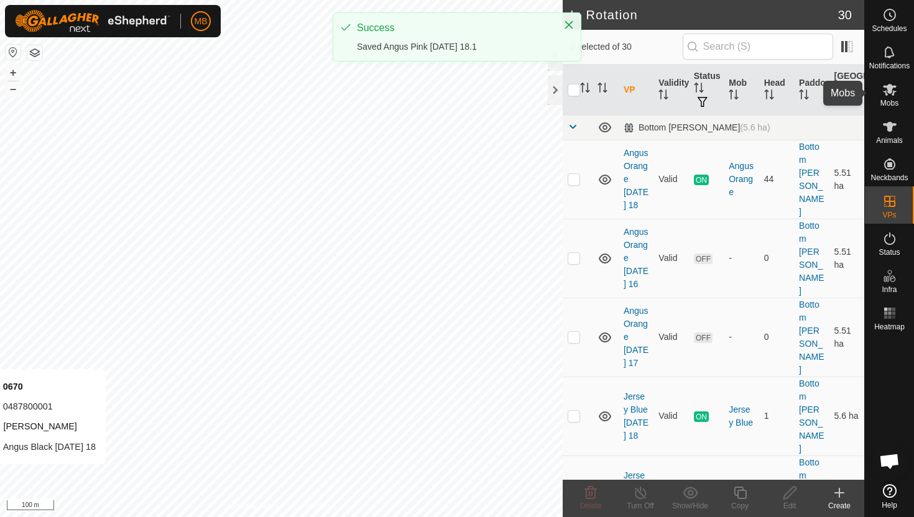
click at [889, 91] on icon at bounding box center [890, 90] width 14 height 12
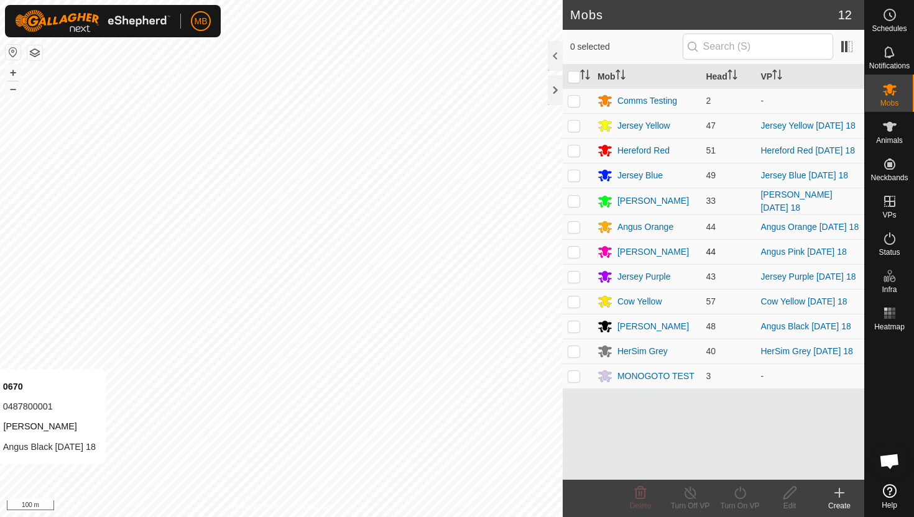
click at [573, 257] on p-checkbox at bounding box center [574, 252] width 12 height 10
checkbox input "true"
click at [738, 493] on icon at bounding box center [741, 493] width 16 height 15
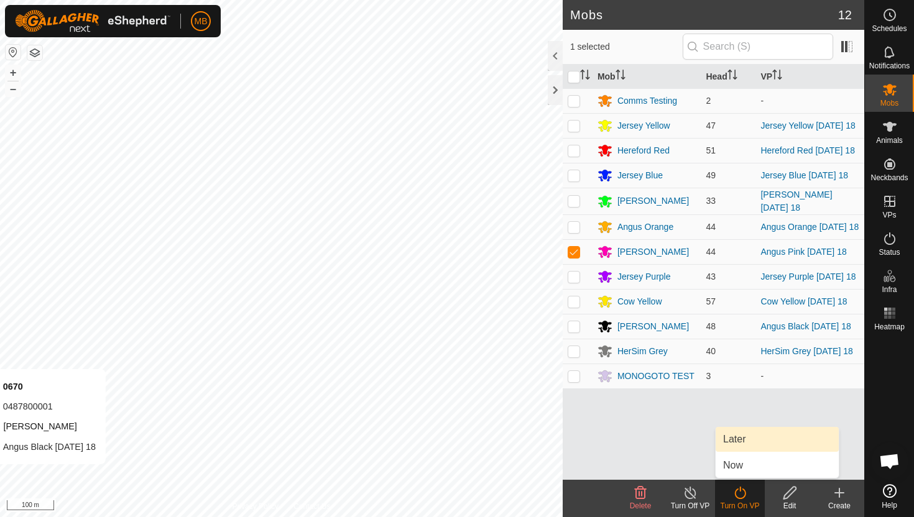
click at [747, 440] on link "Later" at bounding box center [777, 439] width 123 height 25
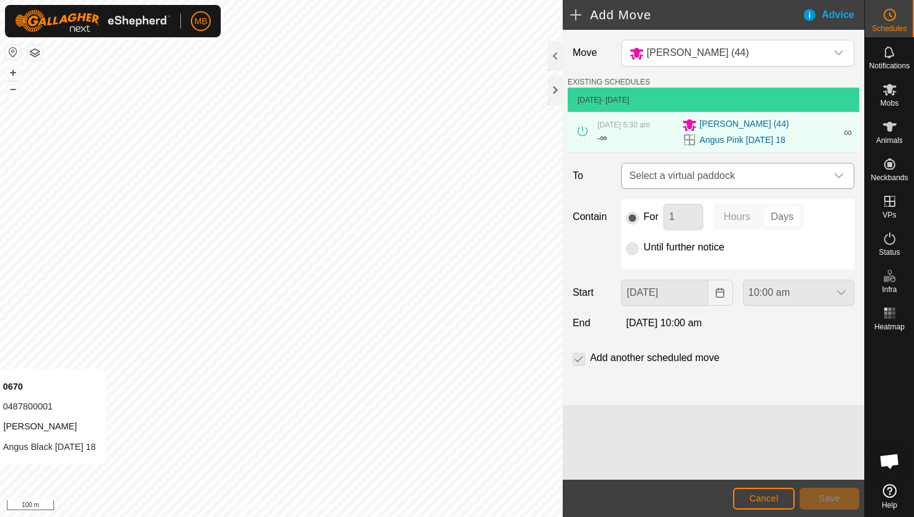
click at [838, 173] on icon "dropdown trigger" at bounding box center [839, 176] width 10 height 10
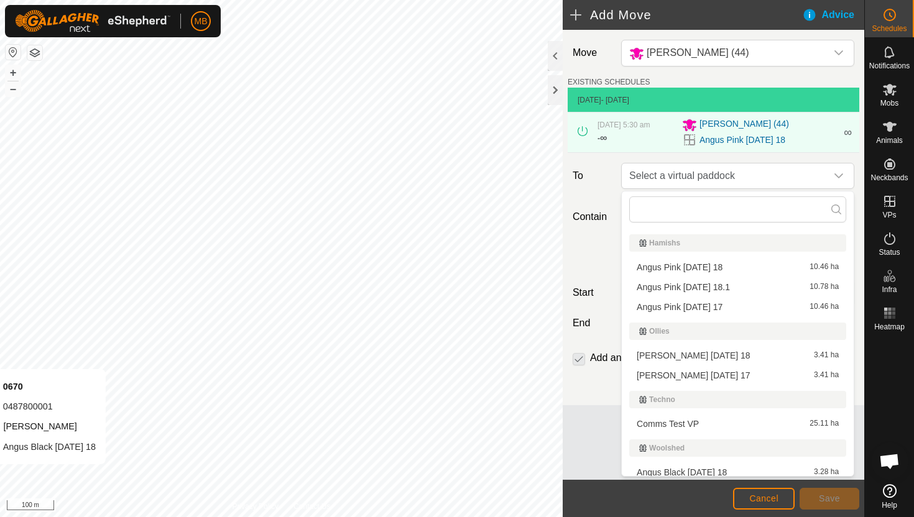
scroll to position [234, 0]
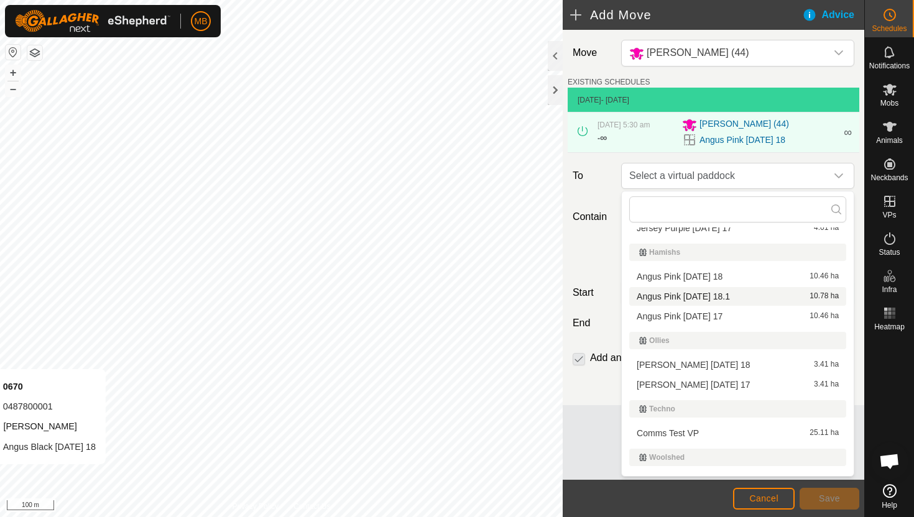
click at [746, 299] on li "Angus Pink [DATE] 18.1 10.78 ha" at bounding box center [737, 296] width 217 height 19
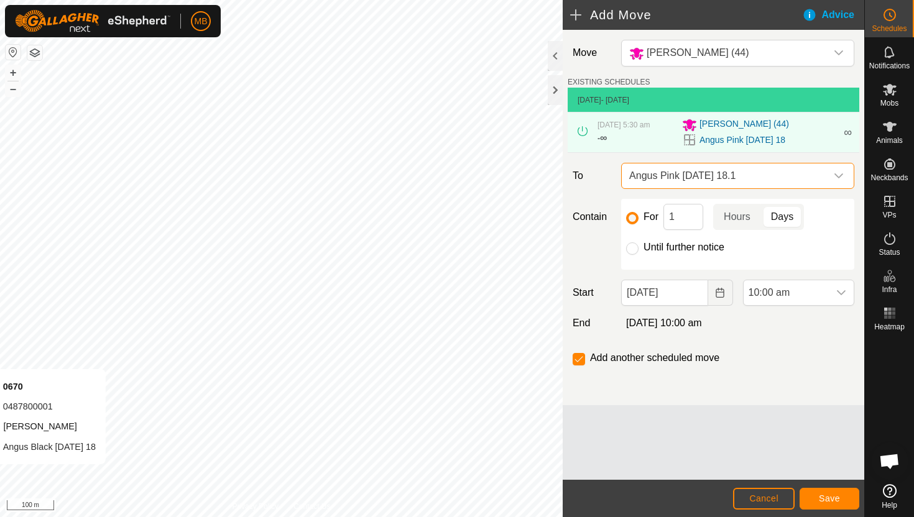
click at [677, 249] on label "Until further notice" at bounding box center [684, 248] width 81 height 10
click at [639, 249] on input "Until further notice" at bounding box center [632, 249] width 12 height 12
radio input "true"
checkbox input "false"
click at [813, 290] on span "10:00 am" at bounding box center [786, 292] width 85 height 25
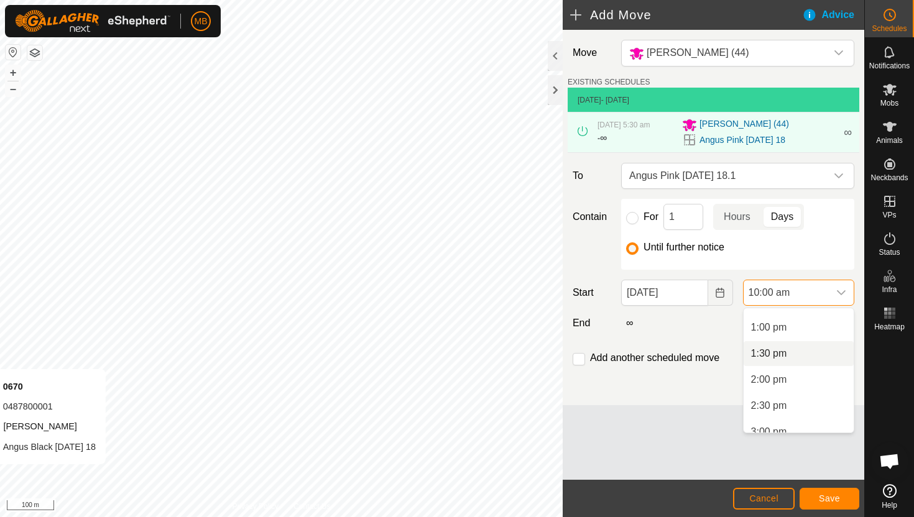
scroll to position [697, 0]
click at [803, 406] on li "3:00 pm" at bounding box center [799, 407] width 110 height 25
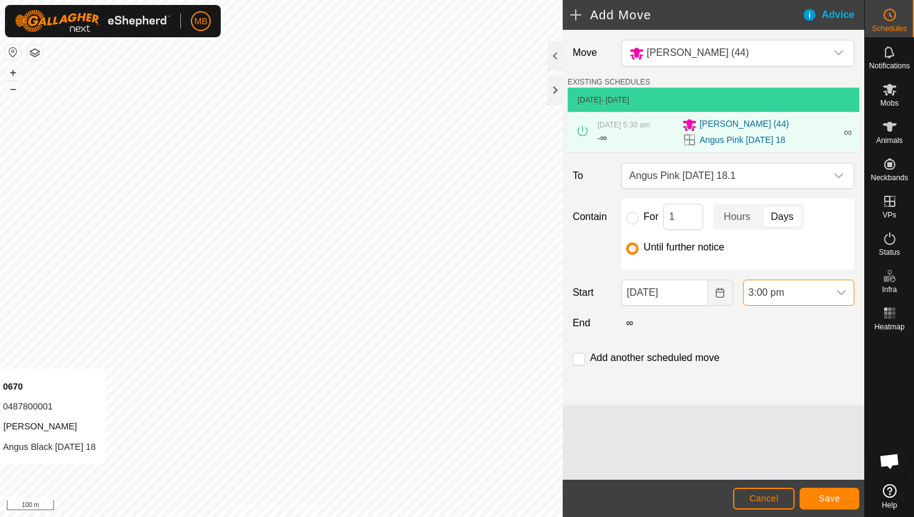
scroll to position [522, 0]
click at [828, 498] on span "Save" at bounding box center [829, 499] width 21 height 10
